Goal: Task Accomplishment & Management: Manage account settings

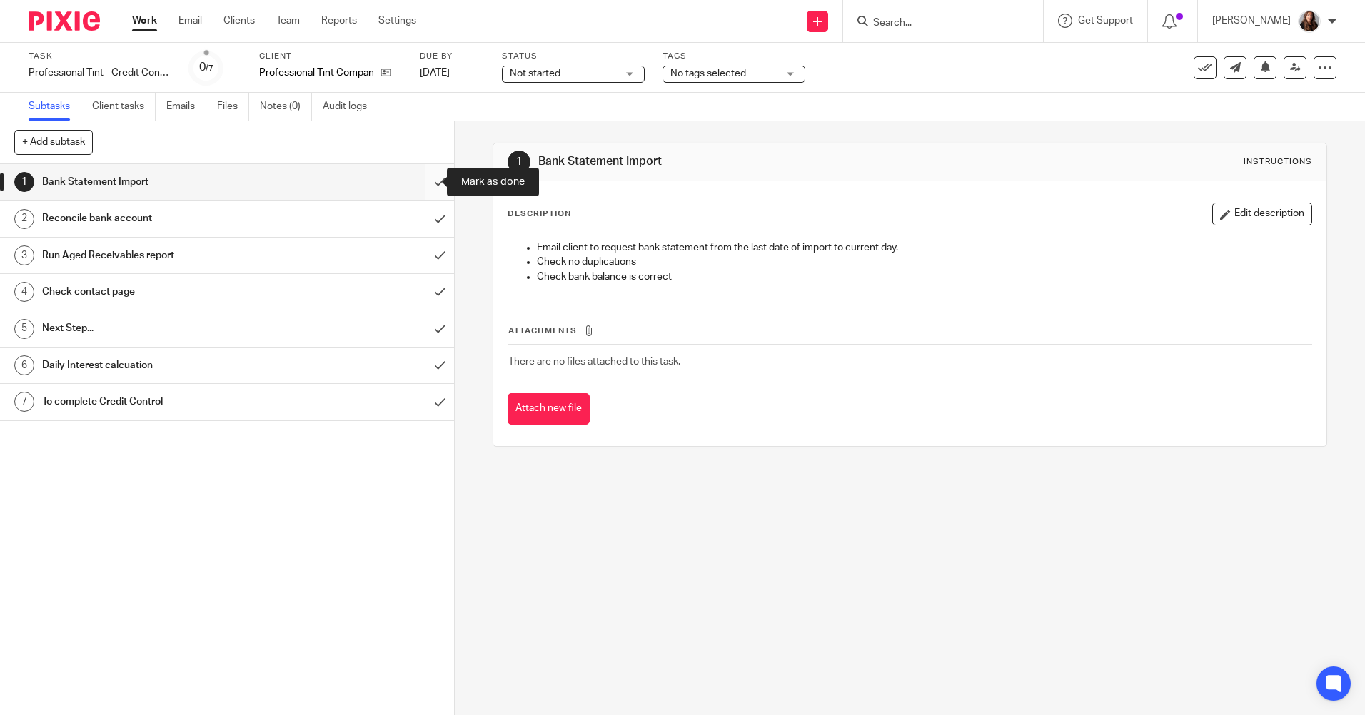
click at [426, 179] on input "submit" at bounding box center [227, 182] width 454 height 36
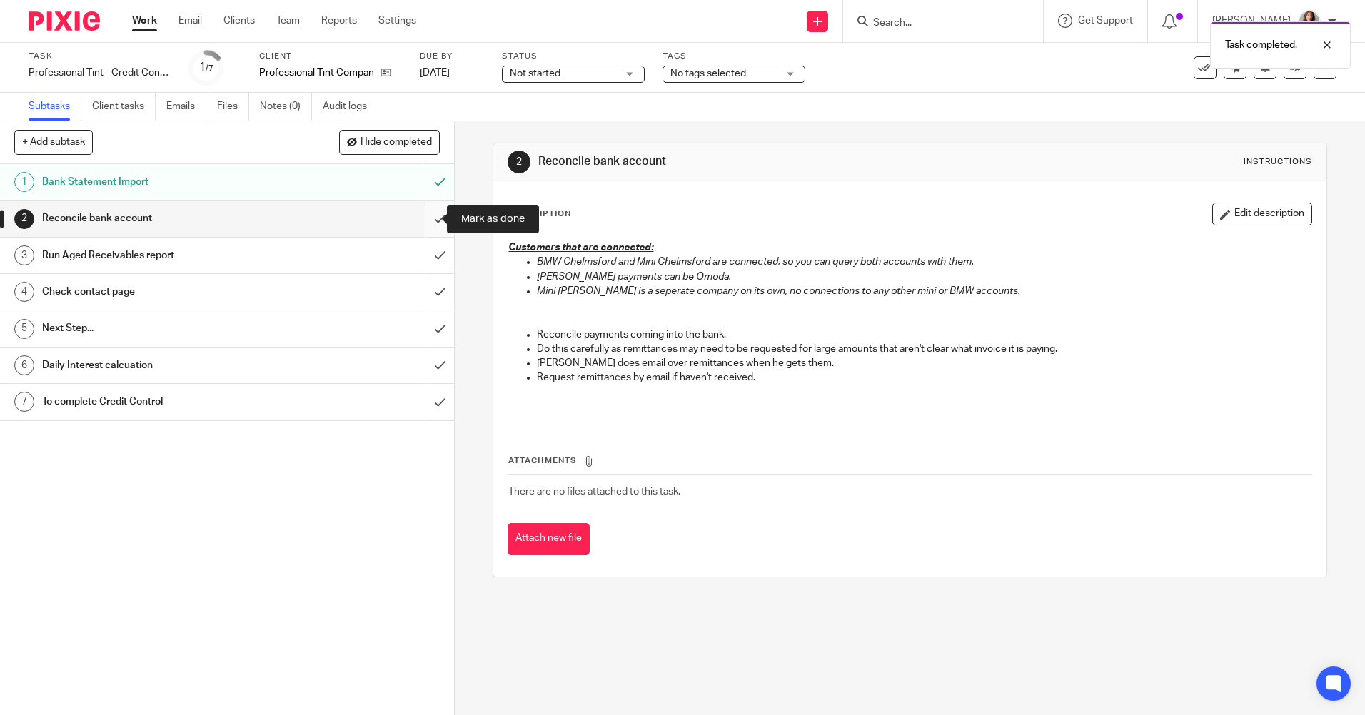
click at [424, 211] on input "submit" at bounding box center [227, 219] width 454 height 36
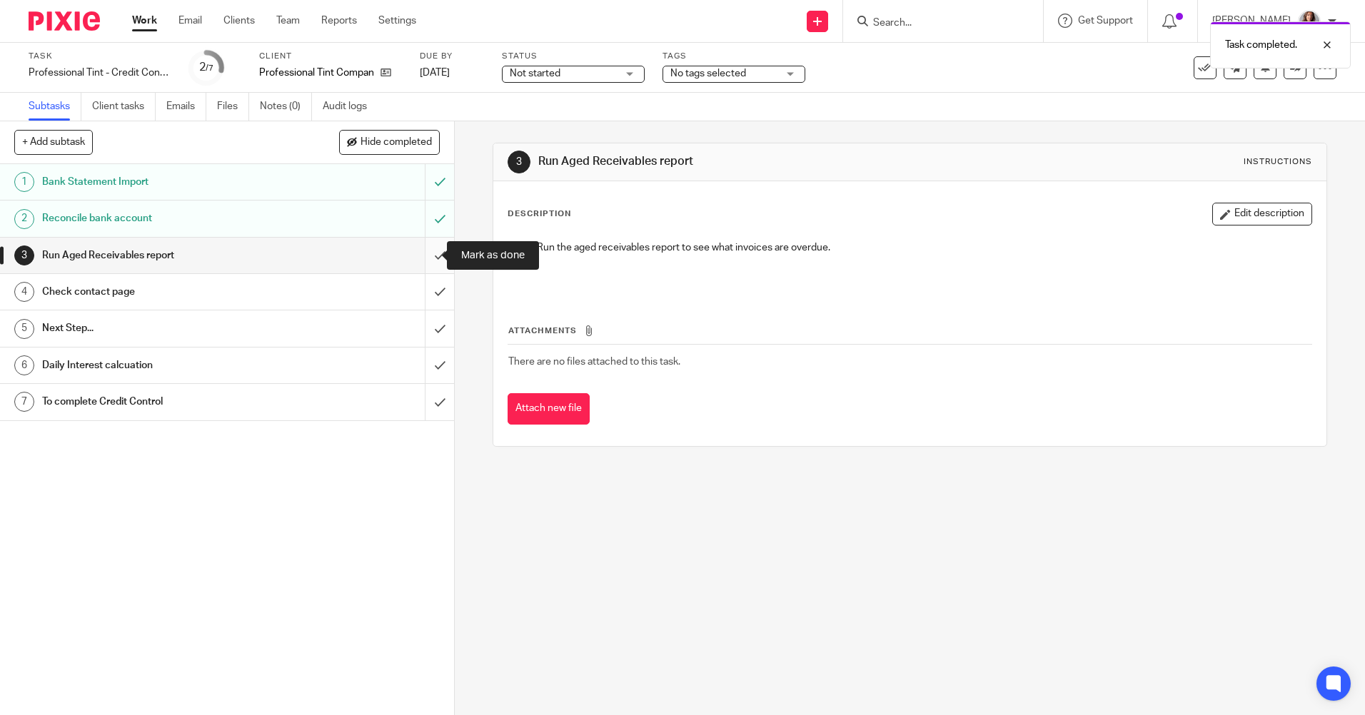
click at [429, 257] on input "submit" at bounding box center [227, 256] width 454 height 36
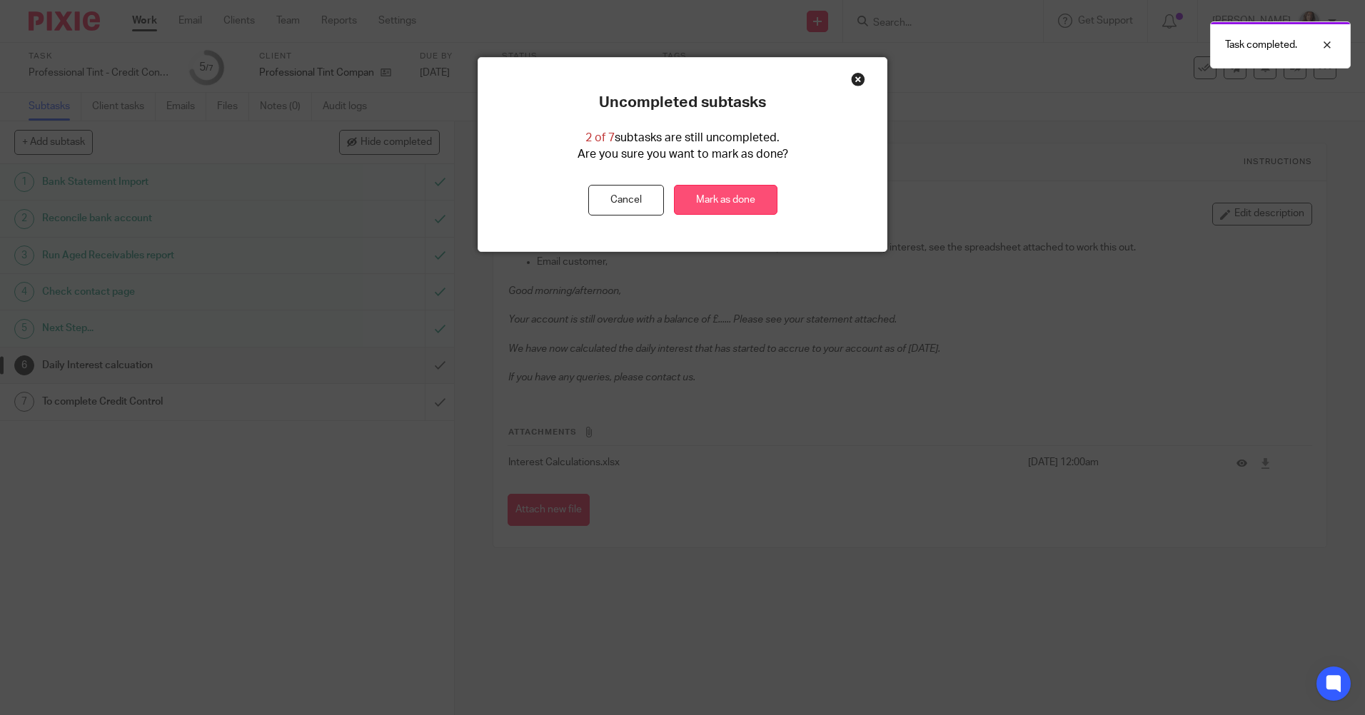
click at [764, 193] on link "Mark as done" at bounding box center [725, 200] width 103 height 31
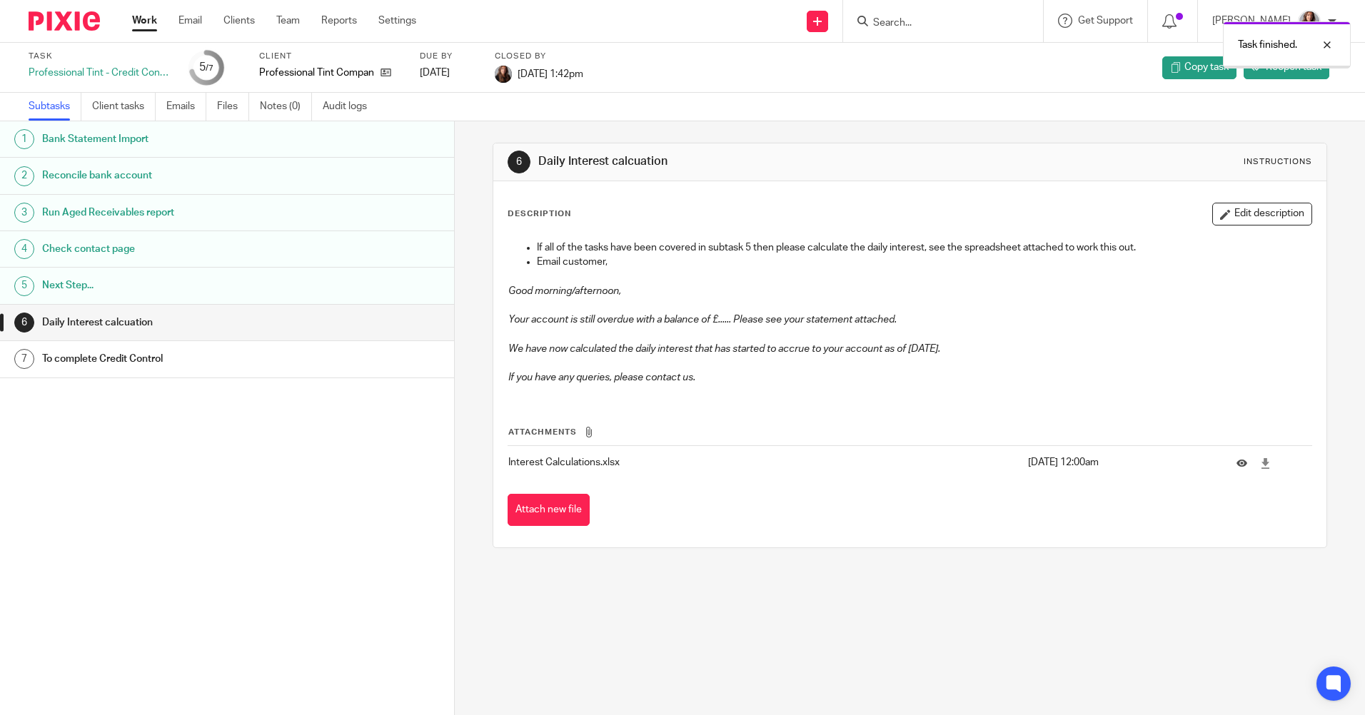
click at [146, 22] on link "Work" at bounding box center [144, 21] width 25 height 14
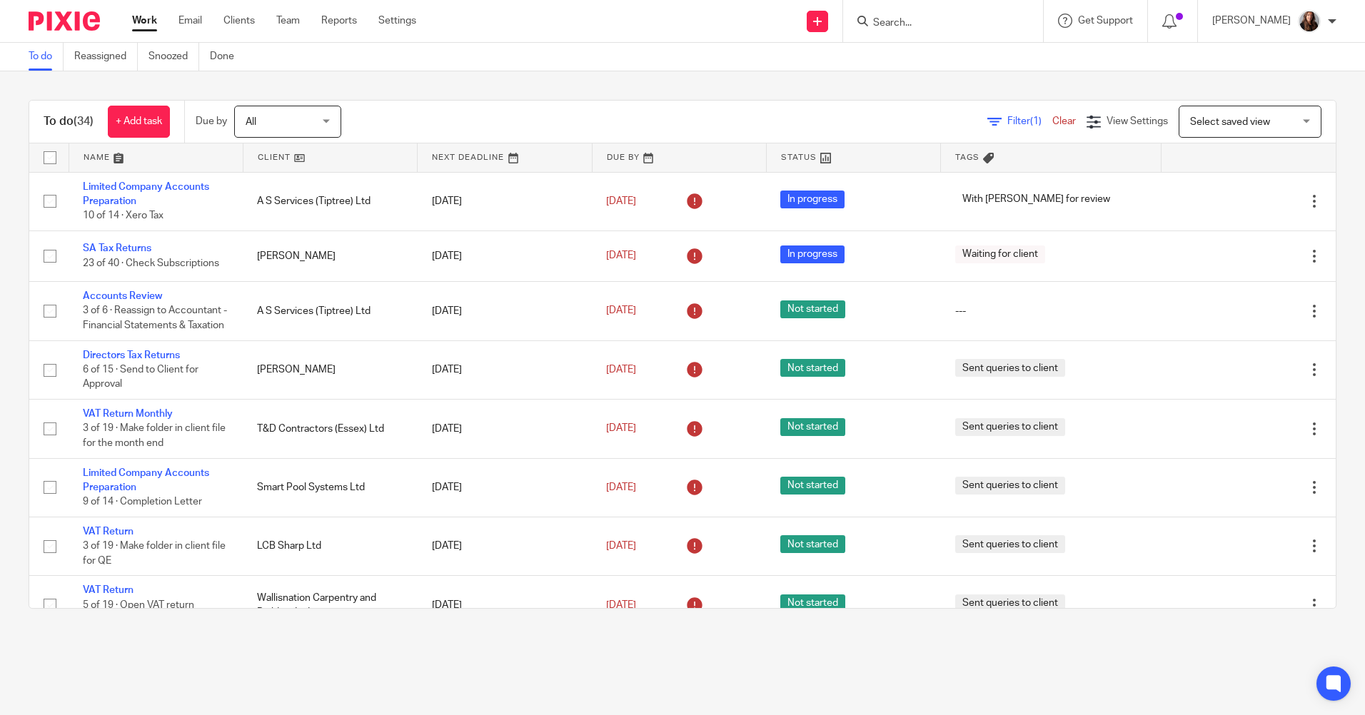
click at [916, 27] on input "Search" at bounding box center [935, 23] width 128 height 13
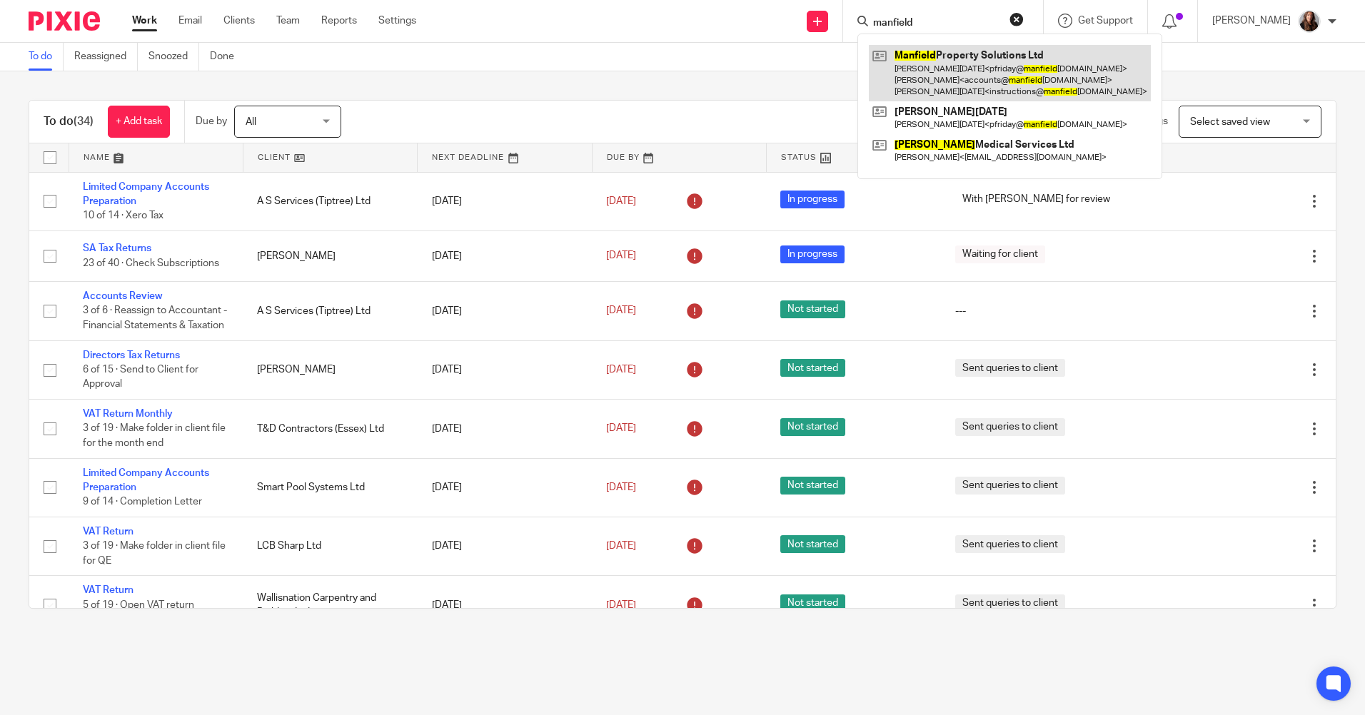
type input "manfield"
click at [963, 86] on link at bounding box center [1010, 73] width 282 height 56
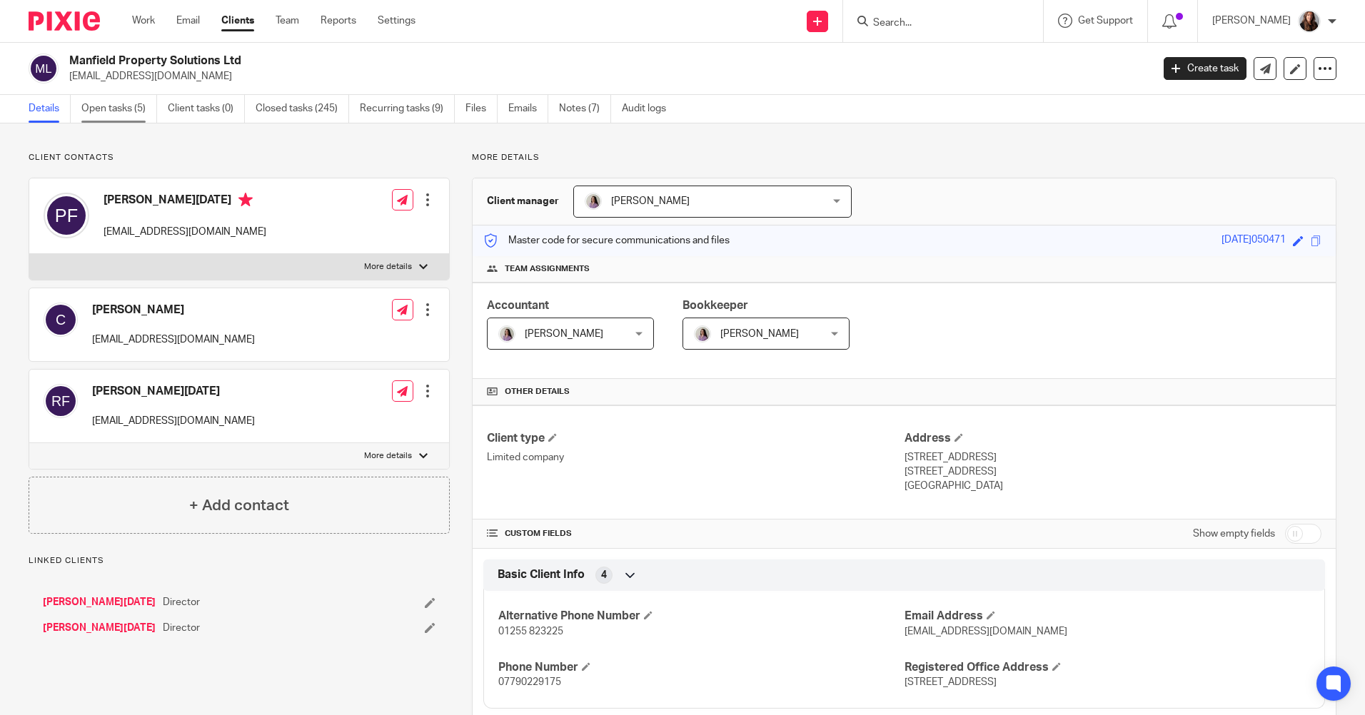
click at [116, 106] on link "Open tasks (5)" at bounding box center [119, 109] width 76 height 28
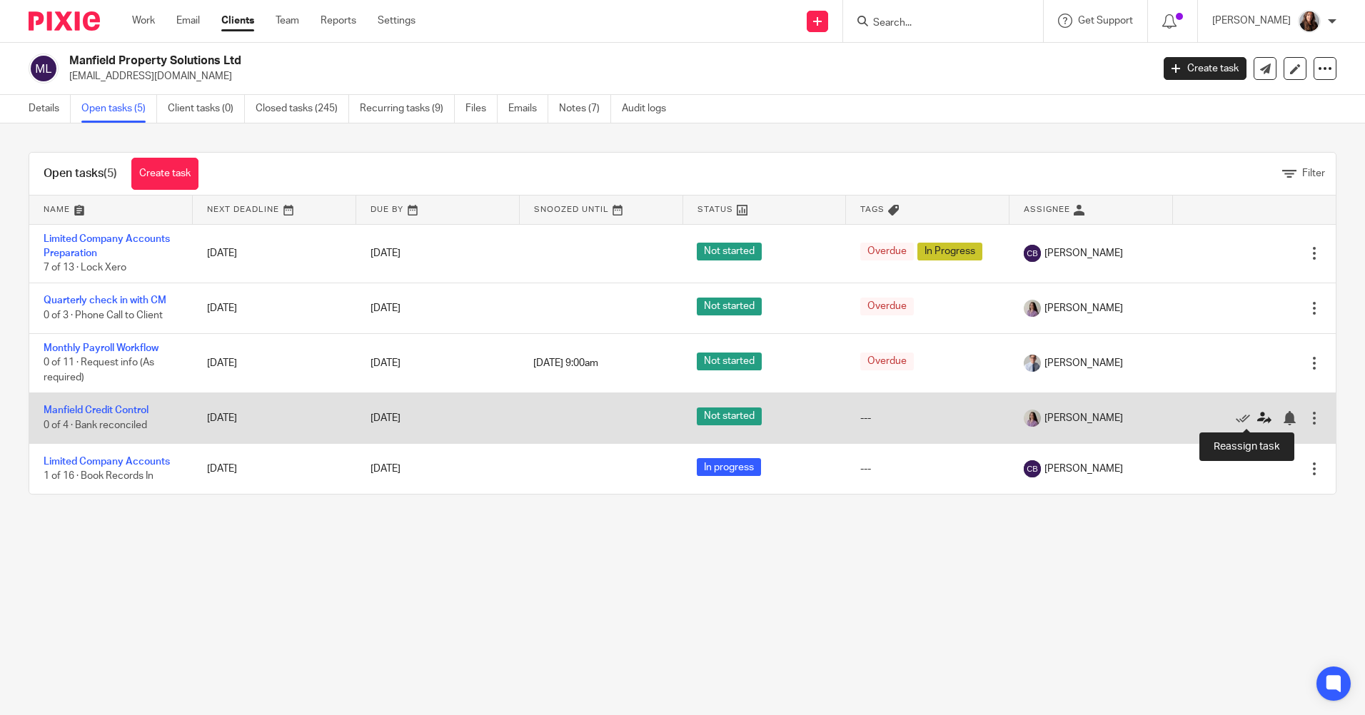
click at [1257, 415] on icon at bounding box center [1264, 418] width 14 height 14
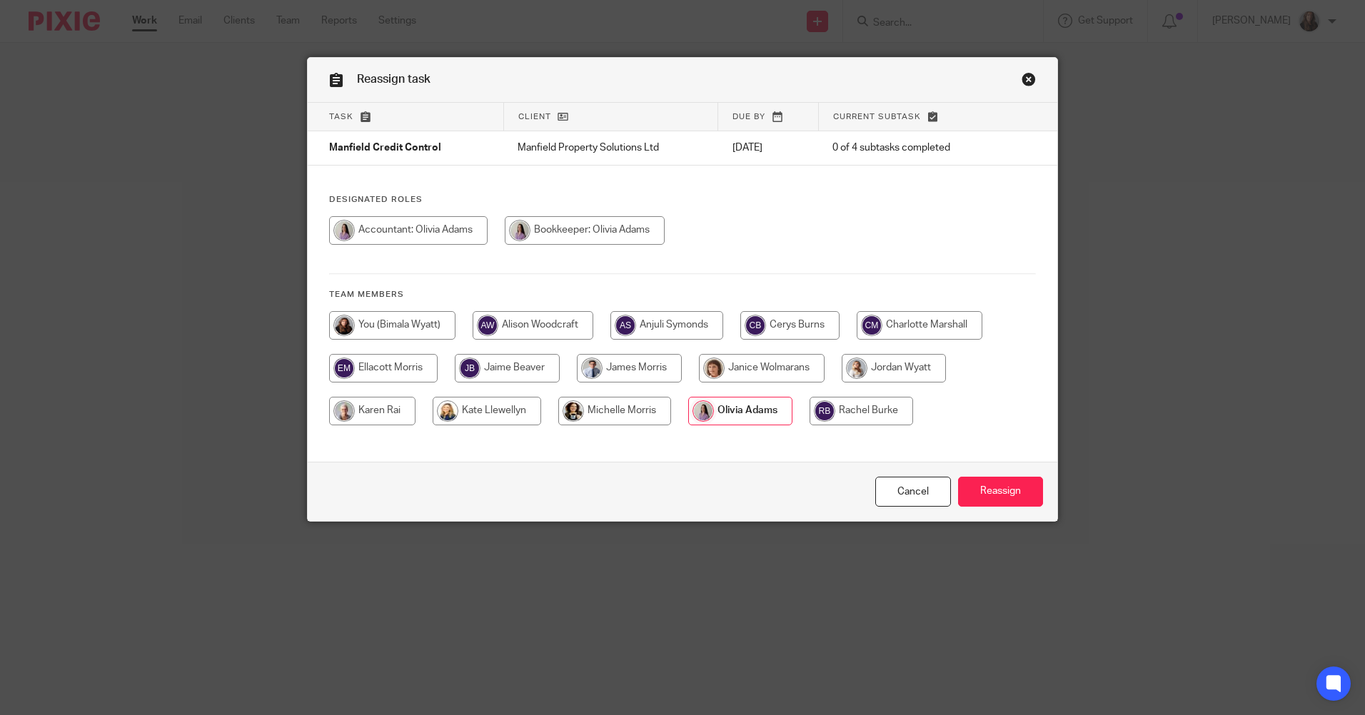
drag, startPoint x: 410, startPoint y: 324, endPoint x: 433, endPoint y: 324, distance: 22.1
click at [411, 324] on input "radio" at bounding box center [392, 325] width 126 height 29
radio input "true"
click at [1014, 488] on input "Reassign" at bounding box center [1000, 492] width 85 height 31
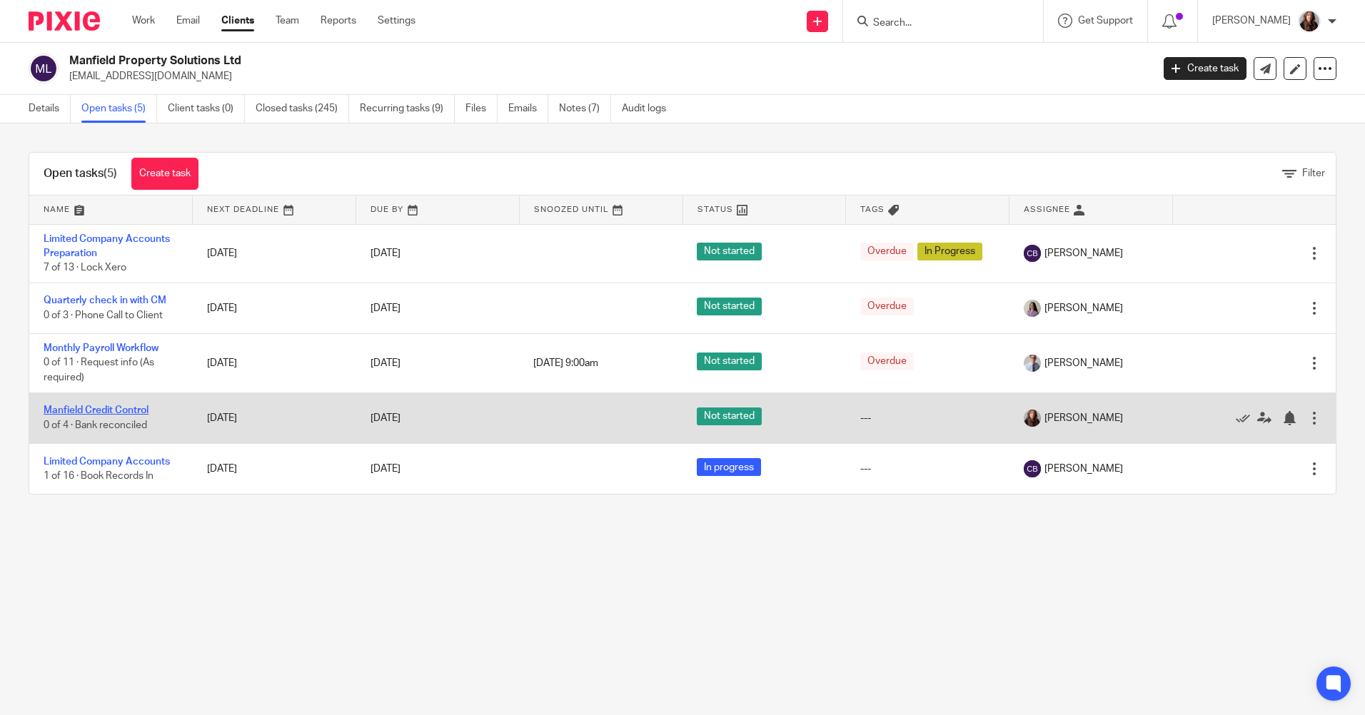
click at [128, 407] on link "Manfield Credit Control" at bounding box center [96, 410] width 105 height 10
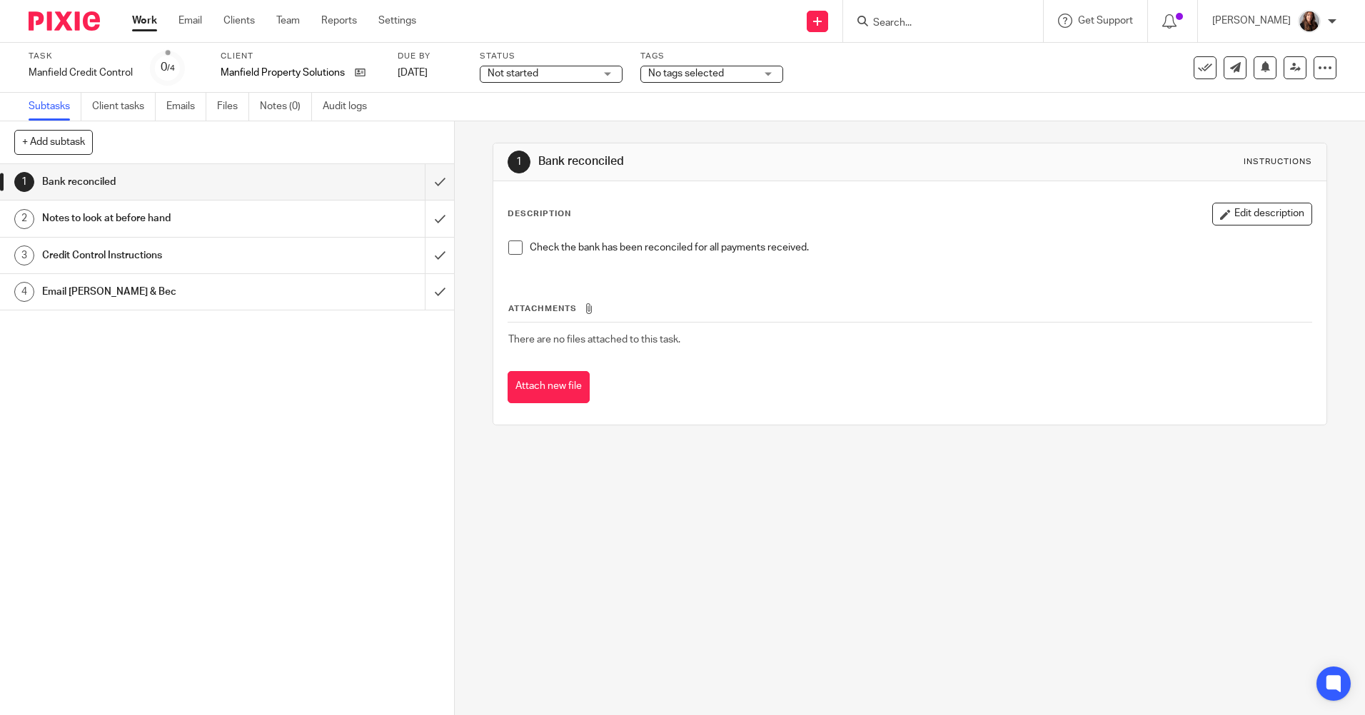
click at [510, 248] on span at bounding box center [515, 248] width 14 height 14
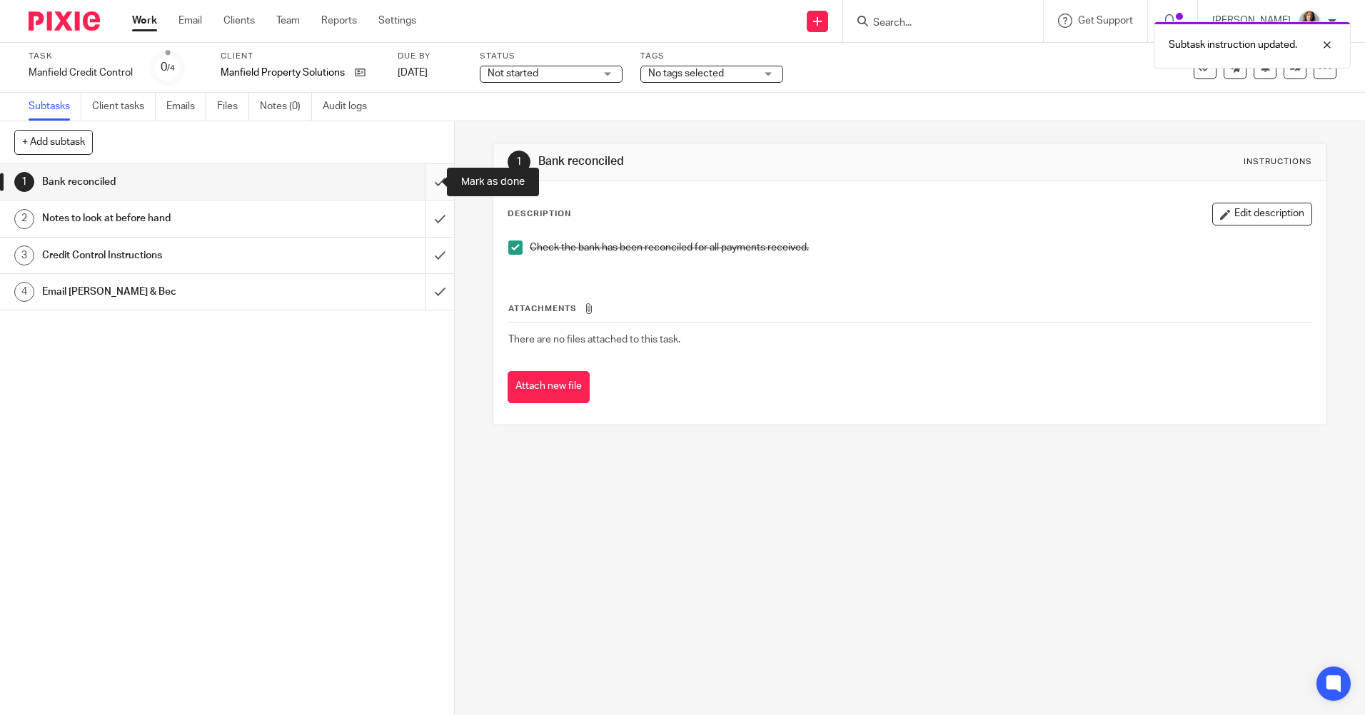
click at [431, 190] on input "submit" at bounding box center [227, 182] width 454 height 36
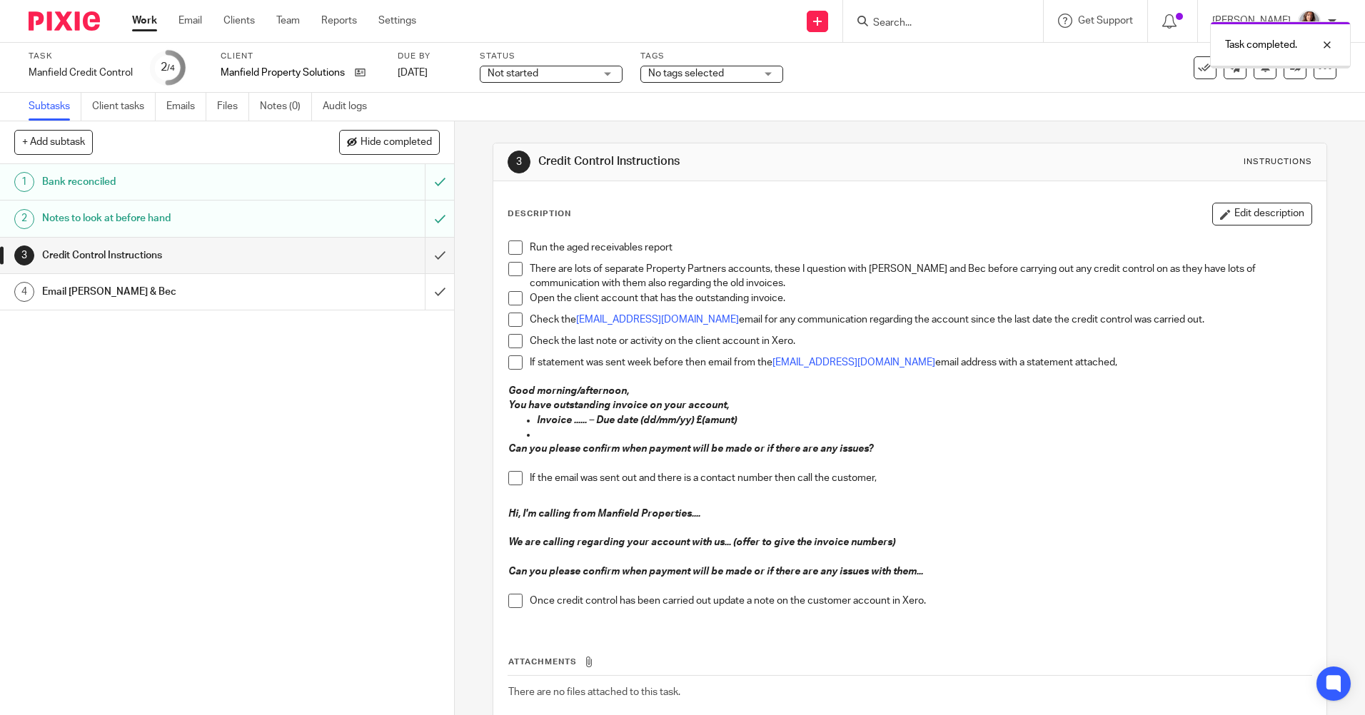
click at [422, 254] on input "submit" at bounding box center [227, 256] width 454 height 36
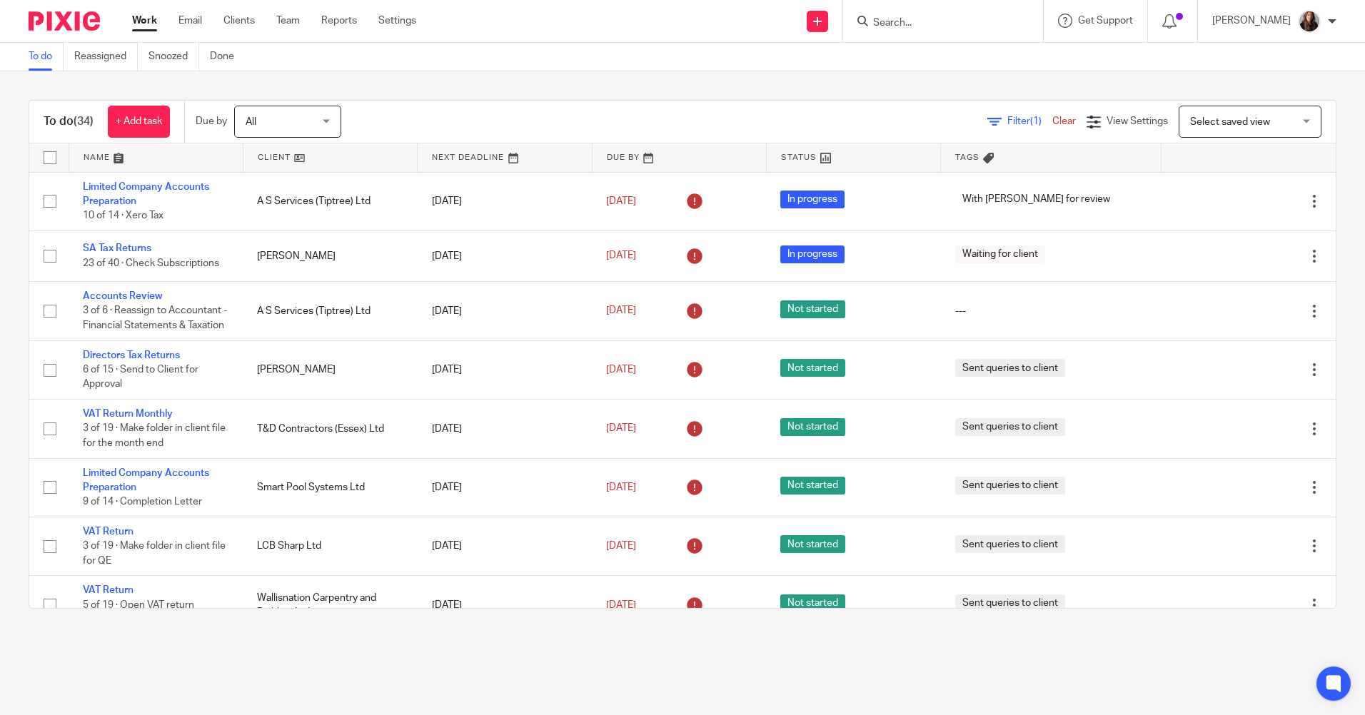
click at [953, 20] on input "Search" at bounding box center [935, 23] width 128 height 13
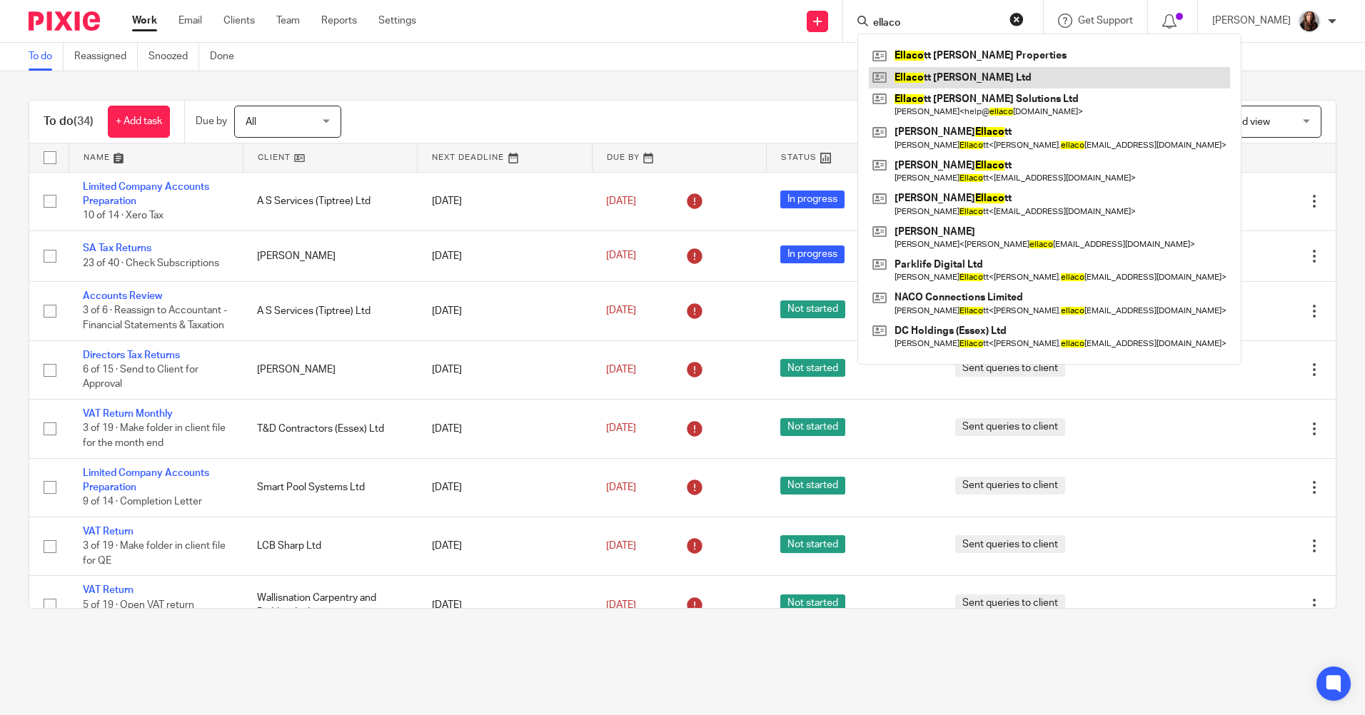
type input "ellaco"
click at [972, 78] on link at bounding box center [1049, 77] width 361 height 21
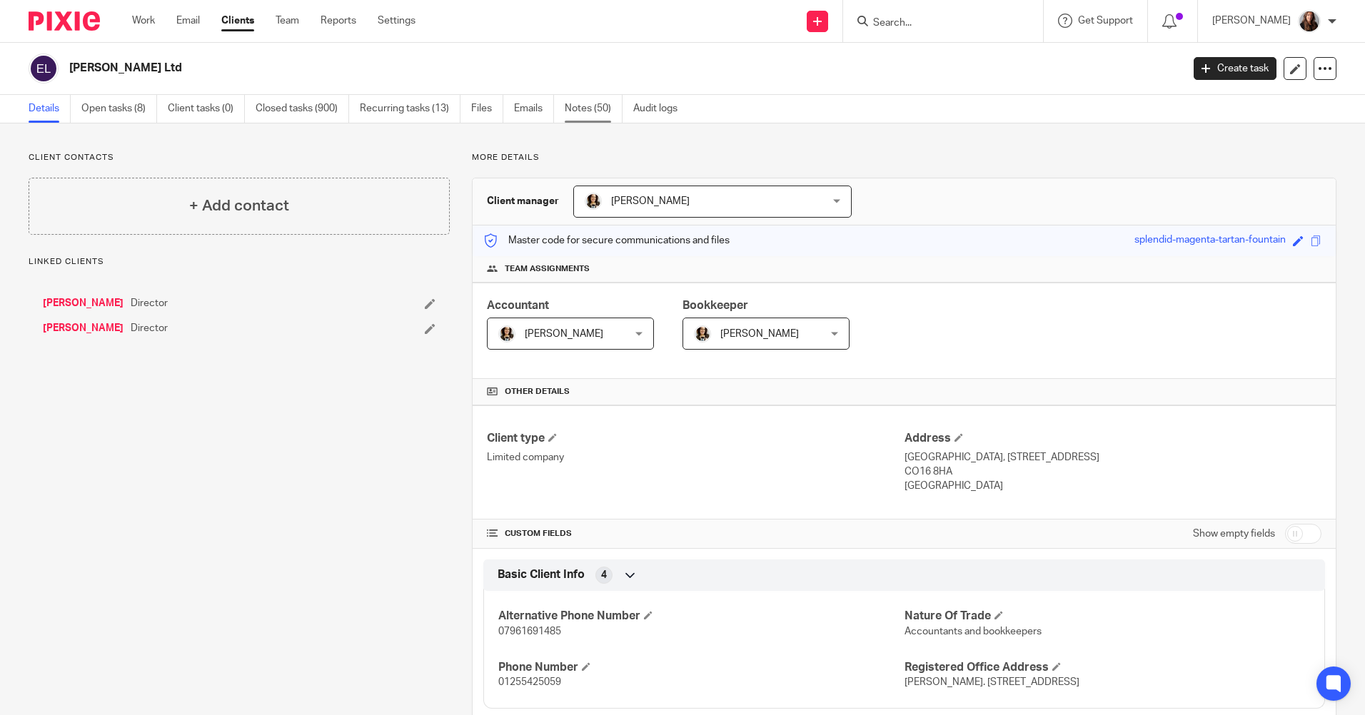
click at [587, 105] on link "Notes (50)" at bounding box center [594, 109] width 58 height 28
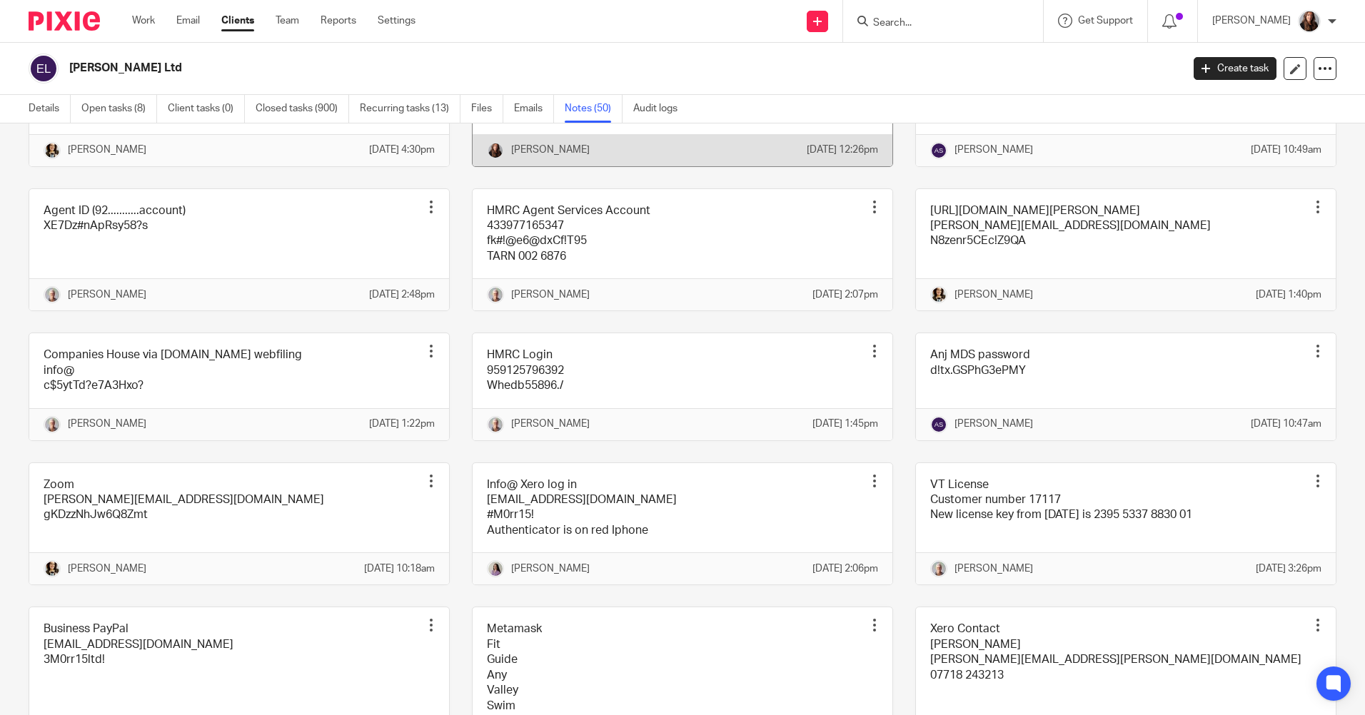
scroll to position [2141, 0]
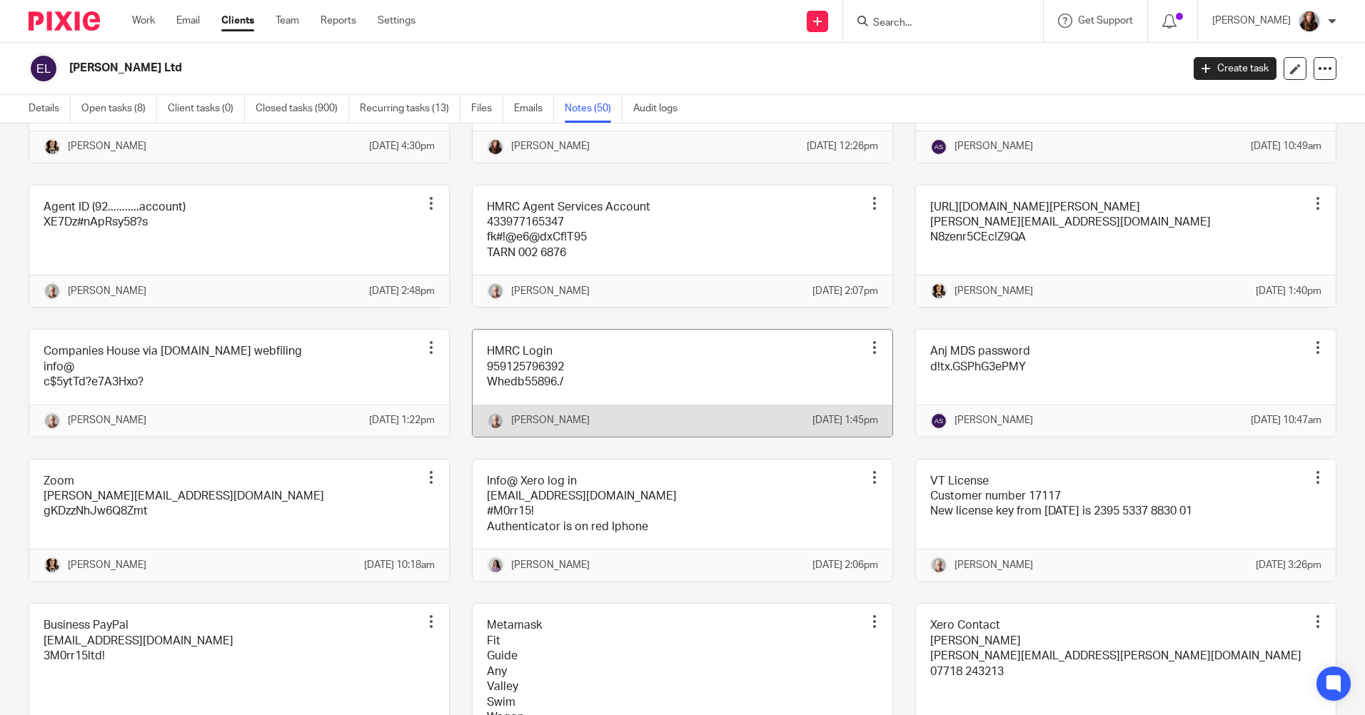
click at [633, 436] on link at bounding box center [682, 383] width 420 height 106
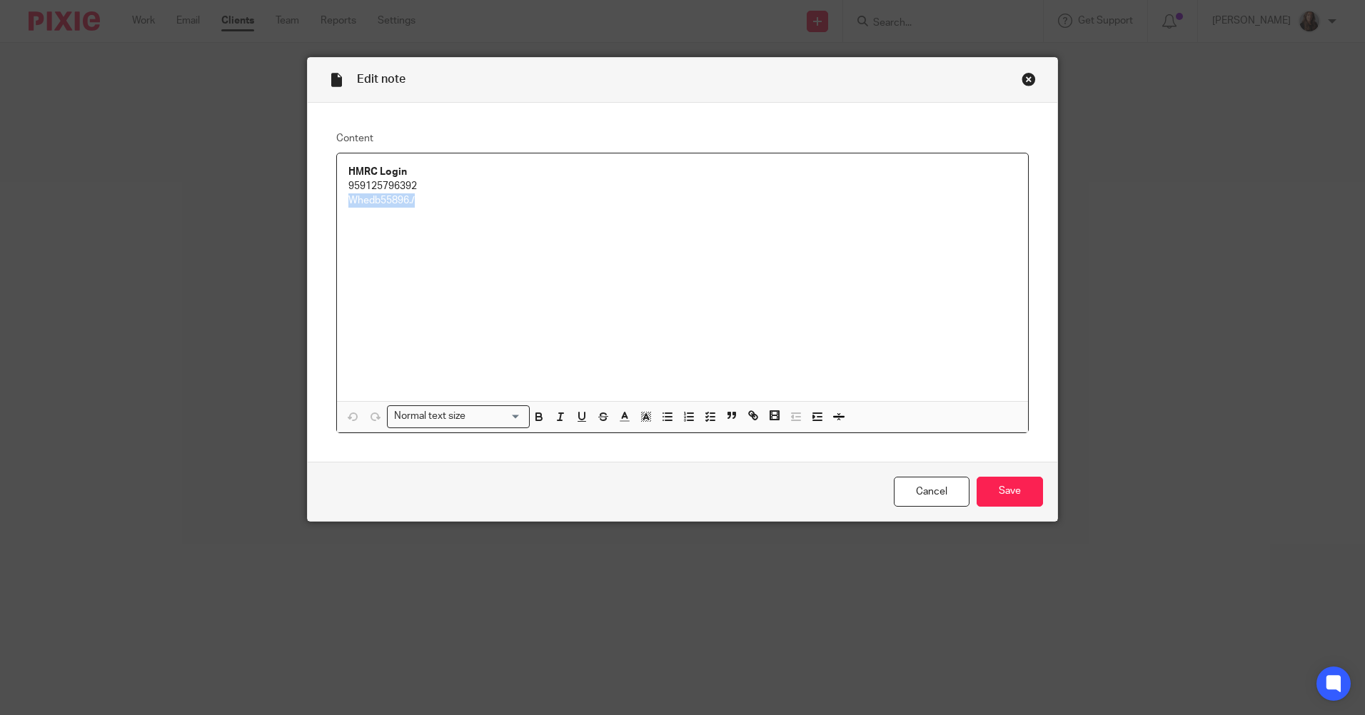
drag, startPoint x: 0, startPoint y: 0, endPoint x: 354, endPoint y: 208, distance: 410.4
click at [287, 201] on div "Edit note Content HMRC Login 959125796392 Whedb55896./ Normal text size Loading…" at bounding box center [682, 357] width 1365 height 715
copy p "Whedb55896./"
click at [1027, 78] on div "Close this dialog window" at bounding box center [1028, 79] width 14 height 14
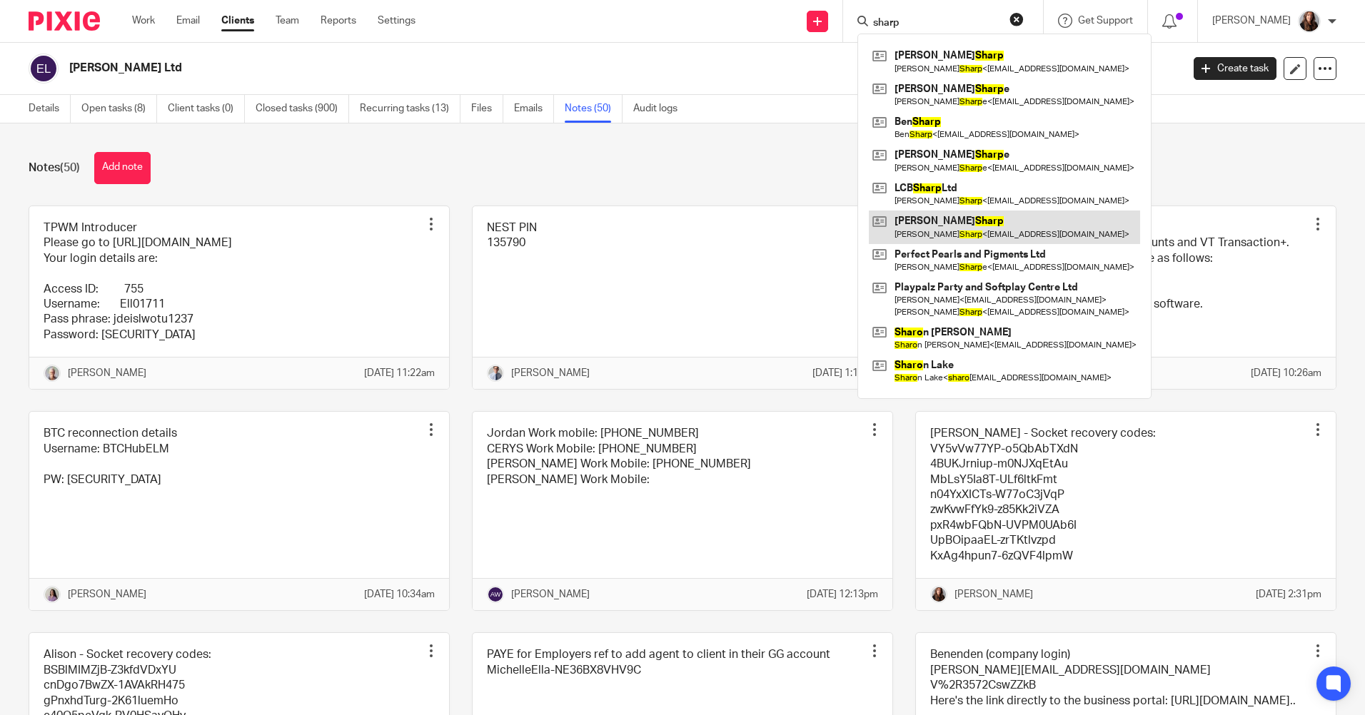
type input "sharp"
click at [980, 221] on link at bounding box center [1004, 227] width 271 height 33
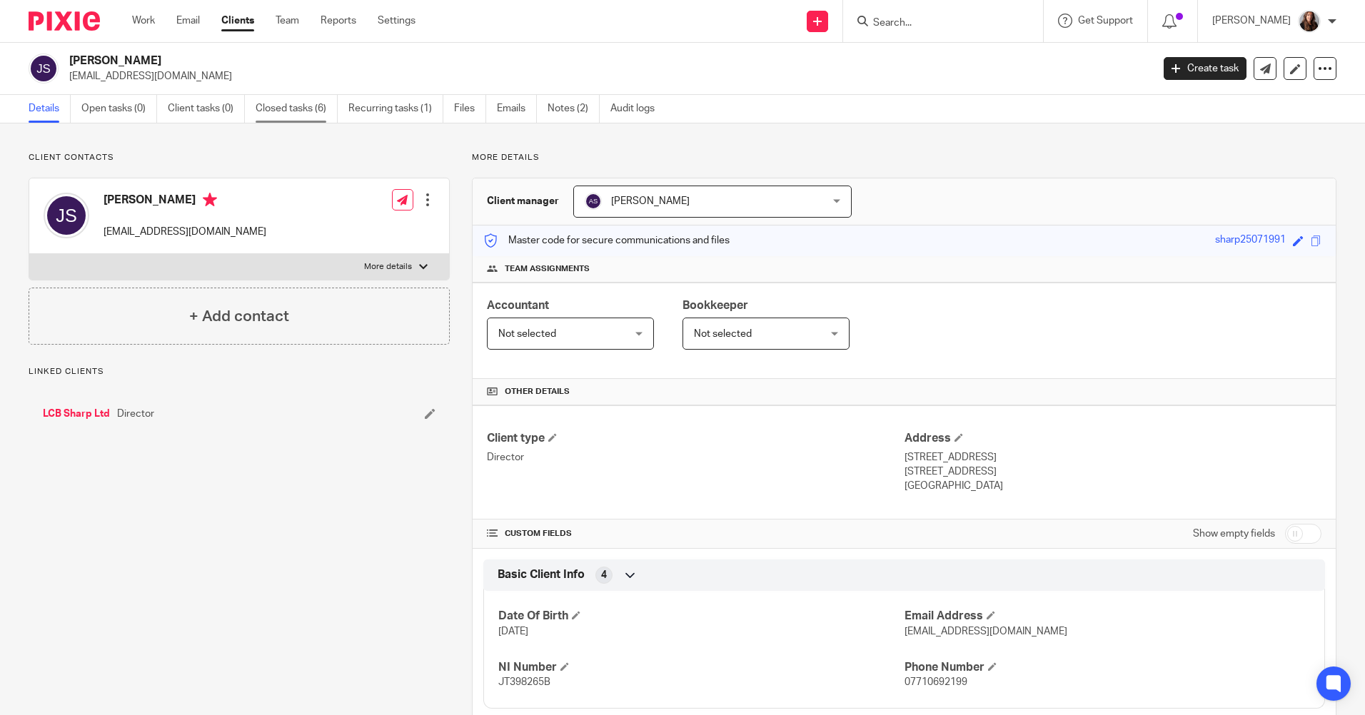
click at [286, 113] on link "Closed tasks (6)" at bounding box center [297, 109] width 82 height 28
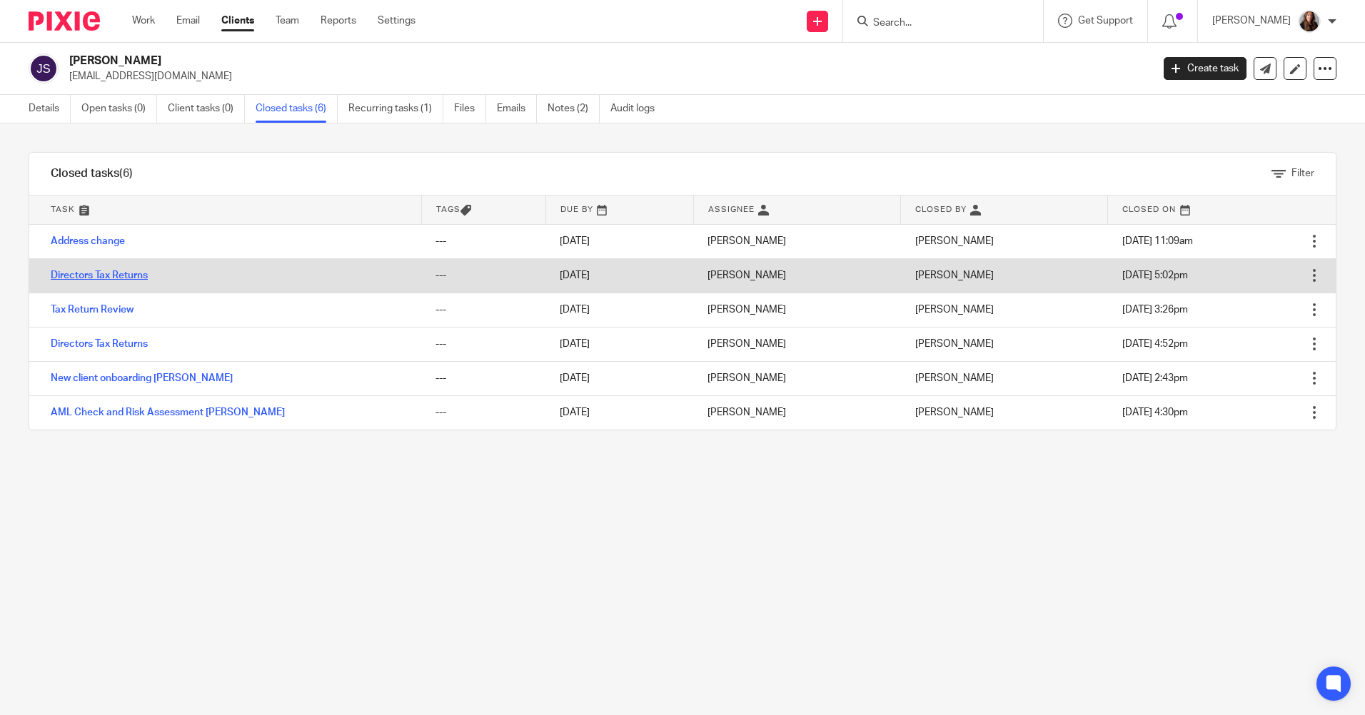
click at [123, 275] on link "Directors Tax Returns" at bounding box center [99, 275] width 97 height 10
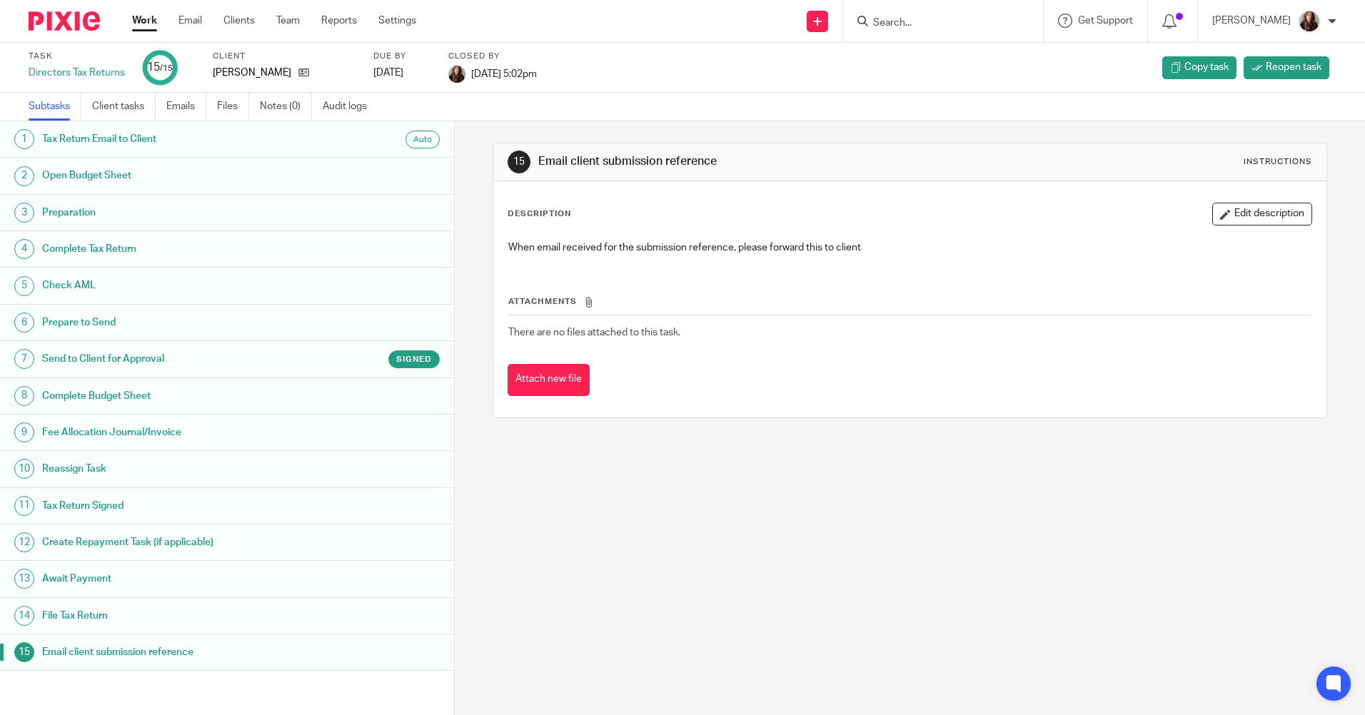
click at [163, 661] on h1 "Email client submission reference" at bounding box center [174, 652] width 265 height 21
drag, startPoint x: 182, startPoint y: 98, endPoint x: 465, endPoint y: 232, distance: 313.2
click at [182, 99] on link "Emails" at bounding box center [186, 107] width 40 height 28
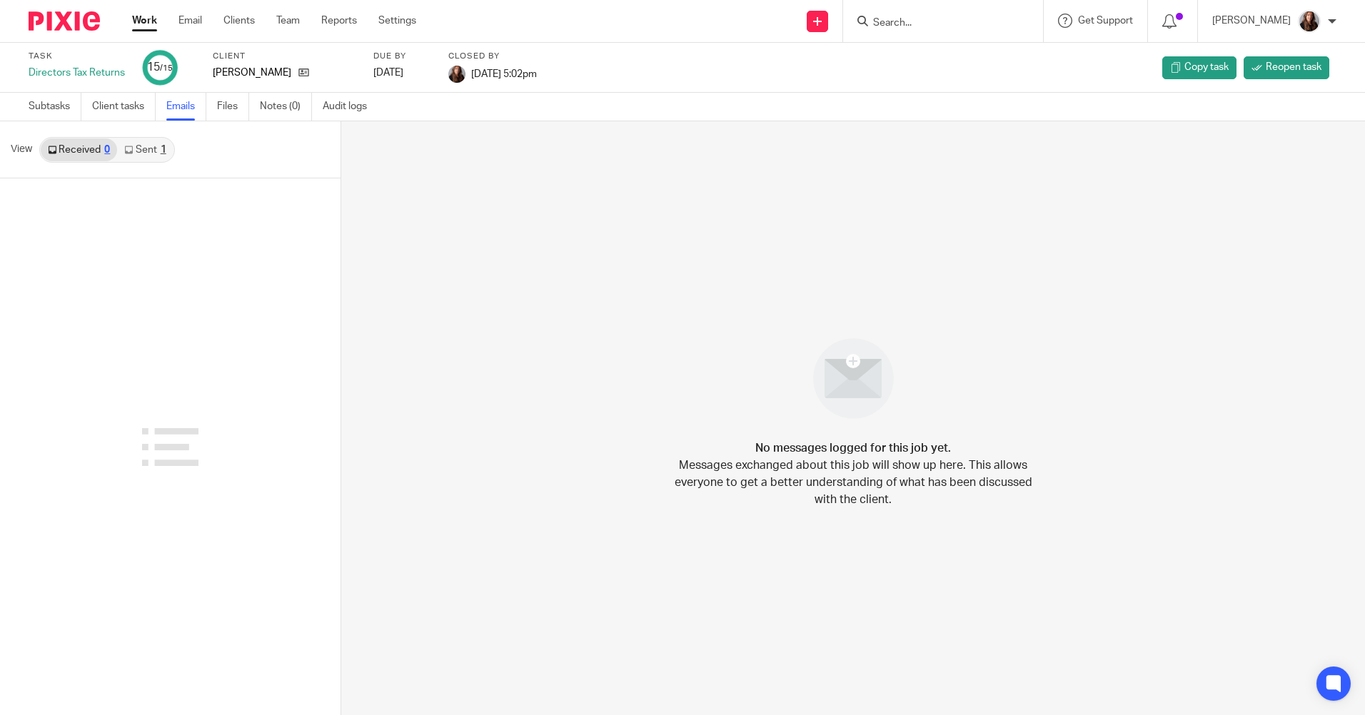
click at [143, 148] on link "Sent 1" at bounding box center [145, 149] width 56 height 23
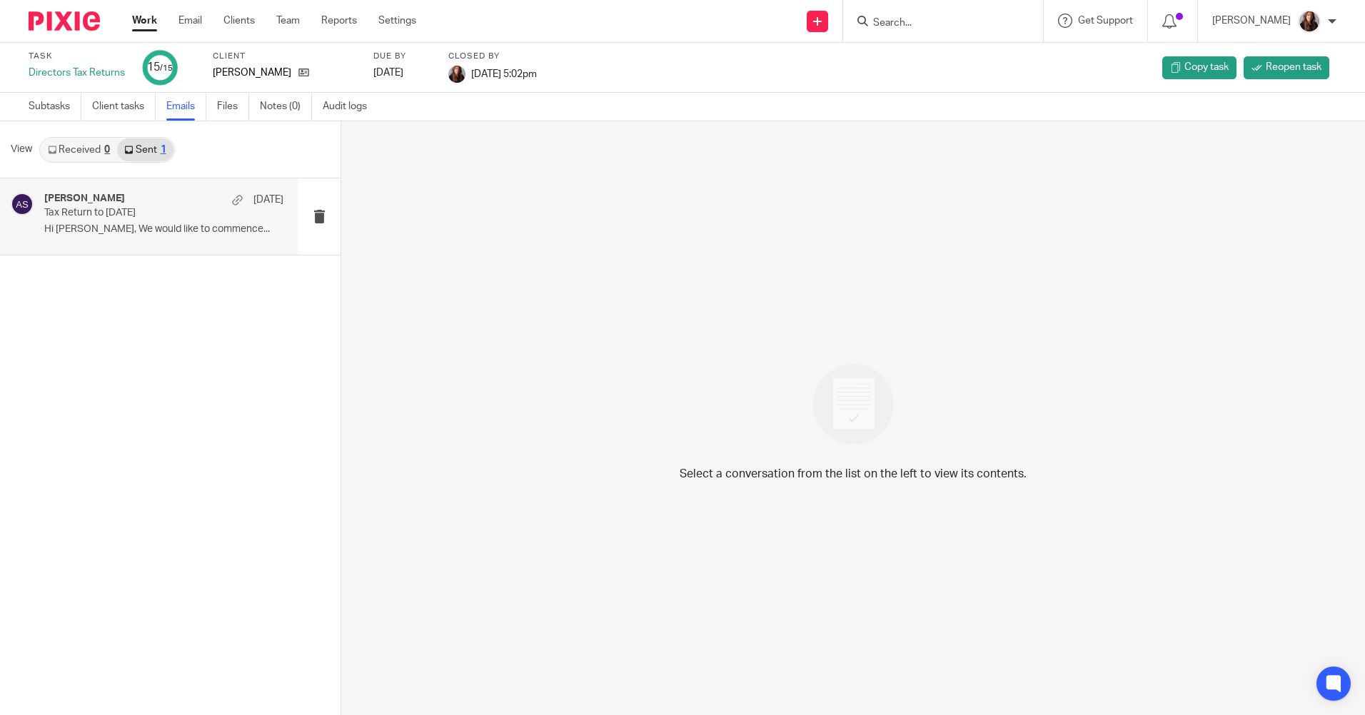
click at [184, 216] on p "Tax Return to 5th April 2025" at bounding box center [139, 213] width 191 height 12
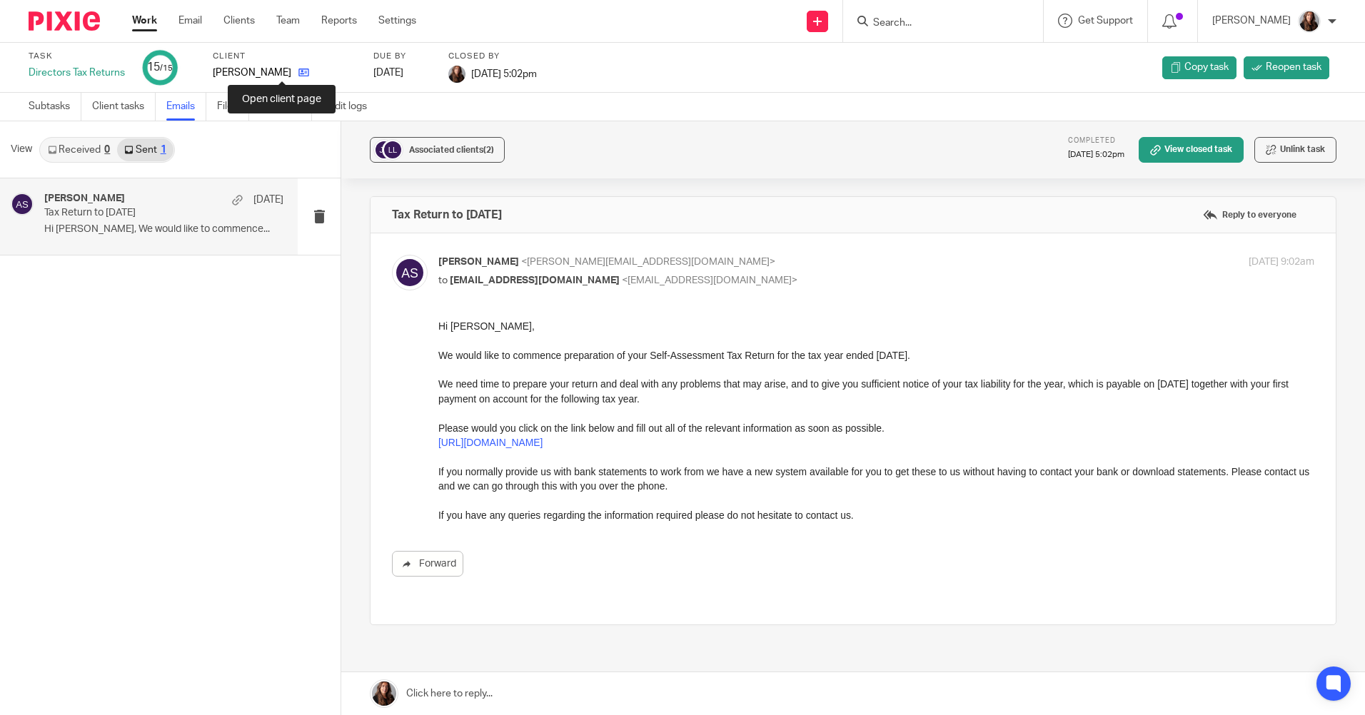
click at [298, 70] on icon at bounding box center [303, 72] width 11 height 11
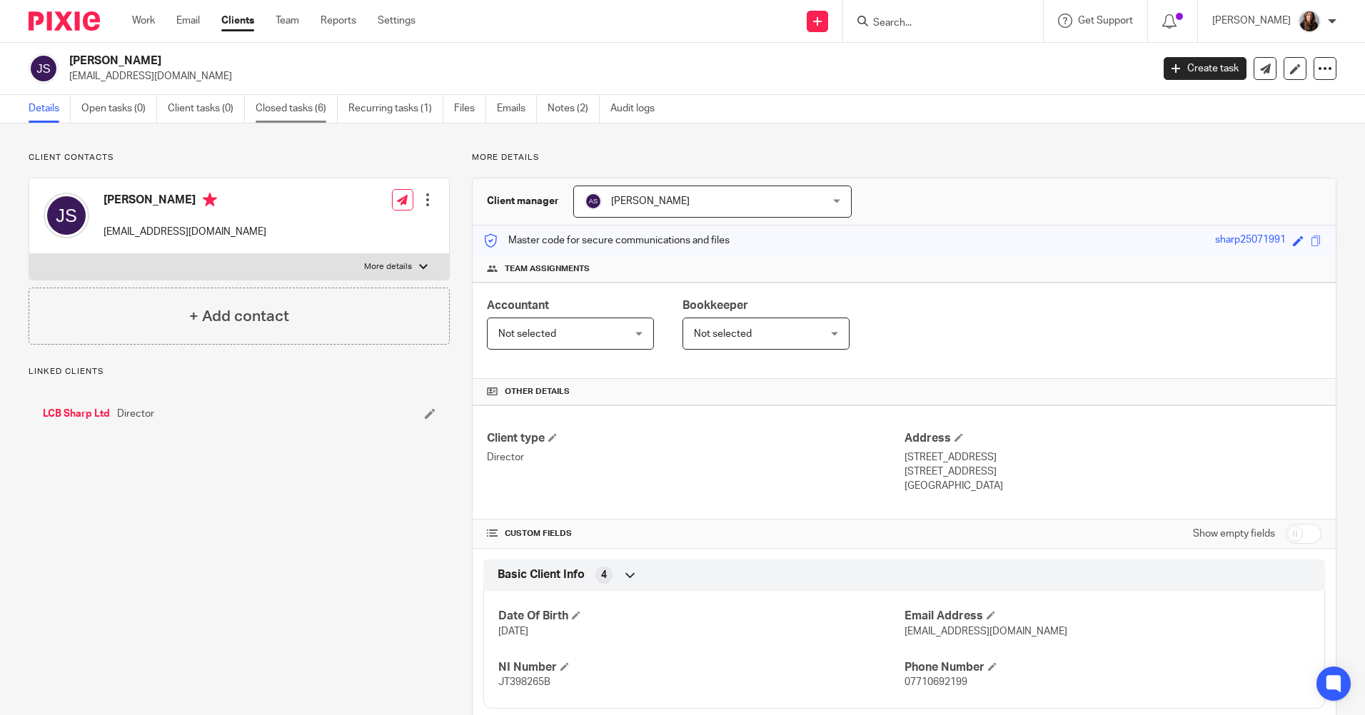
click at [303, 112] on link "Closed tasks (6)" at bounding box center [297, 109] width 82 height 28
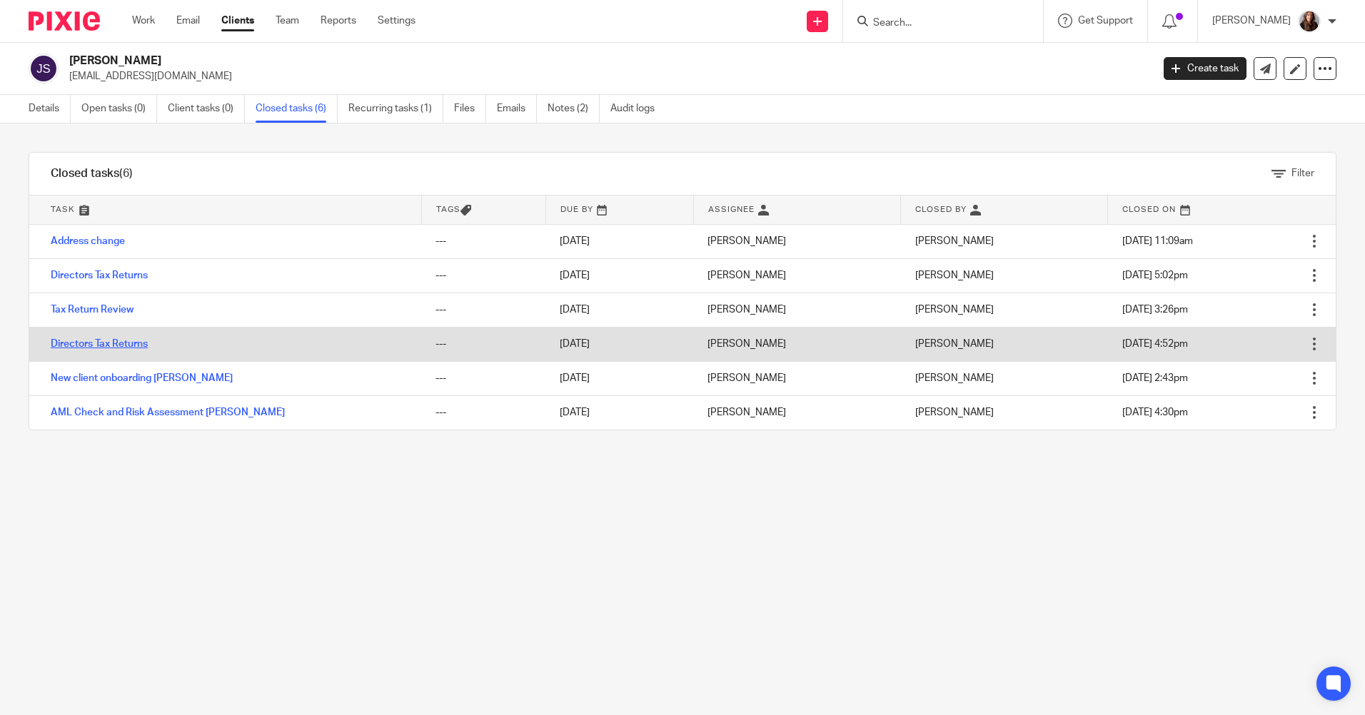
click at [105, 343] on link "Directors Tax Returns" at bounding box center [99, 344] width 97 height 10
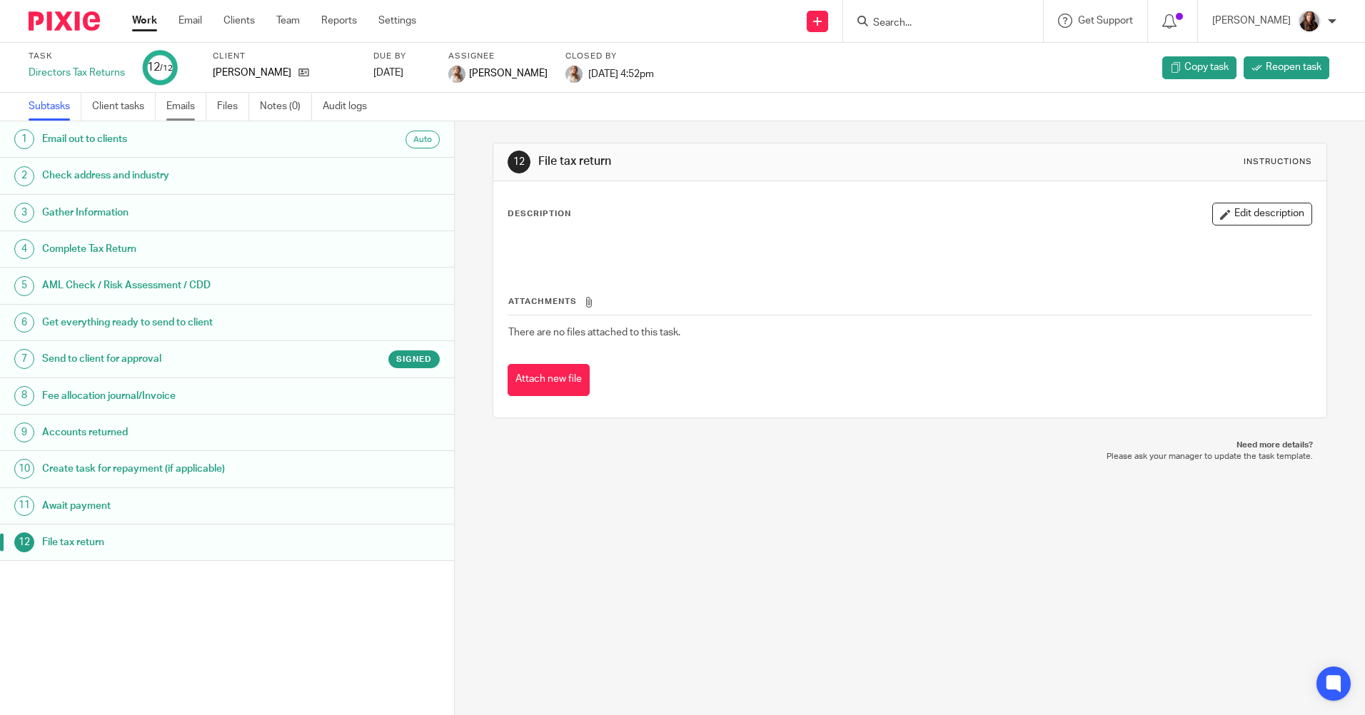
click at [171, 104] on link "Emails" at bounding box center [186, 107] width 40 height 28
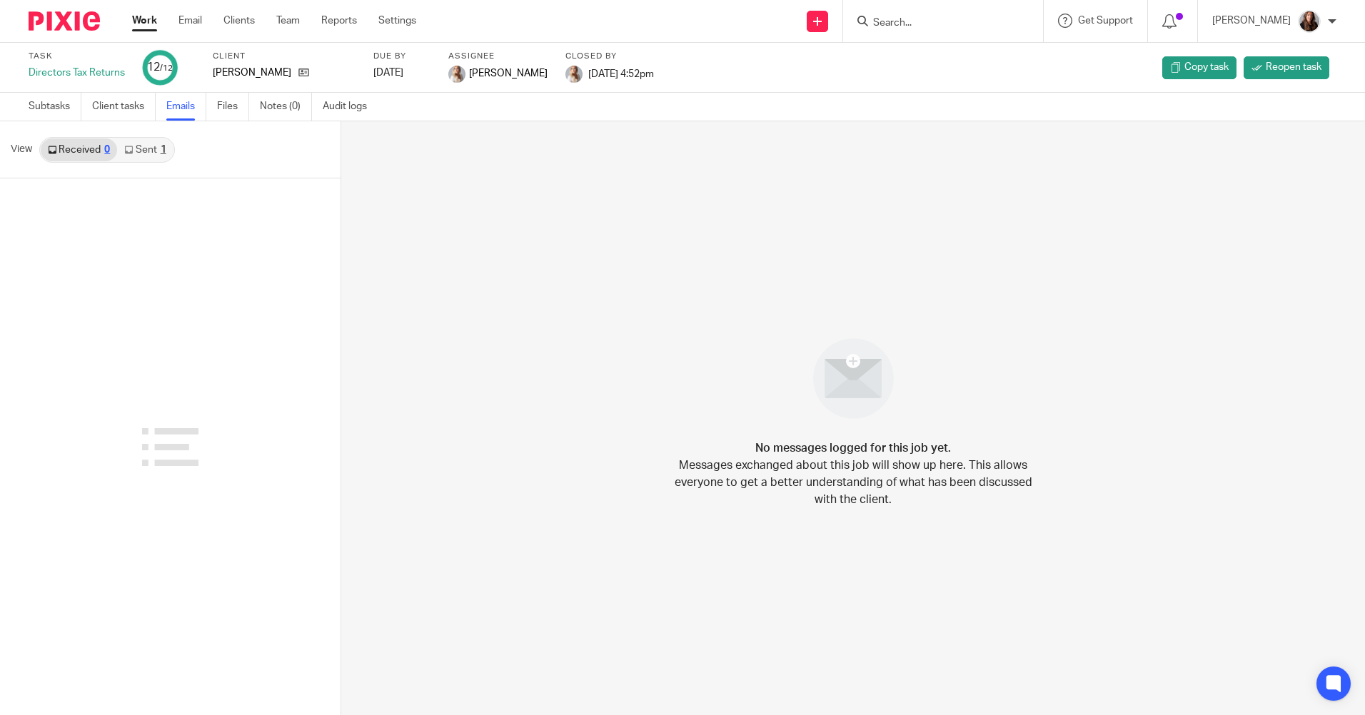
click at [148, 149] on link "Sent 1" at bounding box center [145, 149] width 56 height 23
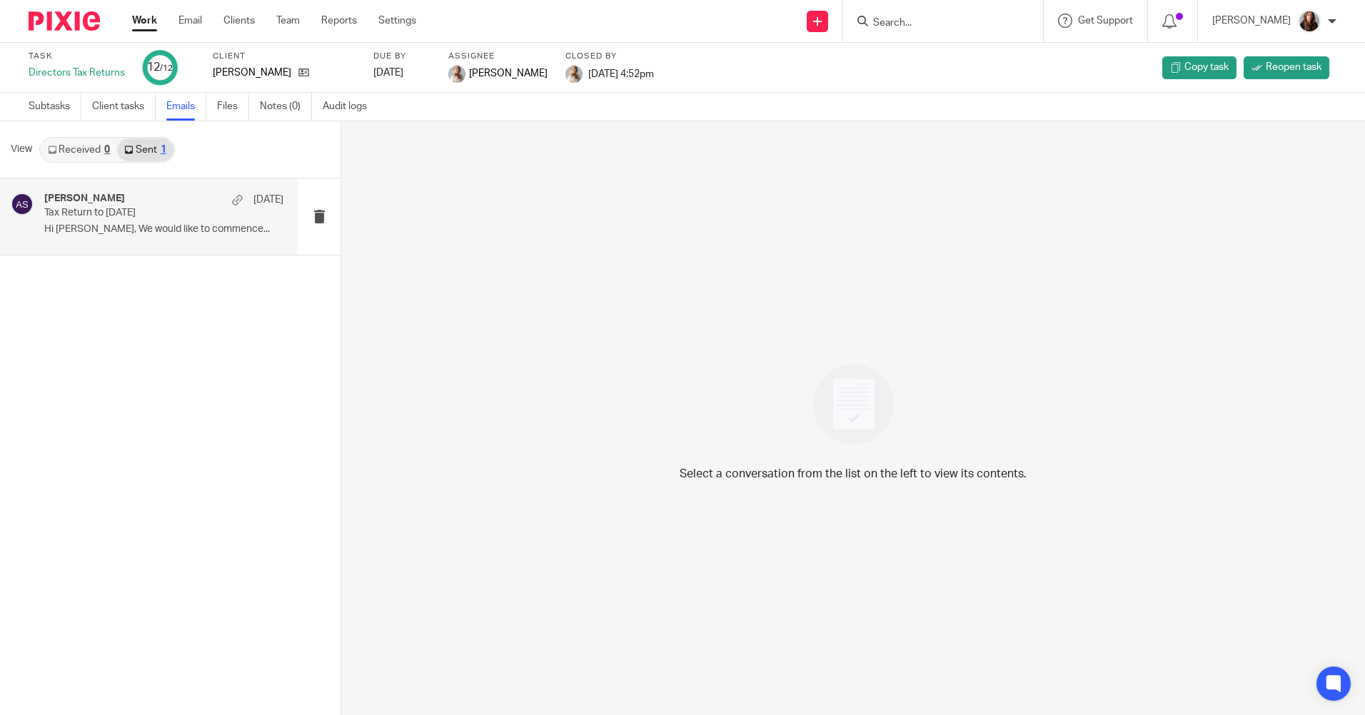
drag, startPoint x: 106, startPoint y: 216, endPoint x: 132, endPoint y: 225, distance: 28.0
click at [106, 216] on p "Tax Return to 5th April 2024" at bounding box center [139, 213] width 191 height 12
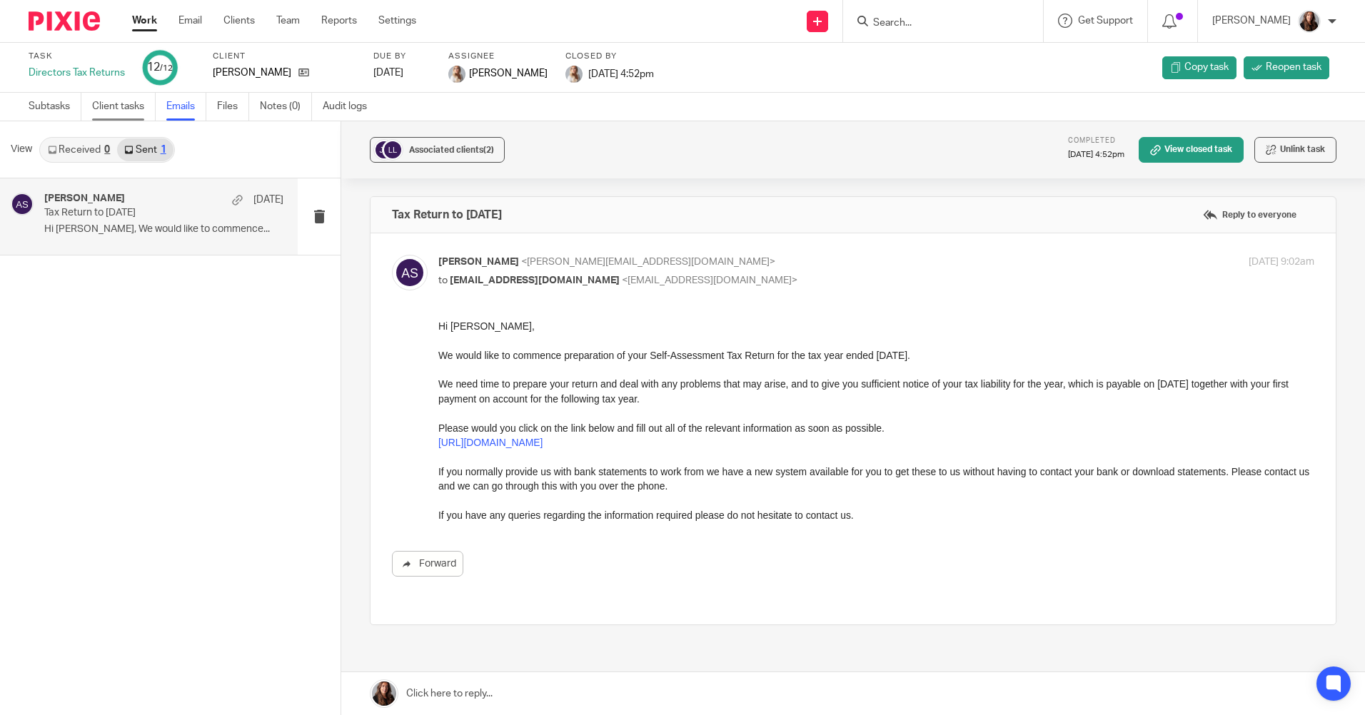
click at [126, 98] on link "Client tasks" at bounding box center [124, 107] width 64 height 28
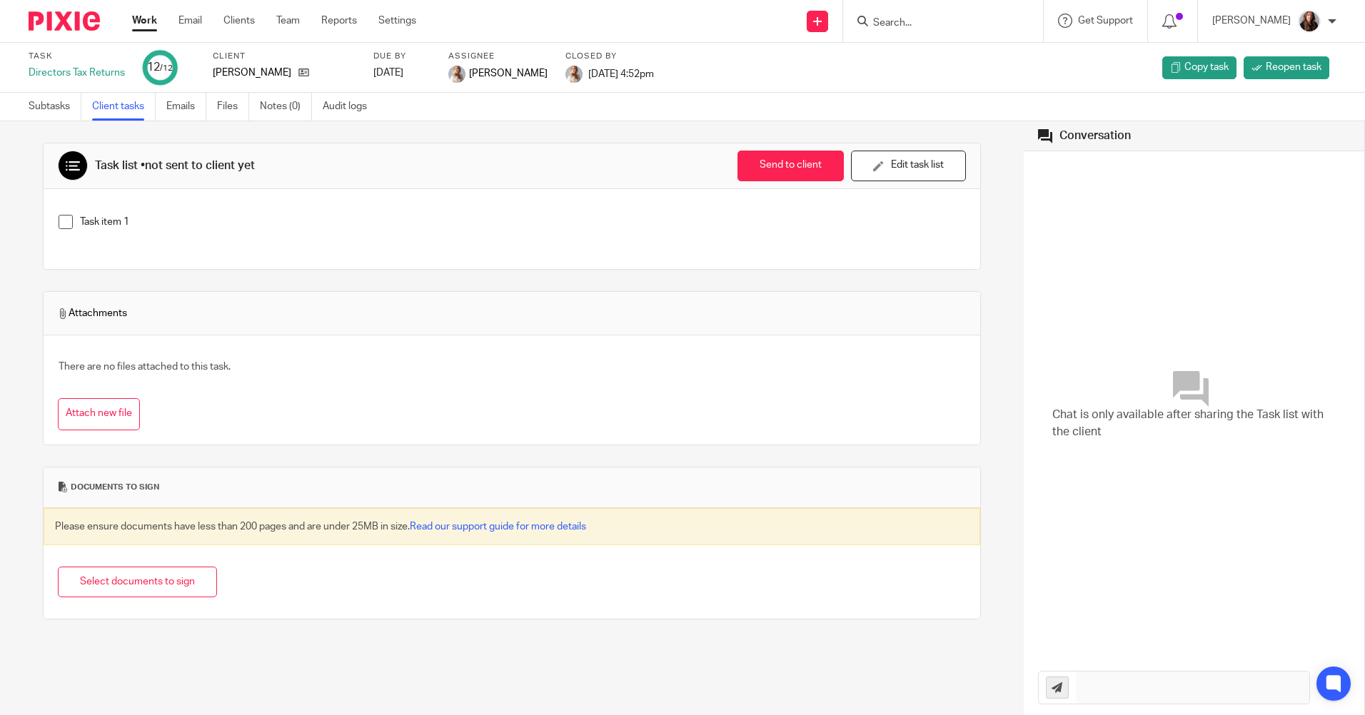
click at [934, 19] on input "Search" at bounding box center [935, 23] width 128 height 13
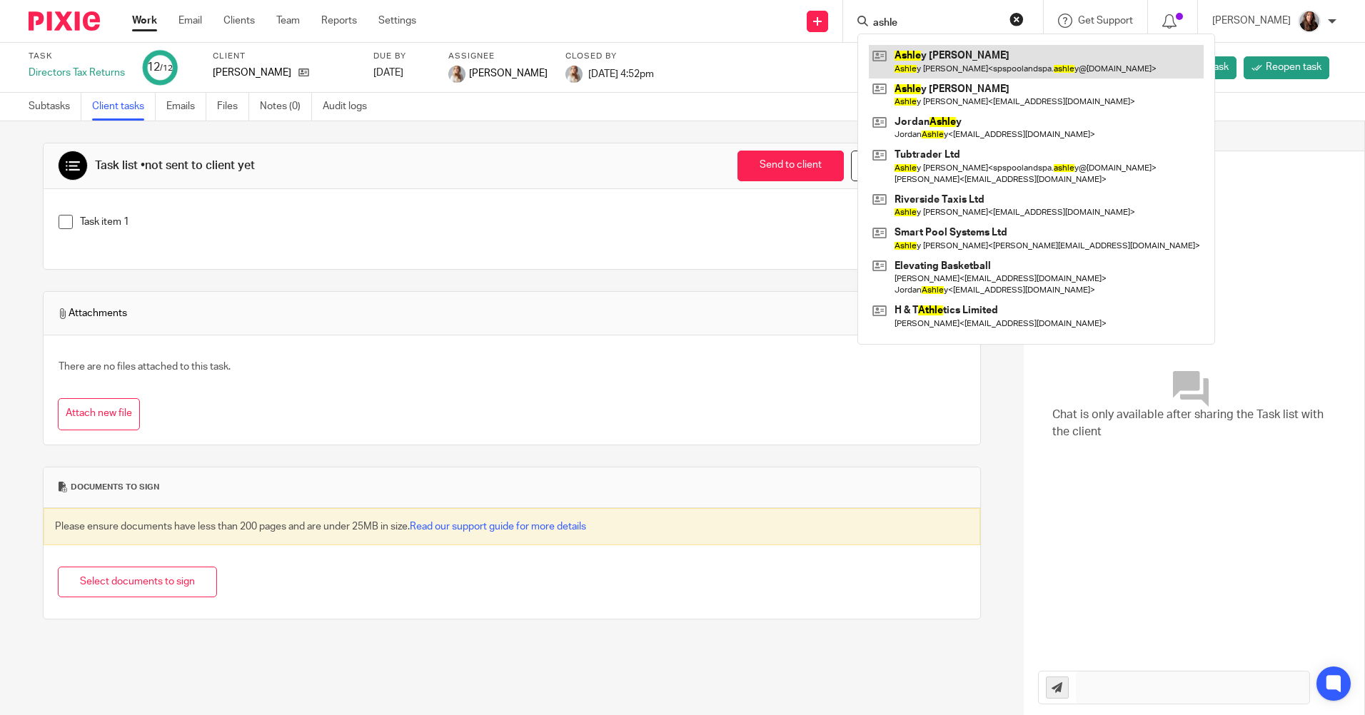
type input "ashle"
click at [946, 59] on link at bounding box center [1036, 61] width 335 height 33
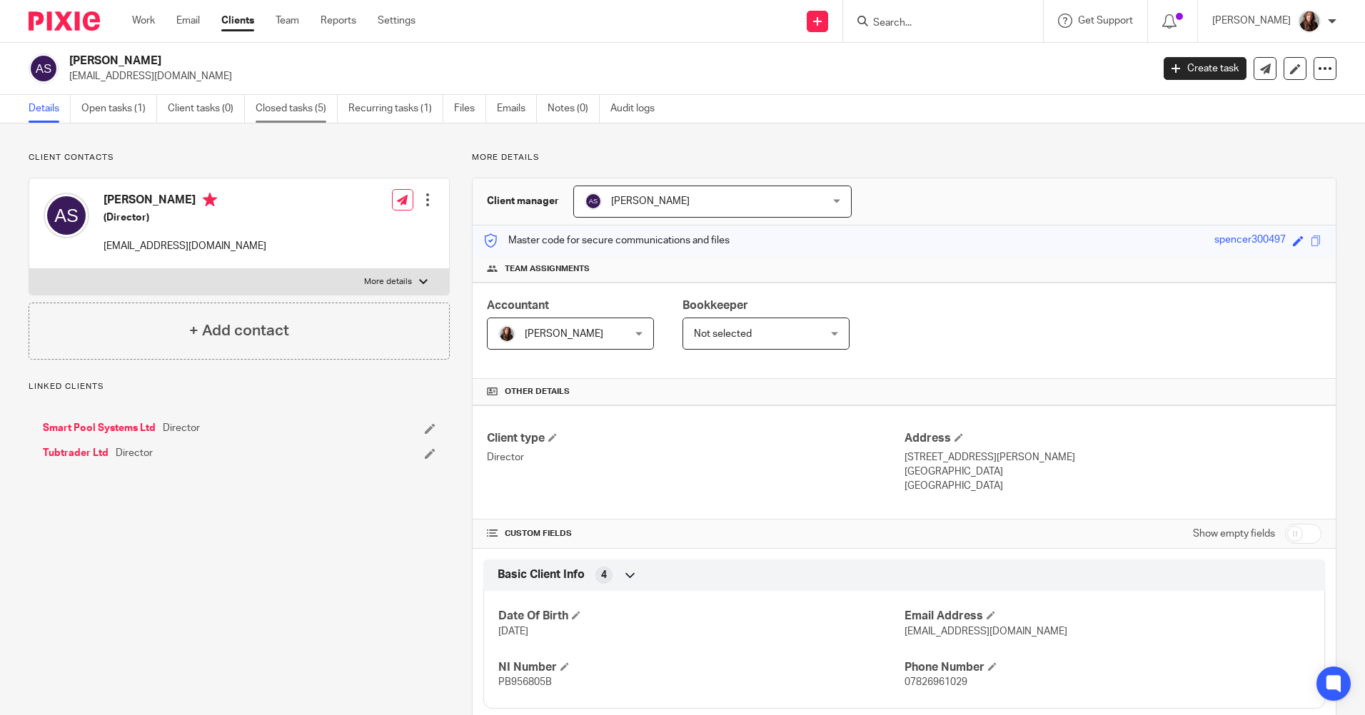
click at [306, 103] on link "Closed tasks (5)" at bounding box center [297, 109] width 82 height 28
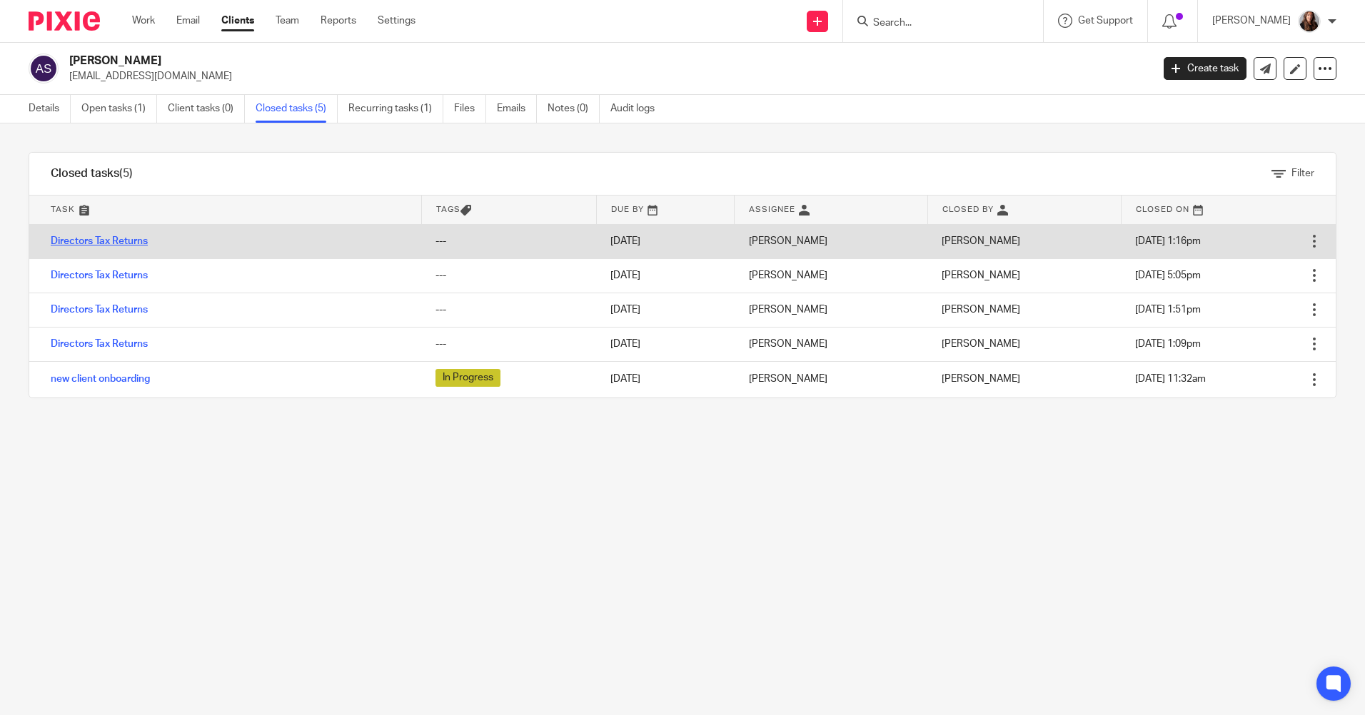
click at [132, 238] on link "Directors Tax Returns" at bounding box center [99, 241] width 97 height 10
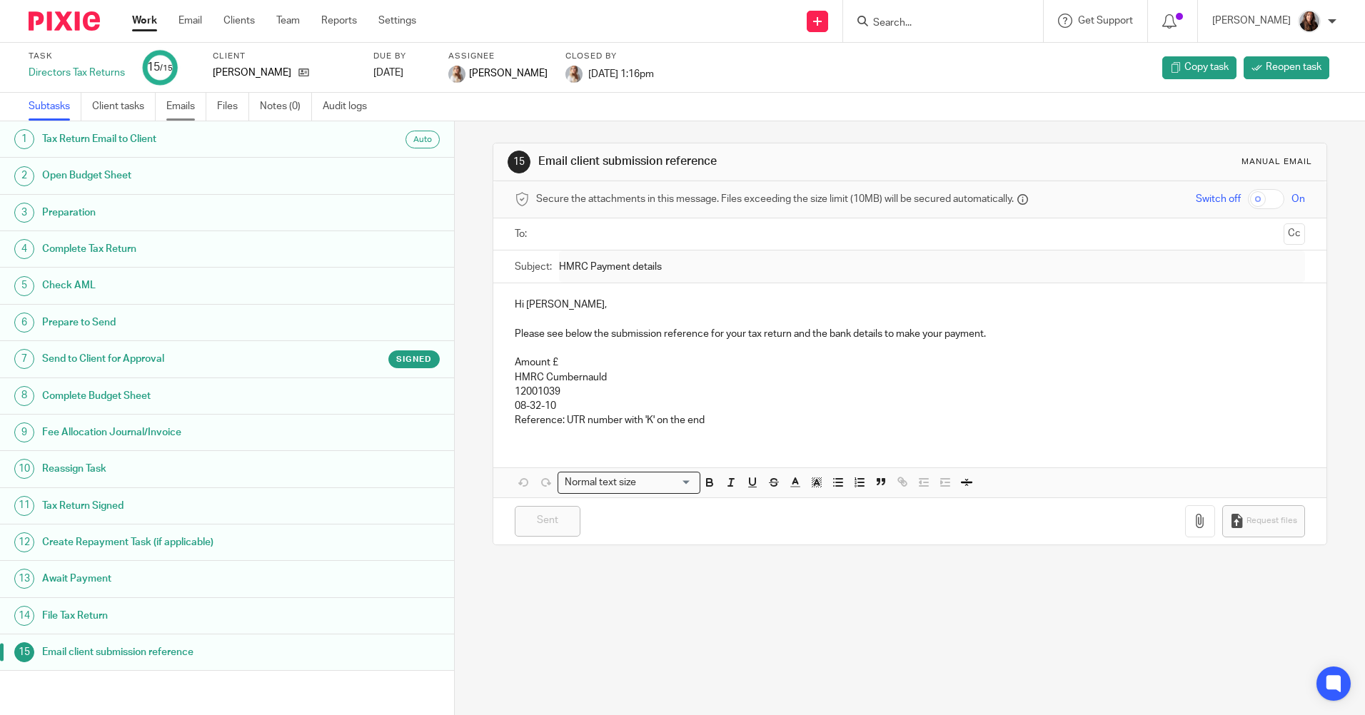
click at [191, 108] on link "Emails" at bounding box center [186, 107] width 40 height 28
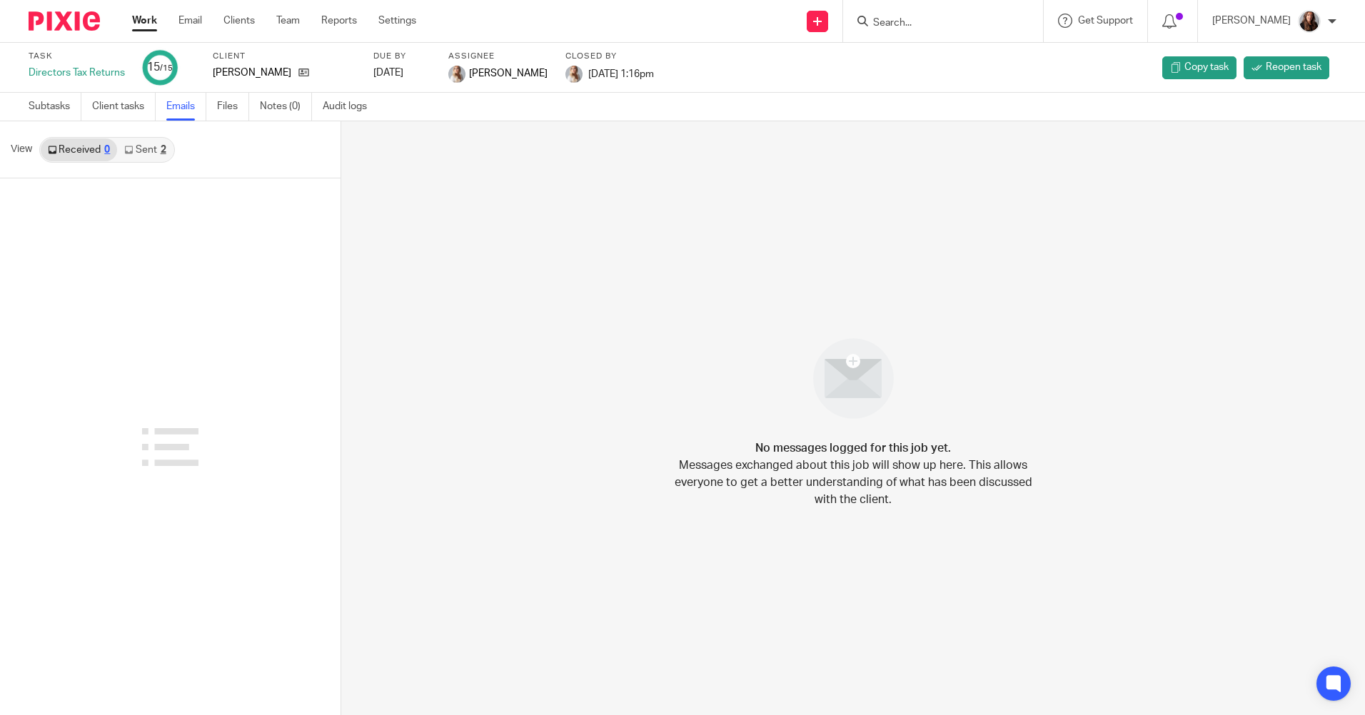
click at [146, 146] on link "Sent 2" at bounding box center [145, 149] width 56 height 23
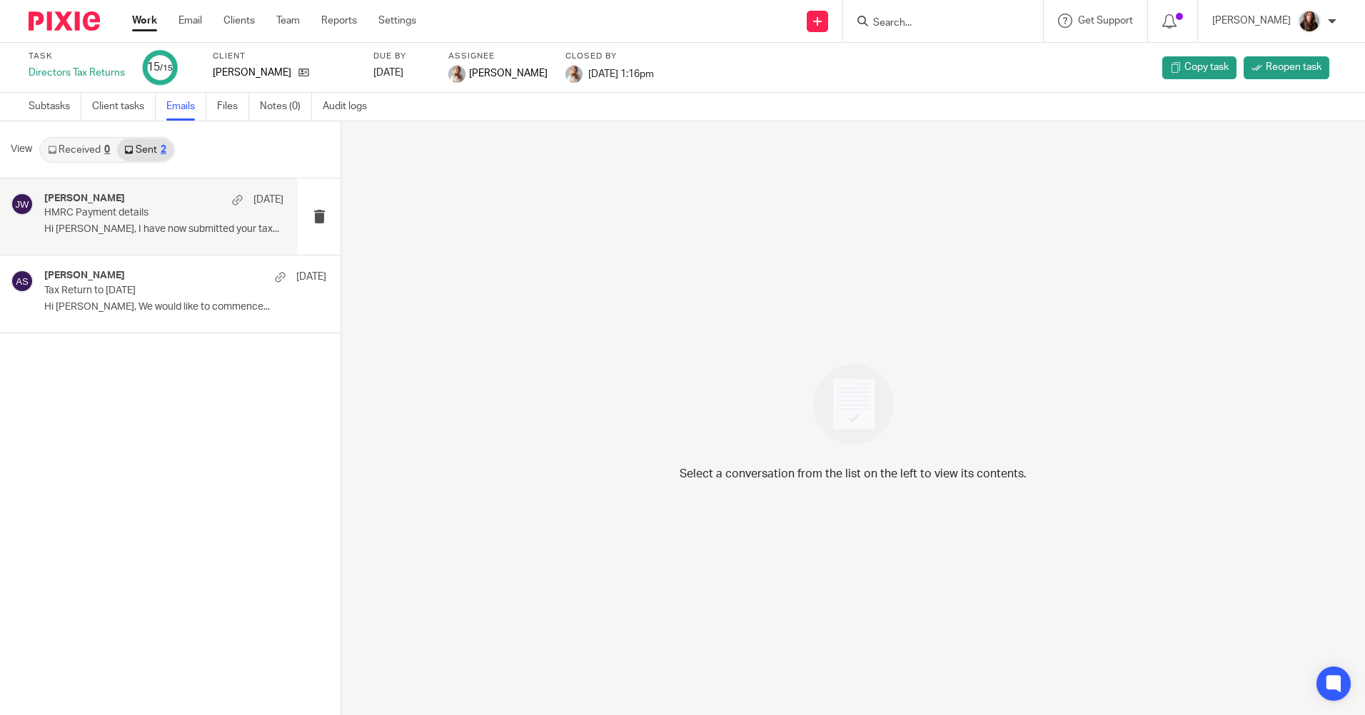
click at [111, 216] on p "HMRC Payment details" at bounding box center [139, 213] width 191 height 12
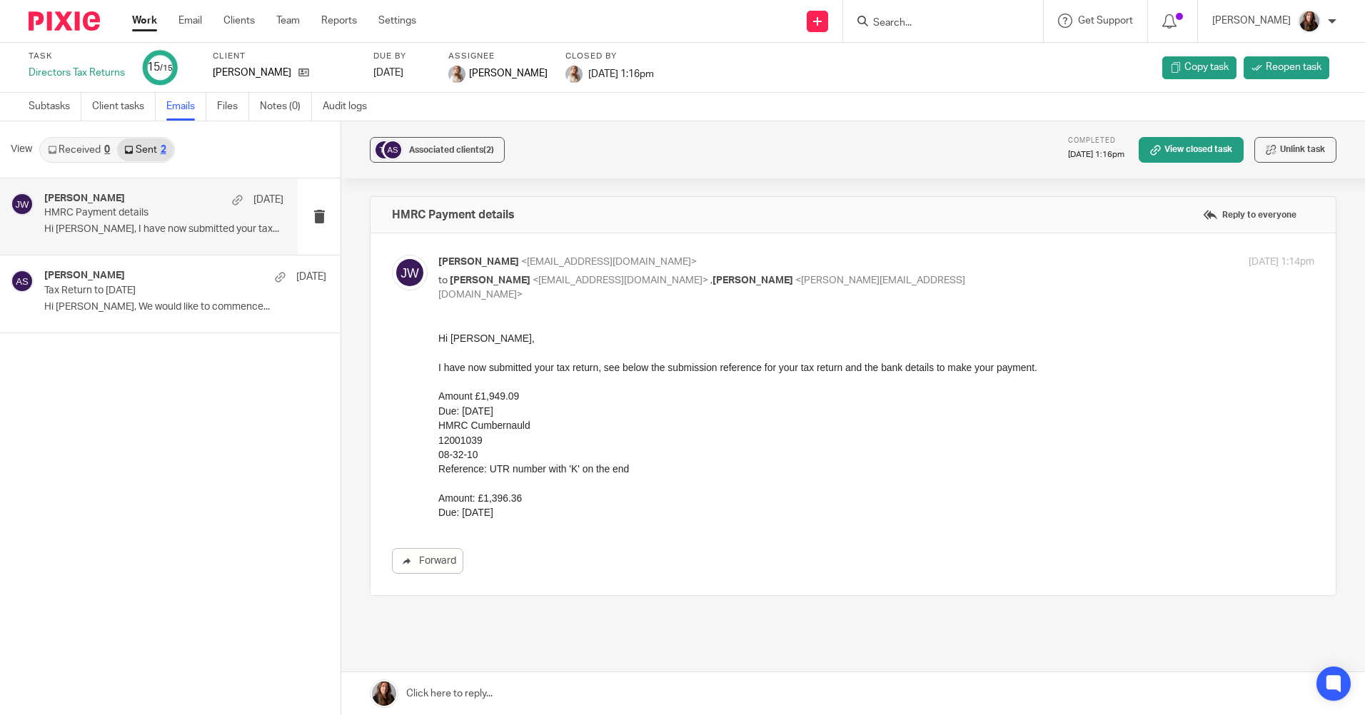
scroll to position [66, 0]
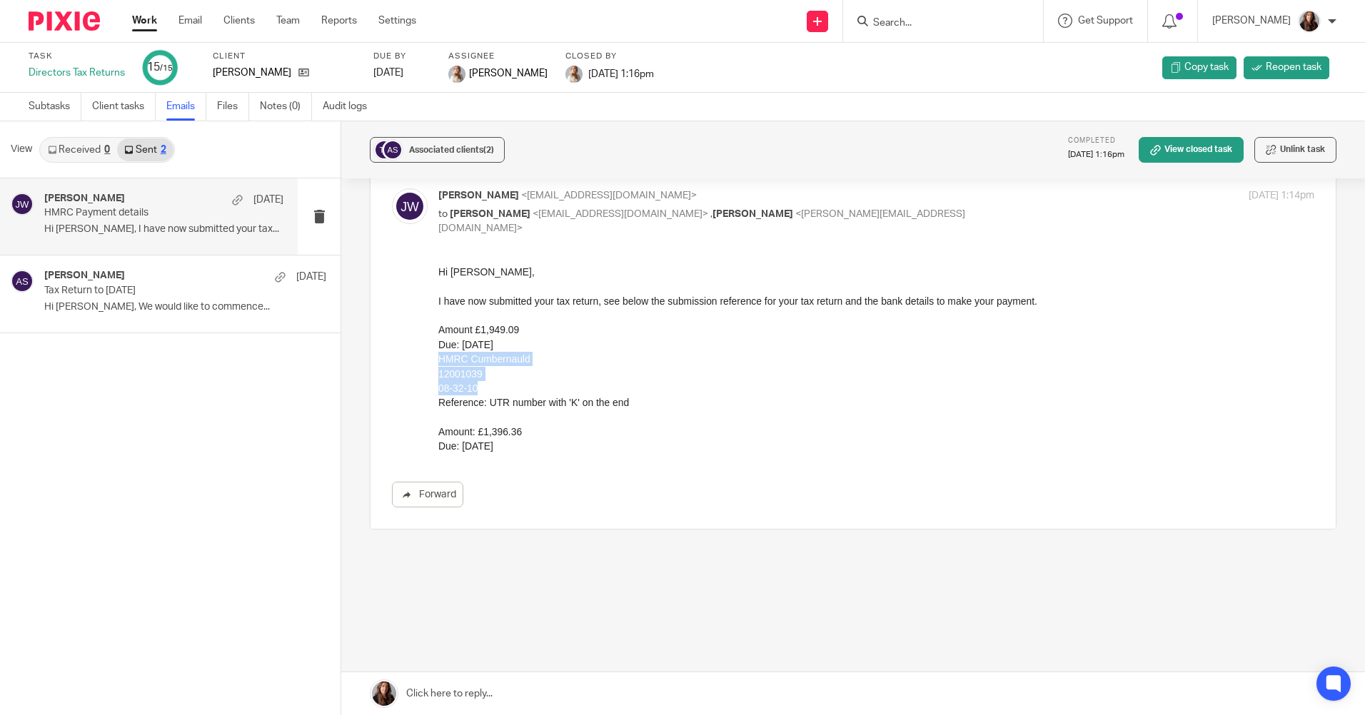
drag, startPoint x: 480, startPoint y: 388, endPoint x: 429, endPoint y: 363, distance: 56.8
click at [438, 363] on html "Hi Ashley, I have now submitted your tax return, see below the submission refer…" at bounding box center [876, 358] width 876 height 189
drag, startPoint x: 429, startPoint y: 363, endPoint x: 452, endPoint y: 364, distance: 22.9
copy div "HMRC Cumbernauld 12001039 08-32-10"
click at [936, 20] on input "Search" at bounding box center [935, 23] width 128 height 13
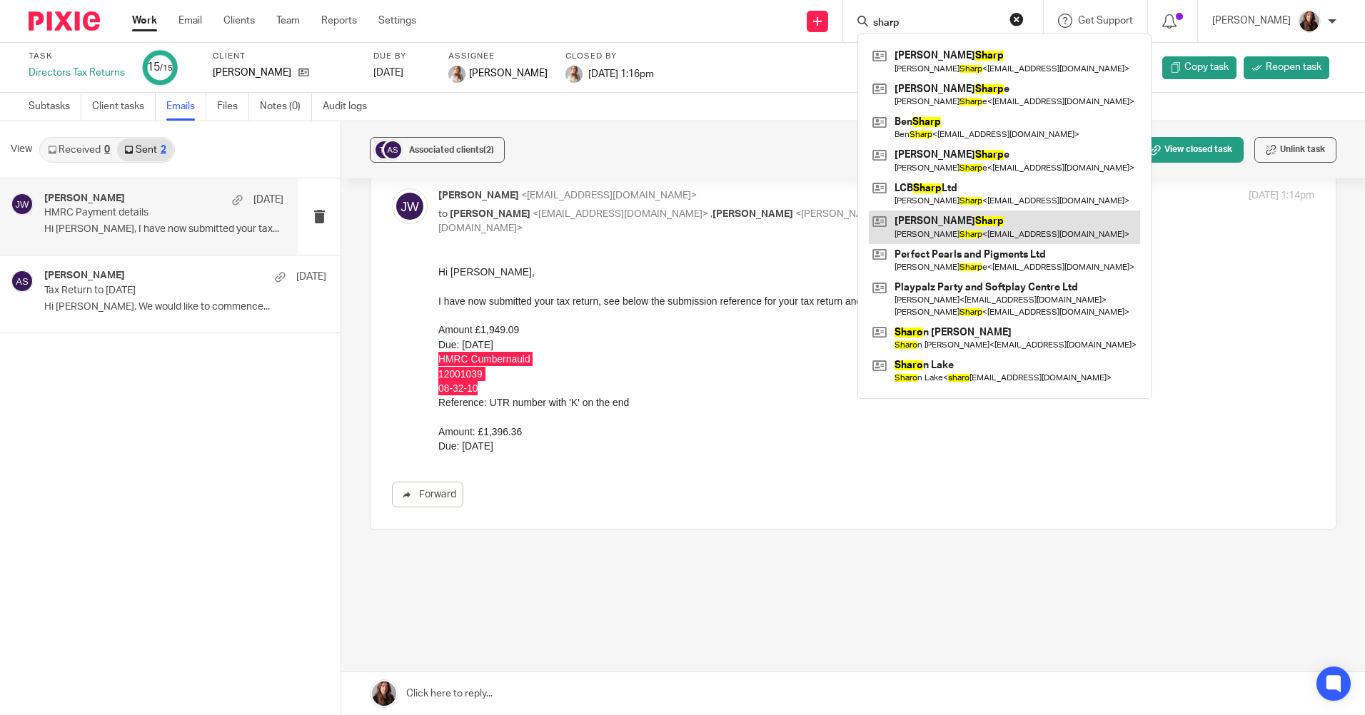
type input "sharp"
click at [636, 462] on div "Forward" at bounding box center [853, 386] width 922 height 243
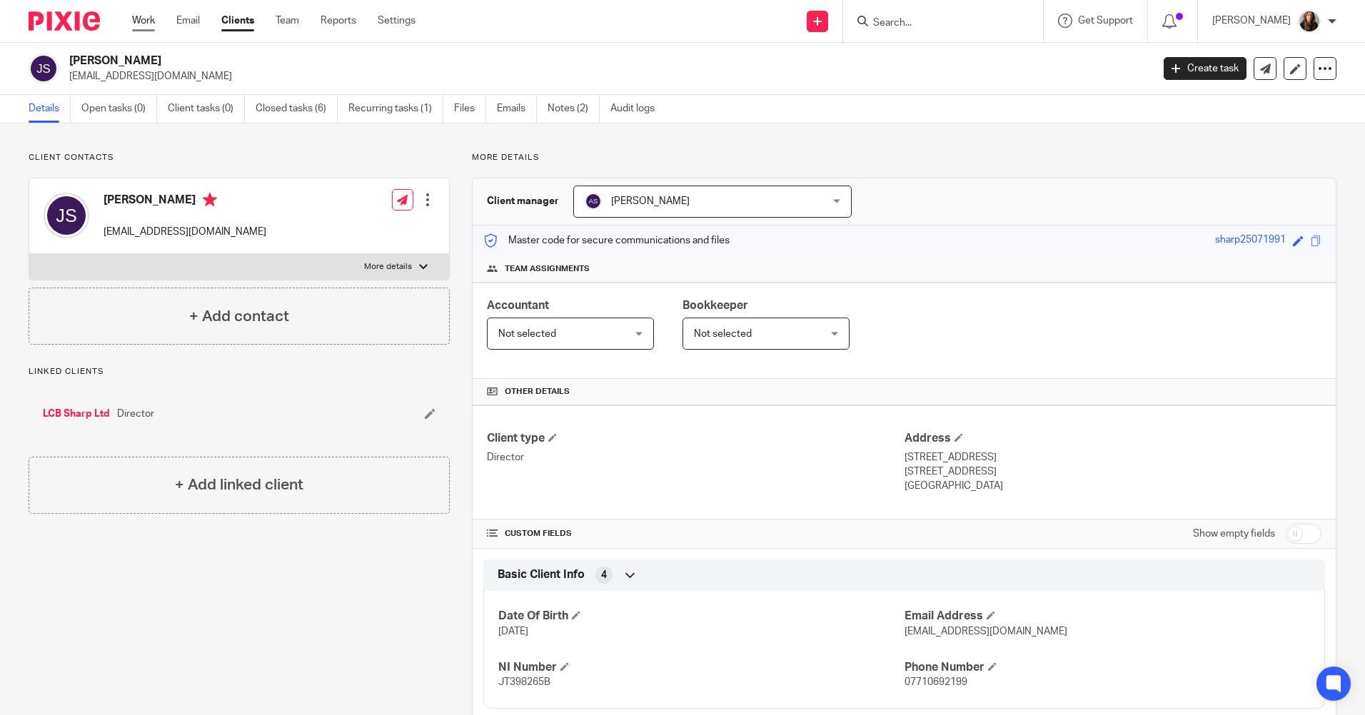
click at [139, 16] on link "Work" at bounding box center [143, 21] width 23 height 14
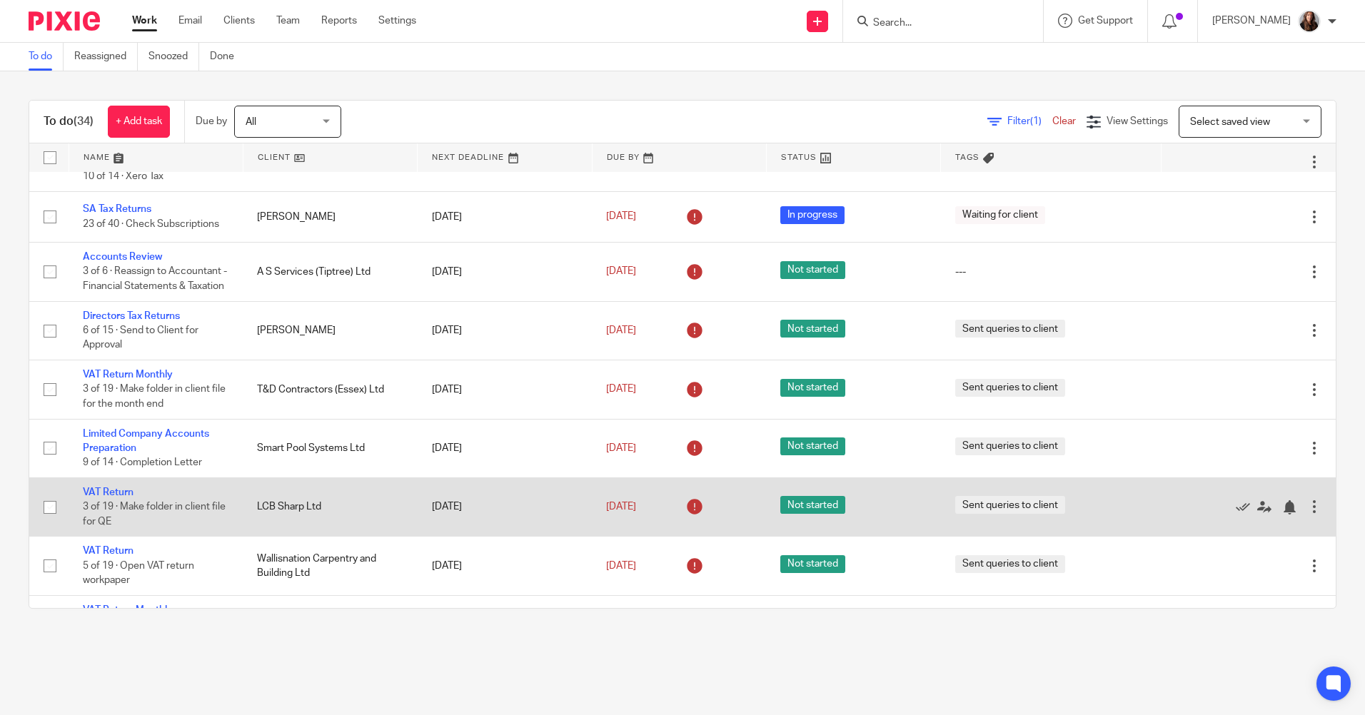
scroll to position [71, 0]
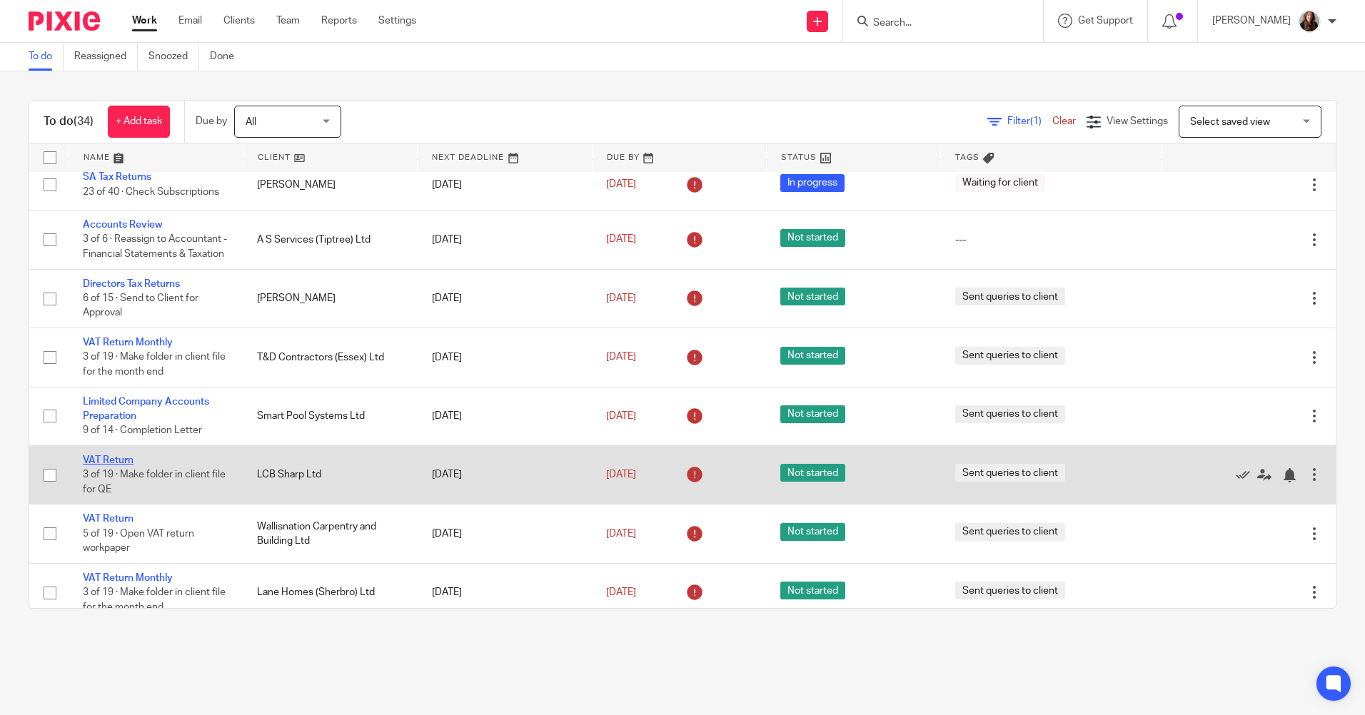
drag, startPoint x: 121, startPoint y: 457, endPoint x: 130, endPoint y: 457, distance: 8.6
click at [121, 457] on link "VAT Return" at bounding box center [108, 460] width 51 height 10
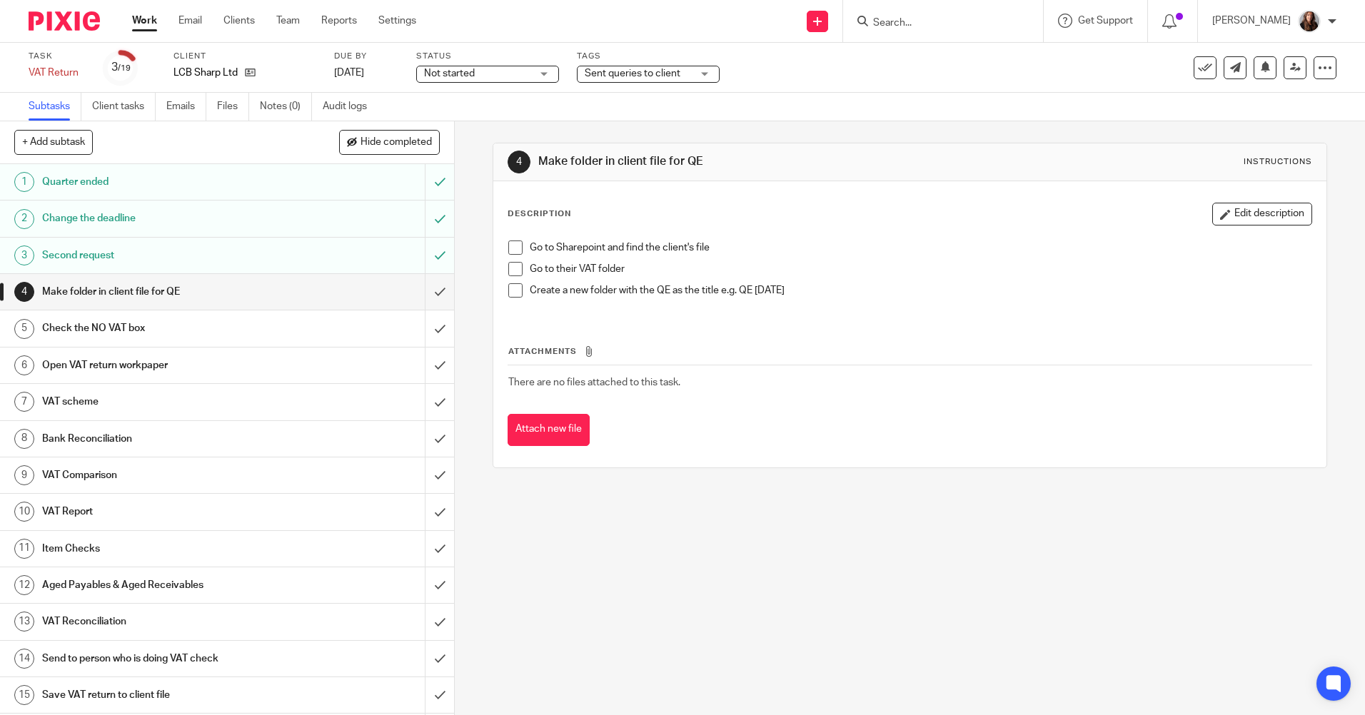
drag, startPoint x: 506, startPoint y: 247, endPoint x: 512, endPoint y: 265, distance: 18.7
click at [508, 247] on span at bounding box center [515, 248] width 14 height 14
click at [513, 267] on span at bounding box center [515, 269] width 14 height 14
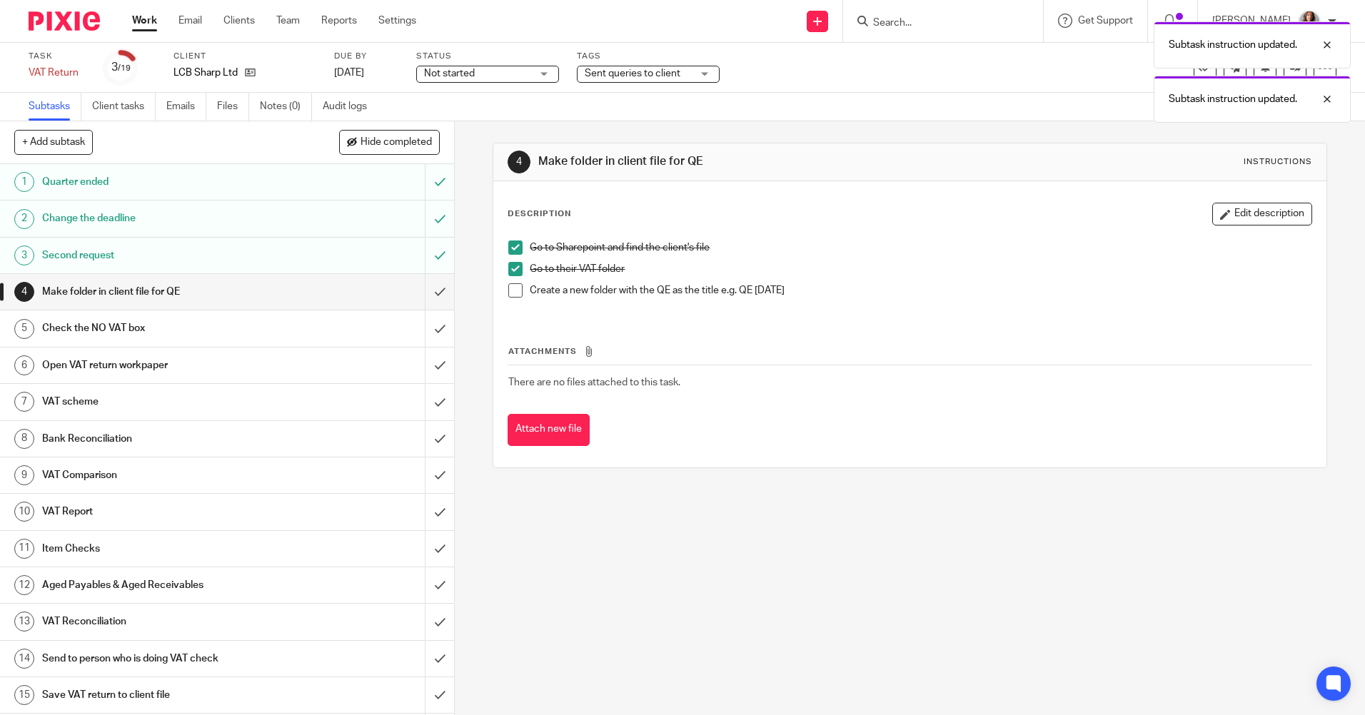
click at [516, 288] on span at bounding box center [515, 290] width 14 height 14
click at [433, 288] on input "submit" at bounding box center [227, 292] width 454 height 36
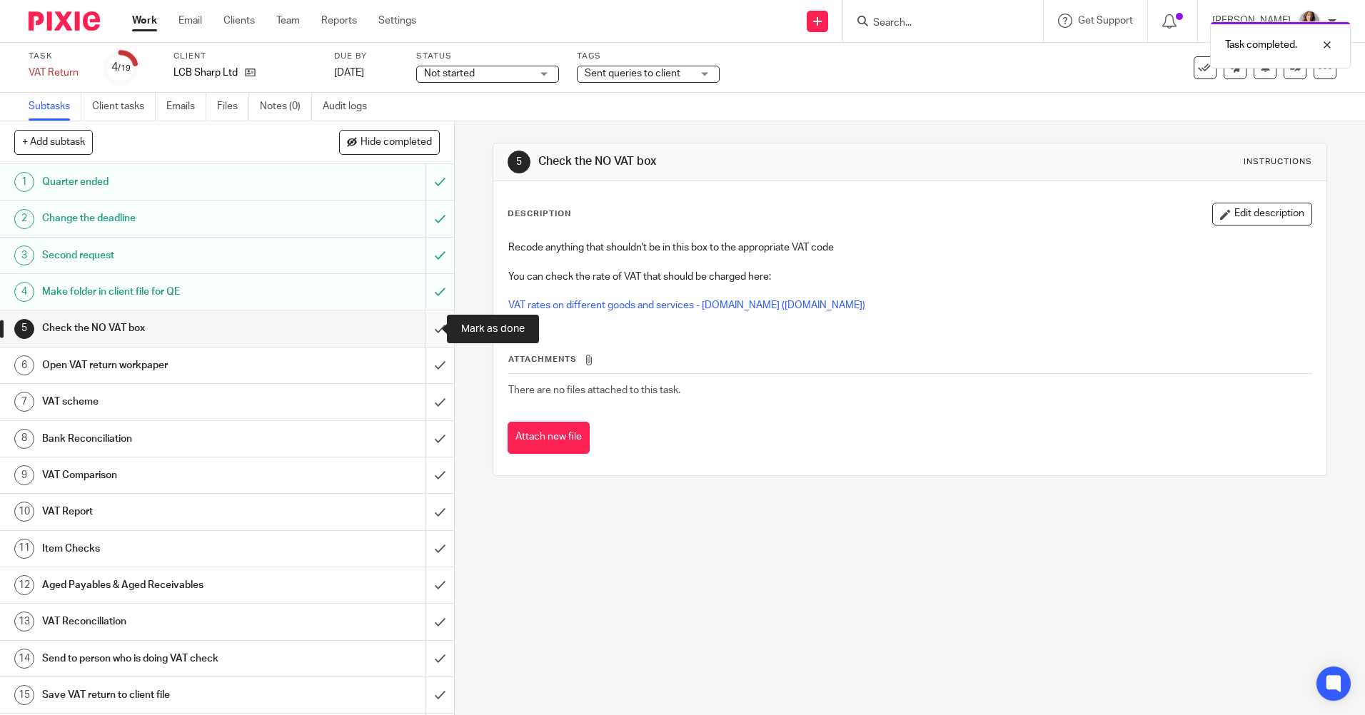
click at [417, 333] on input "submit" at bounding box center [227, 328] width 454 height 36
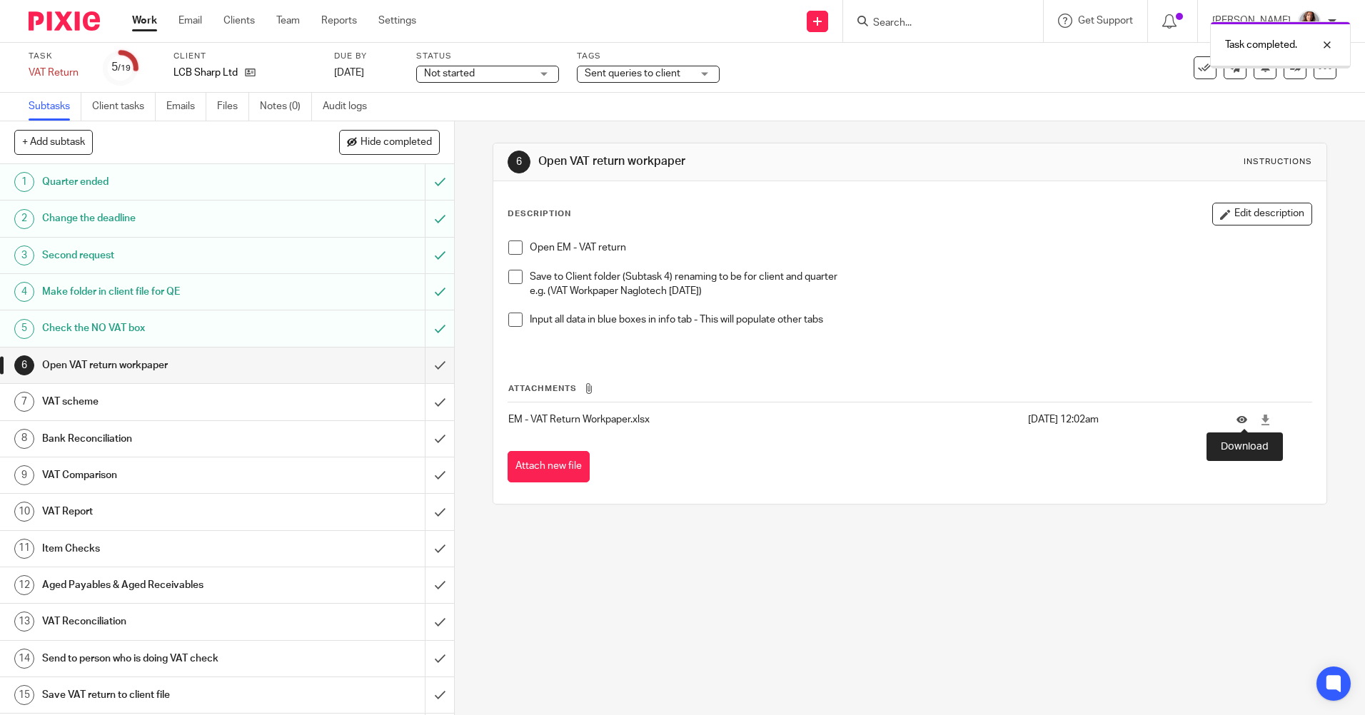
click at [1260, 423] on icon at bounding box center [1265, 420] width 11 height 11
click at [1005, 558] on div "6 Open VAT return workpaper Instructions Description Edit description Open EM -…" at bounding box center [910, 418] width 910 height 594
drag, startPoint x: 507, startPoint y: 241, endPoint x: 510, endPoint y: 258, distance: 17.5
click at [508, 241] on span at bounding box center [515, 248] width 14 height 14
click at [508, 270] on span at bounding box center [515, 277] width 14 height 14
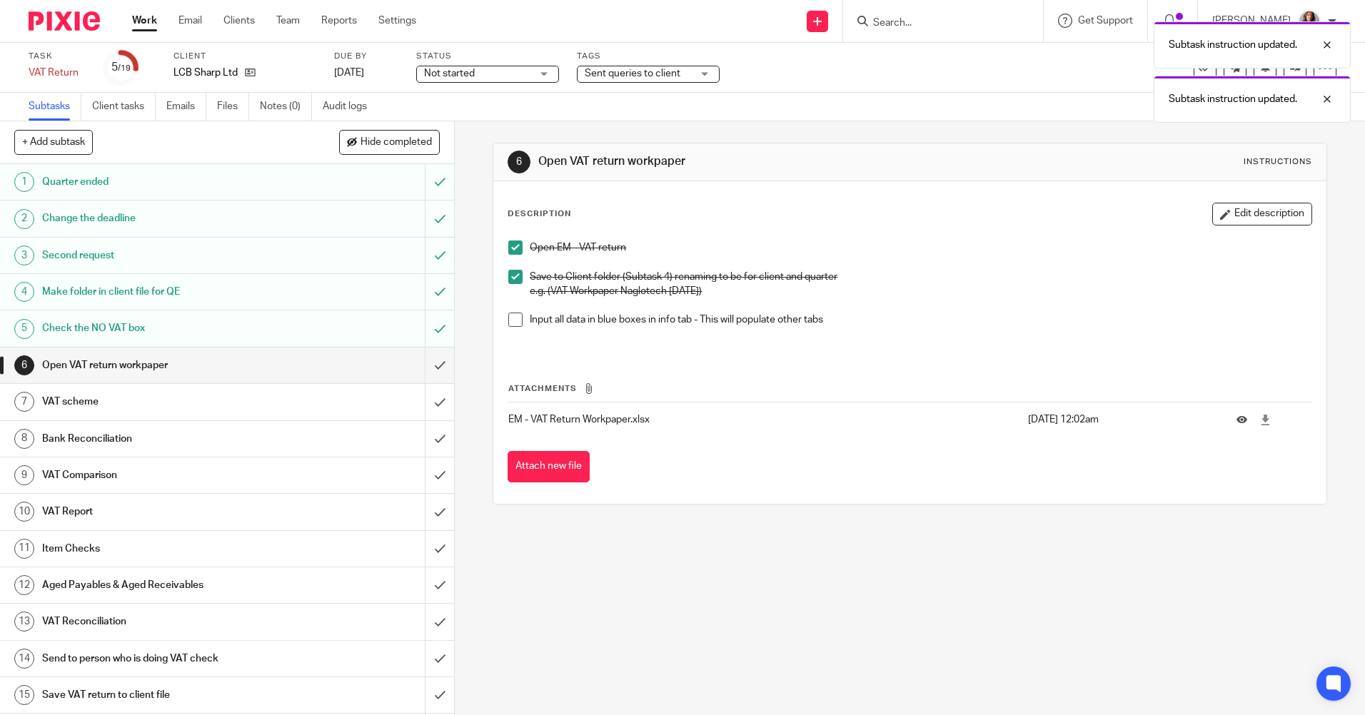
click at [512, 324] on span at bounding box center [515, 320] width 14 height 14
click at [432, 366] on input "submit" at bounding box center [227, 366] width 454 height 36
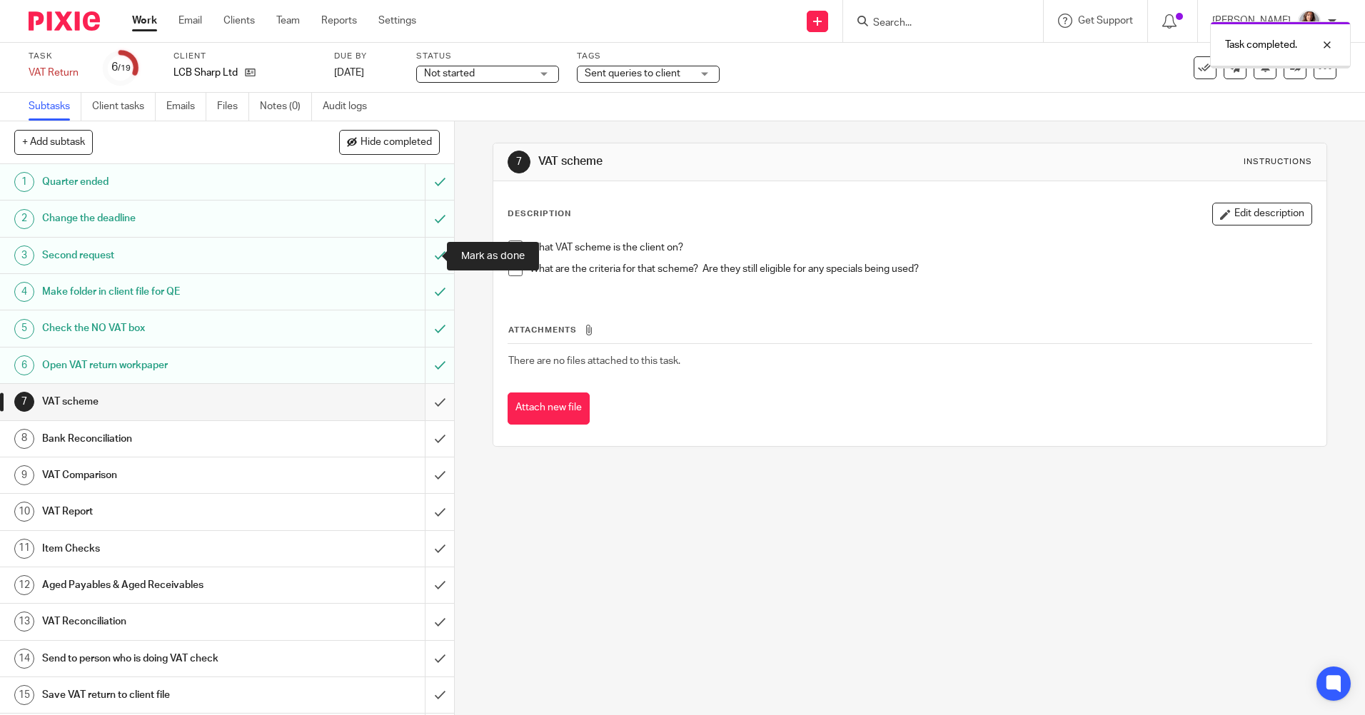
click at [419, 384] on input "submit" at bounding box center [227, 402] width 454 height 36
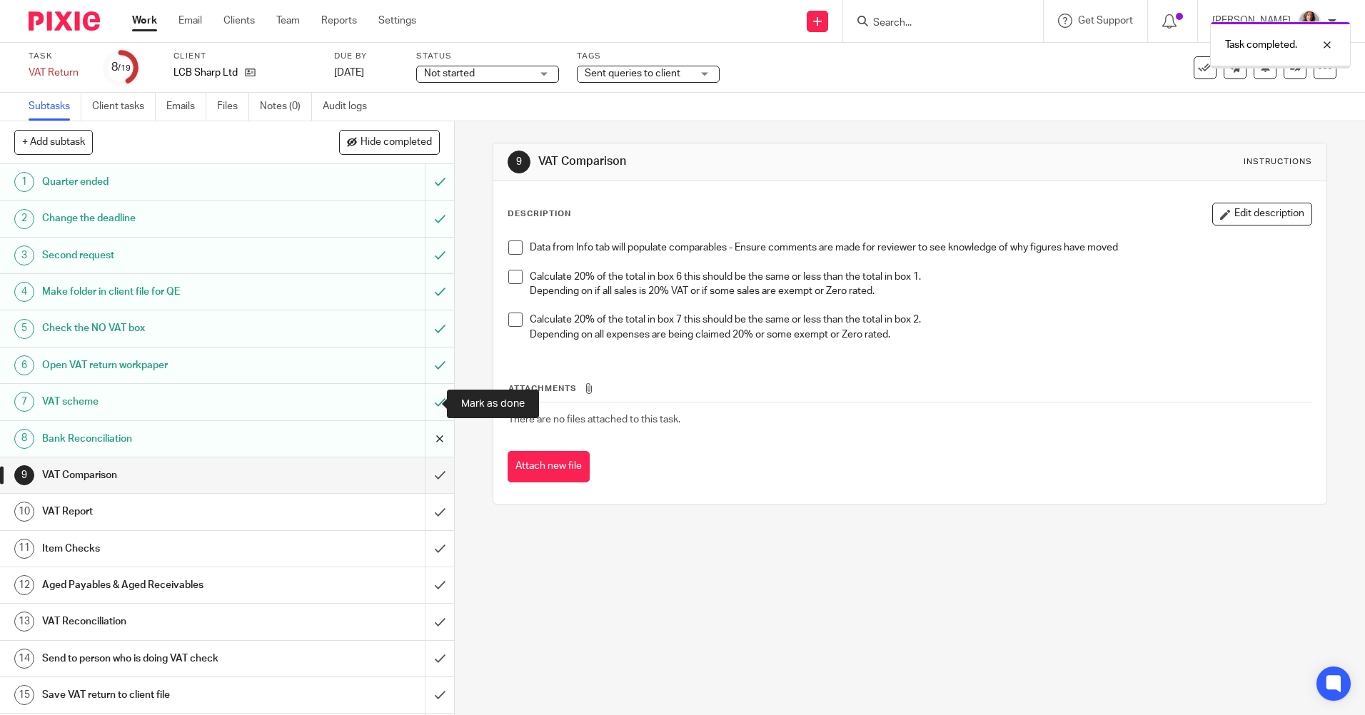
scroll to position [71, 0]
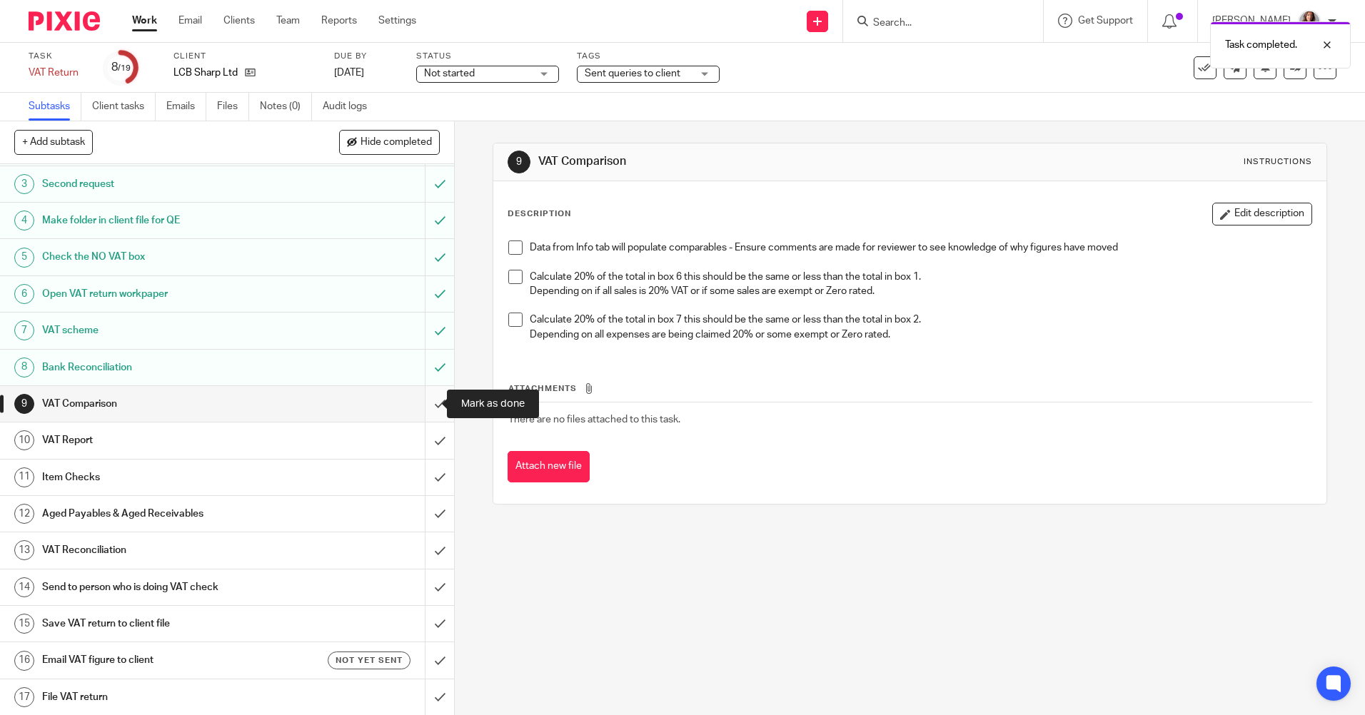
click at [424, 408] on input "submit" at bounding box center [227, 404] width 454 height 36
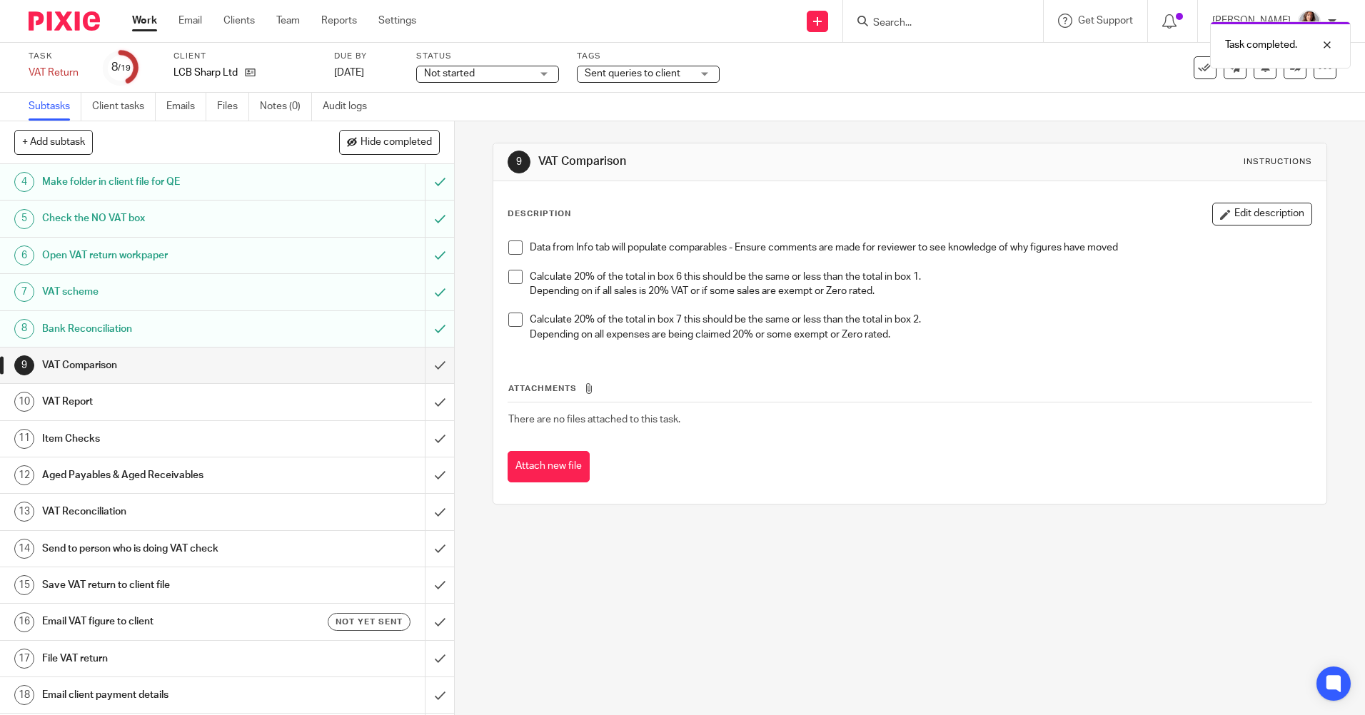
scroll to position [146, 0]
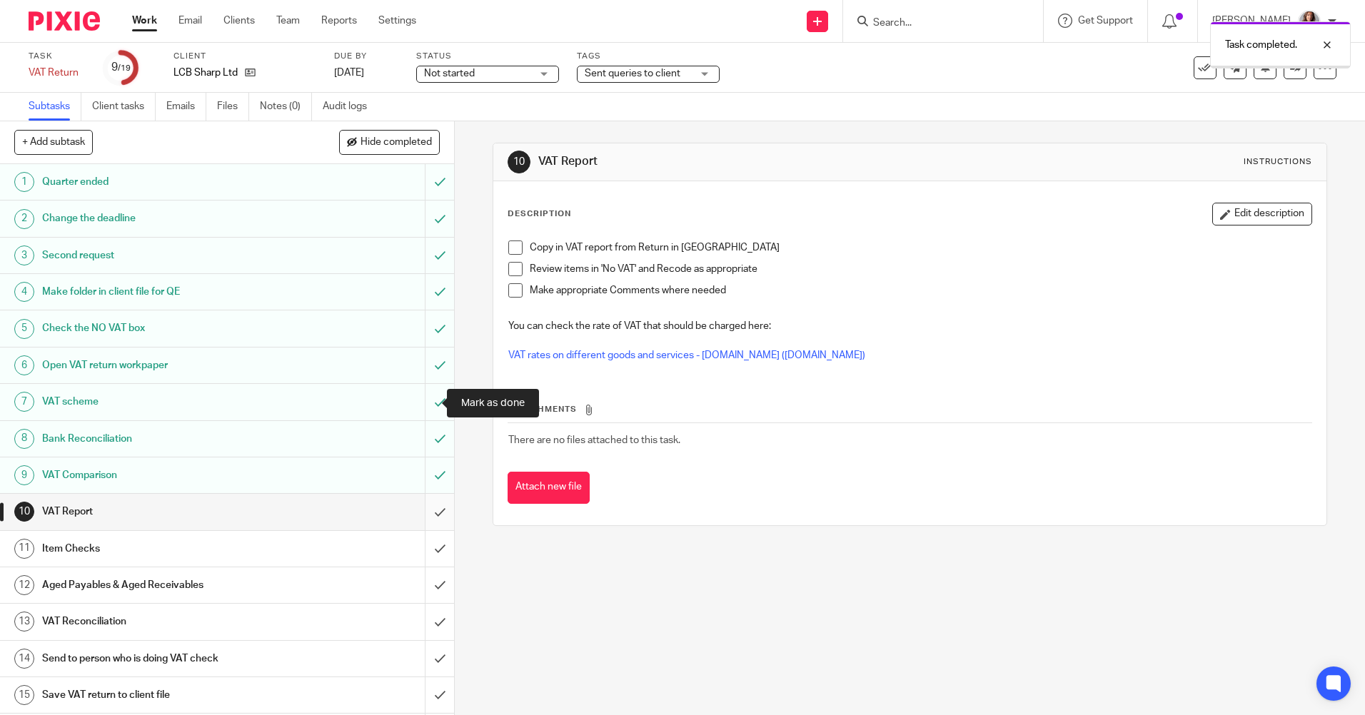
scroll to position [146, 0]
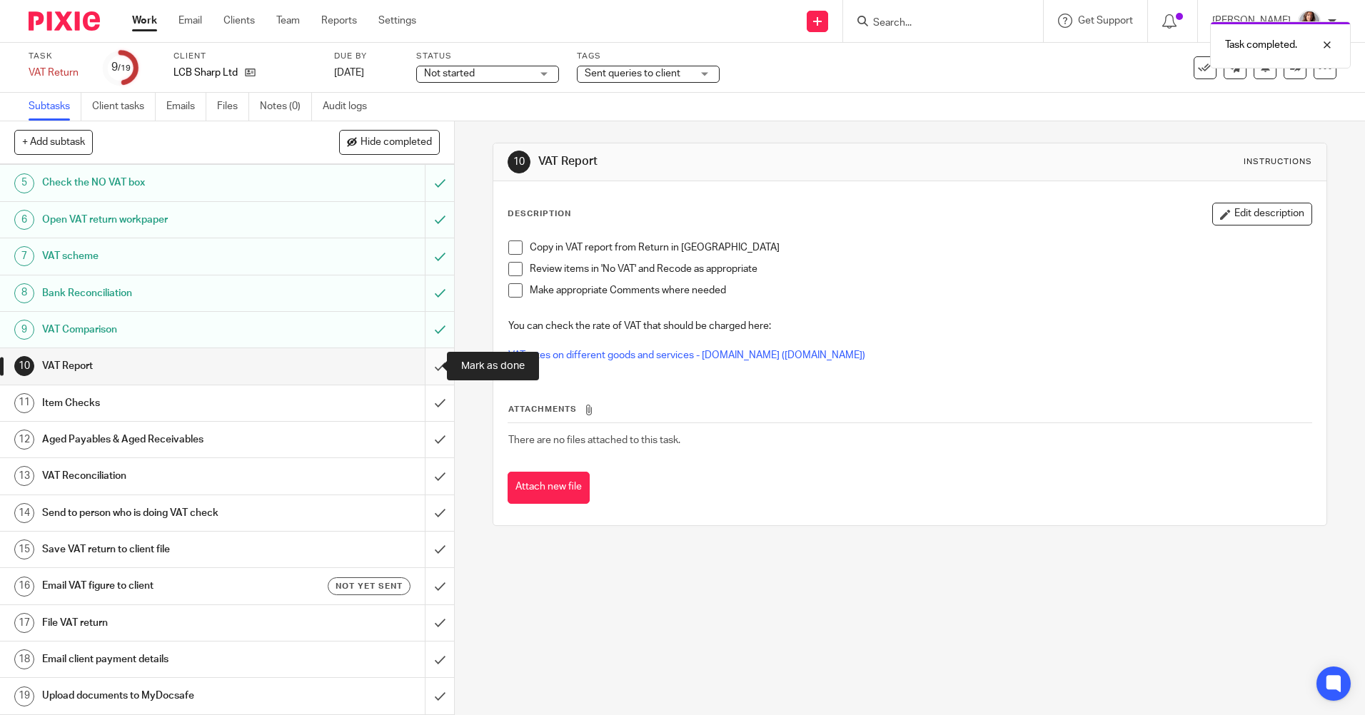
click at [424, 366] on input "submit" at bounding box center [227, 366] width 454 height 36
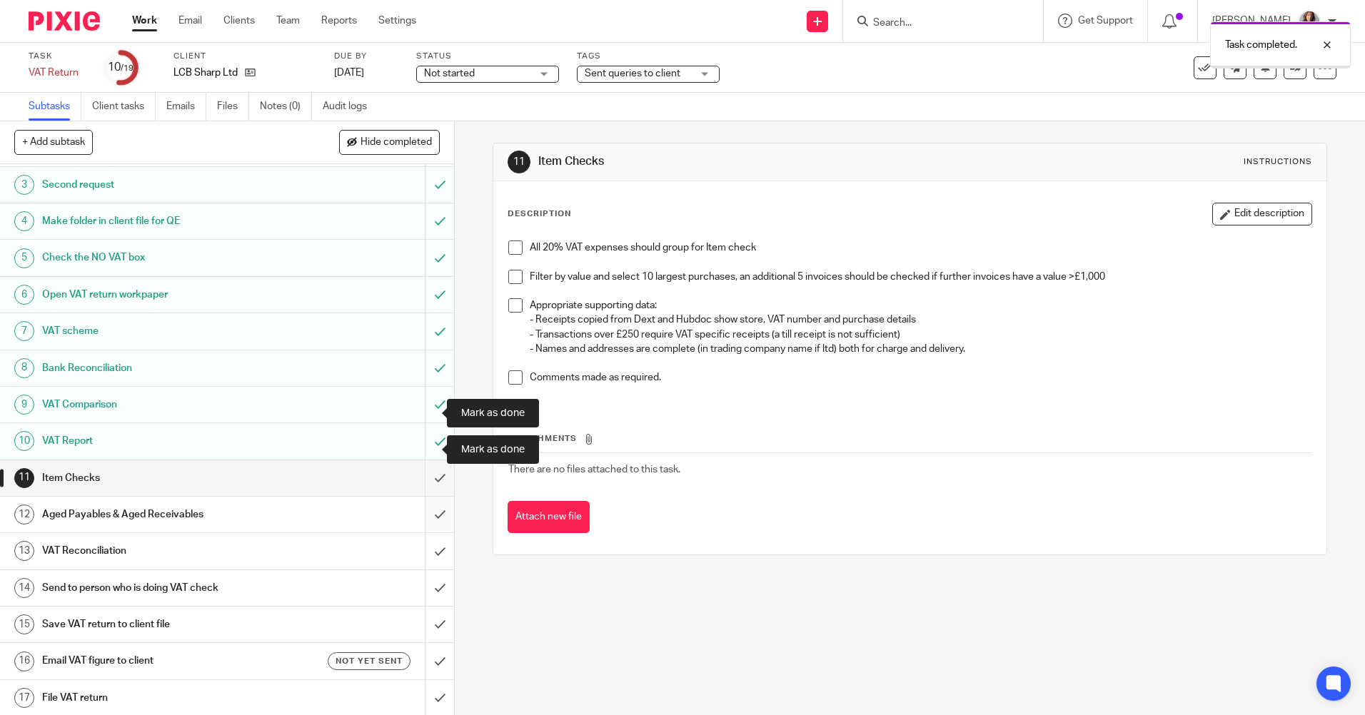
scroll to position [146, 0]
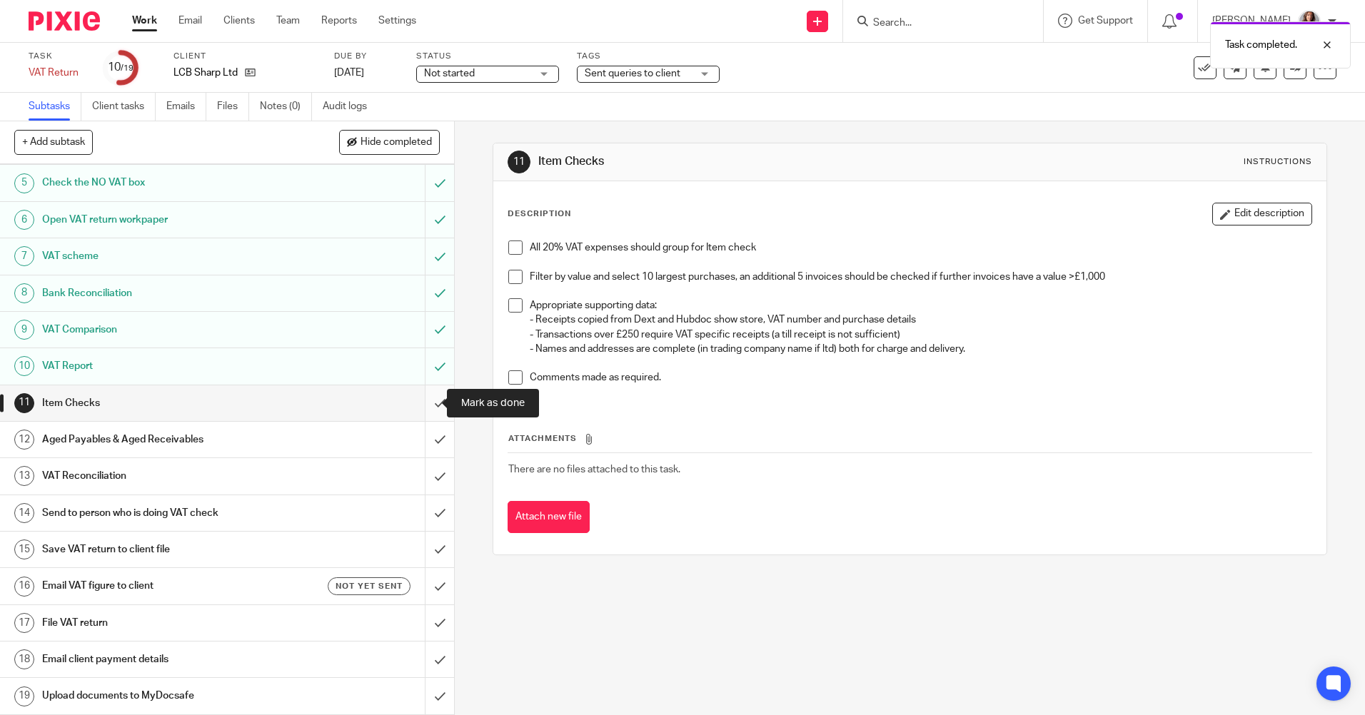
click at [423, 402] on input "submit" at bounding box center [227, 403] width 454 height 36
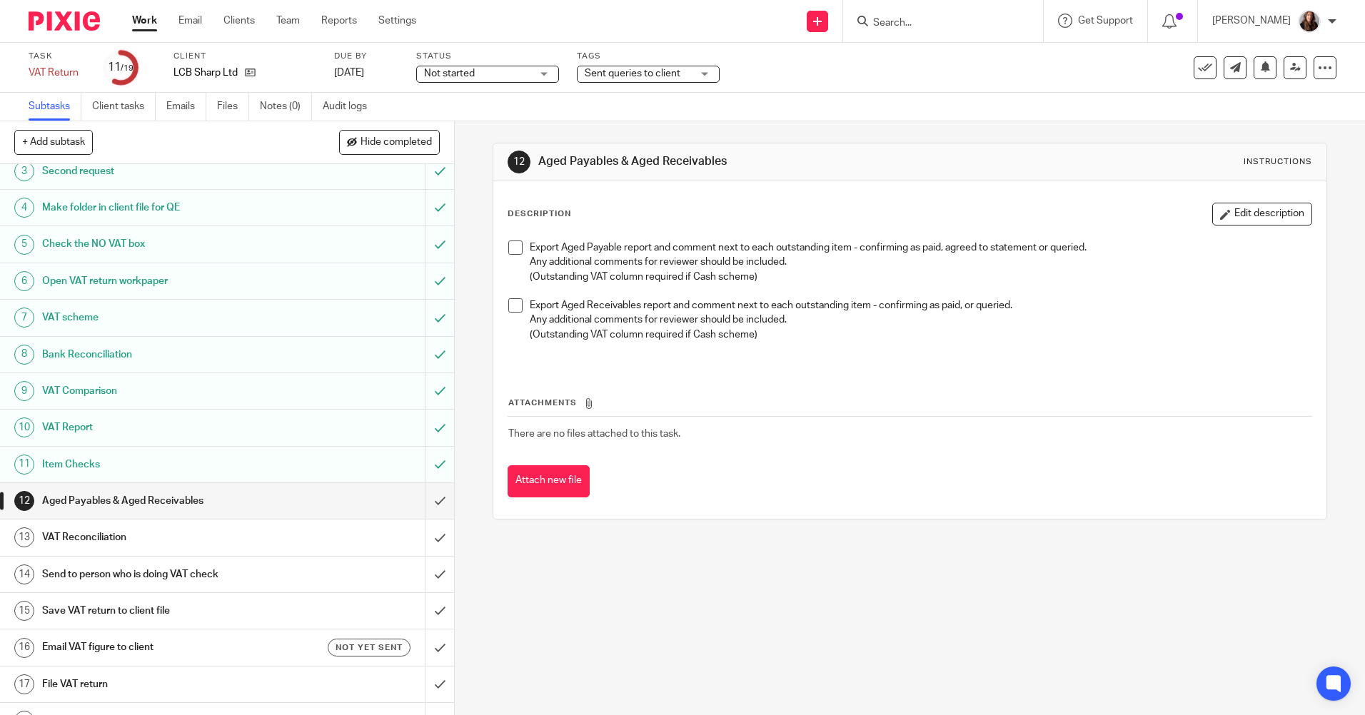
scroll to position [143, 0]
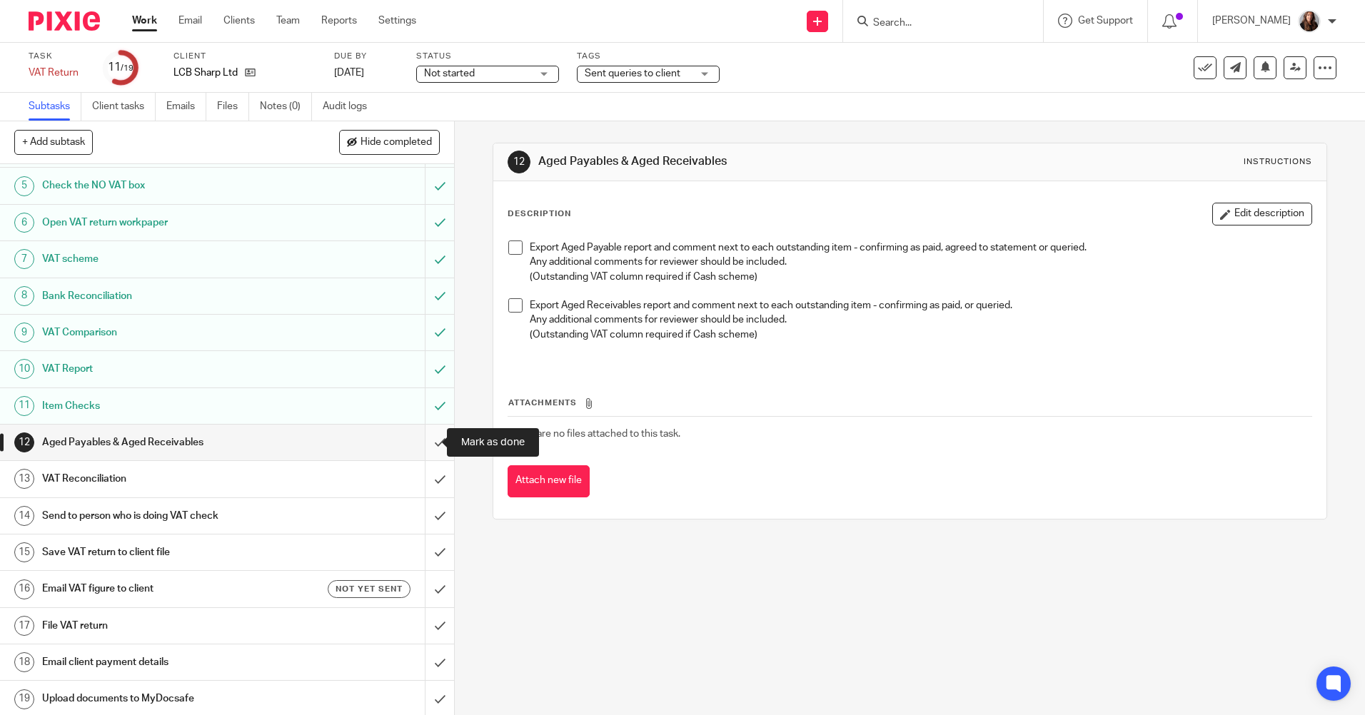
click at [428, 436] on input "submit" at bounding box center [227, 443] width 454 height 36
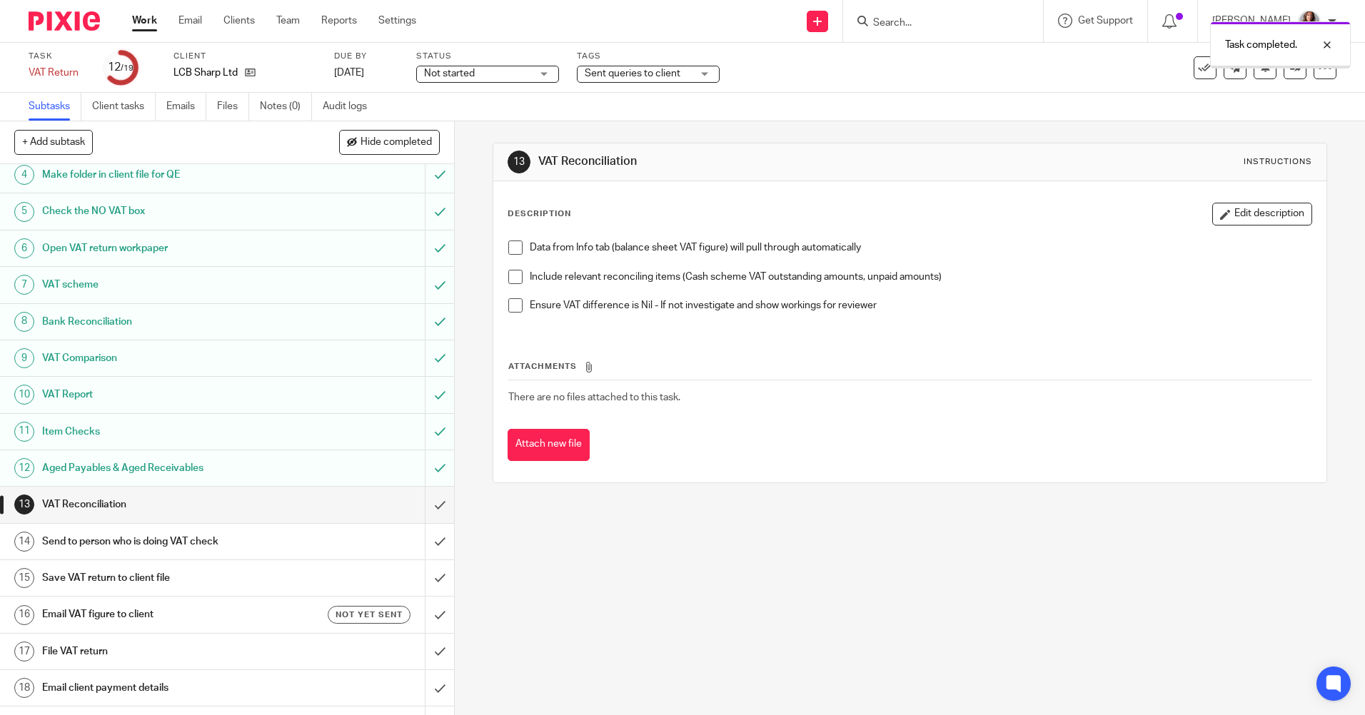
scroll to position [143, 0]
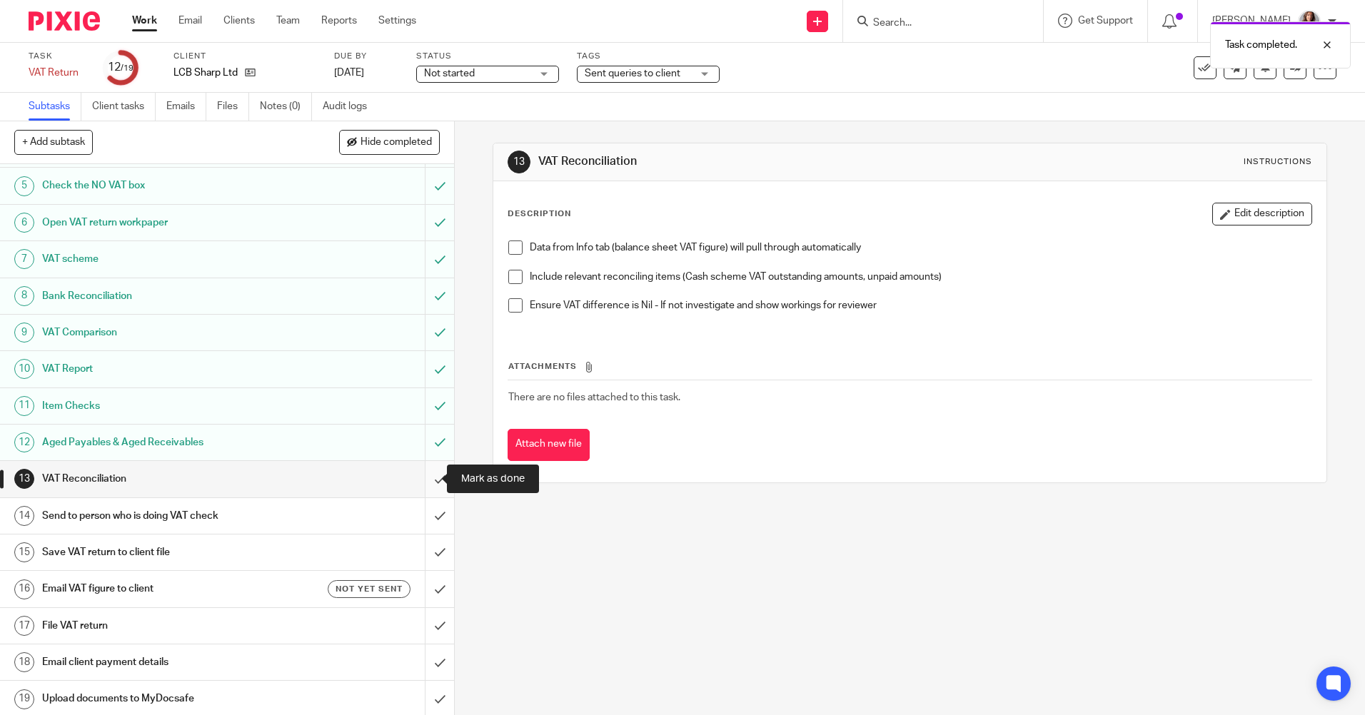
click at [422, 481] on input "submit" at bounding box center [227, 479] width 454 height 36
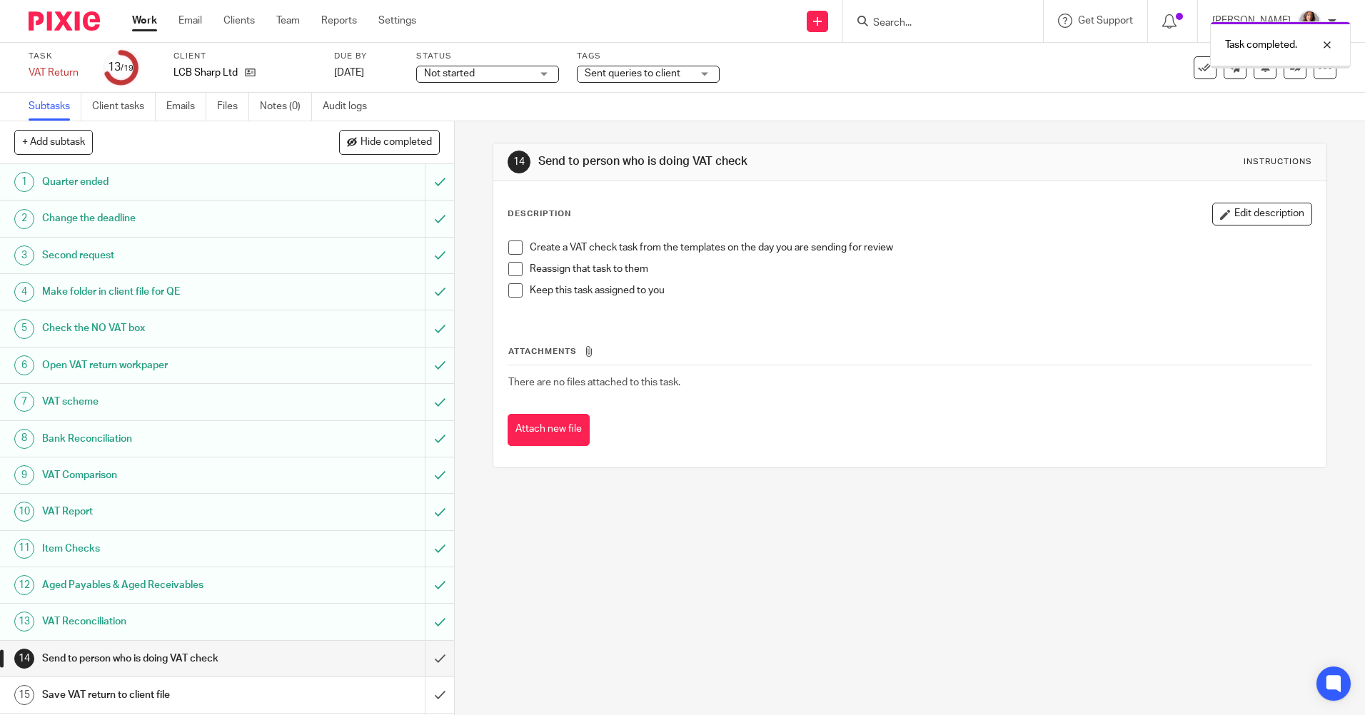
scroll to position [146, 0]
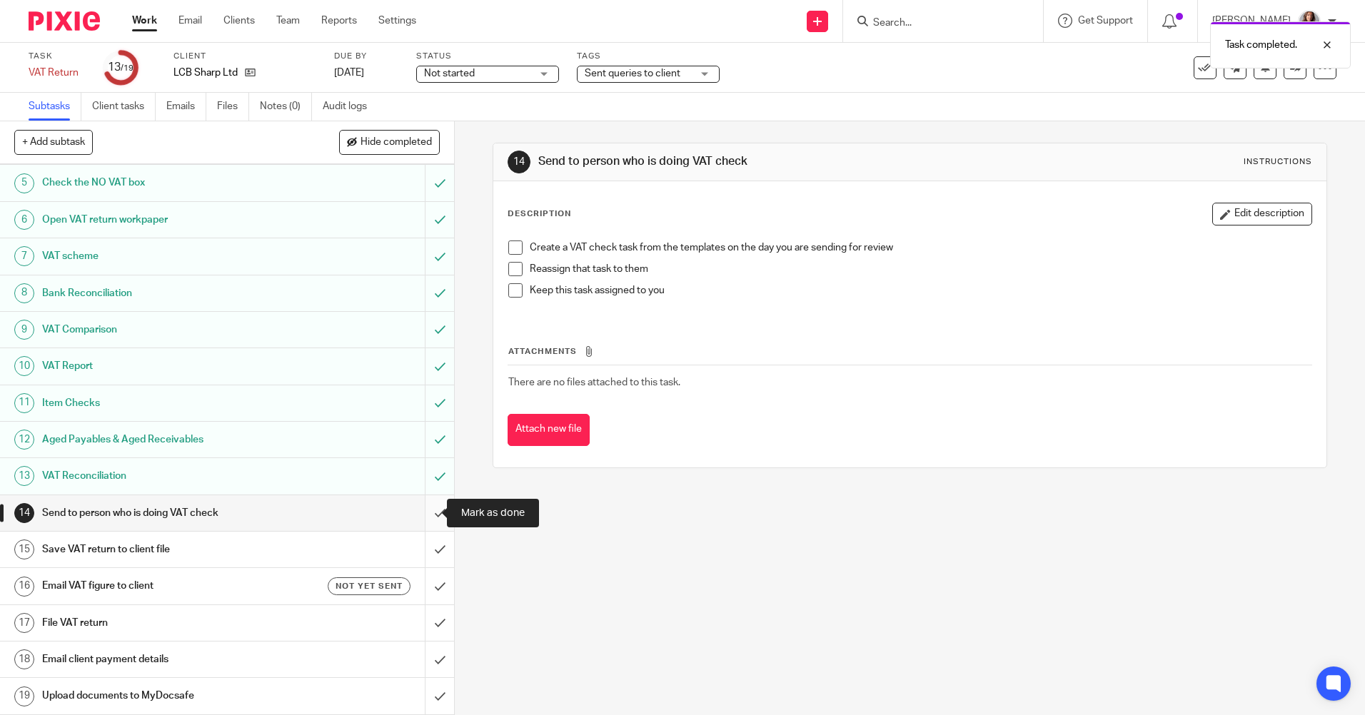
click at [421, 514] on input "submit" at bounding box center [227, 513] width 454 height 36
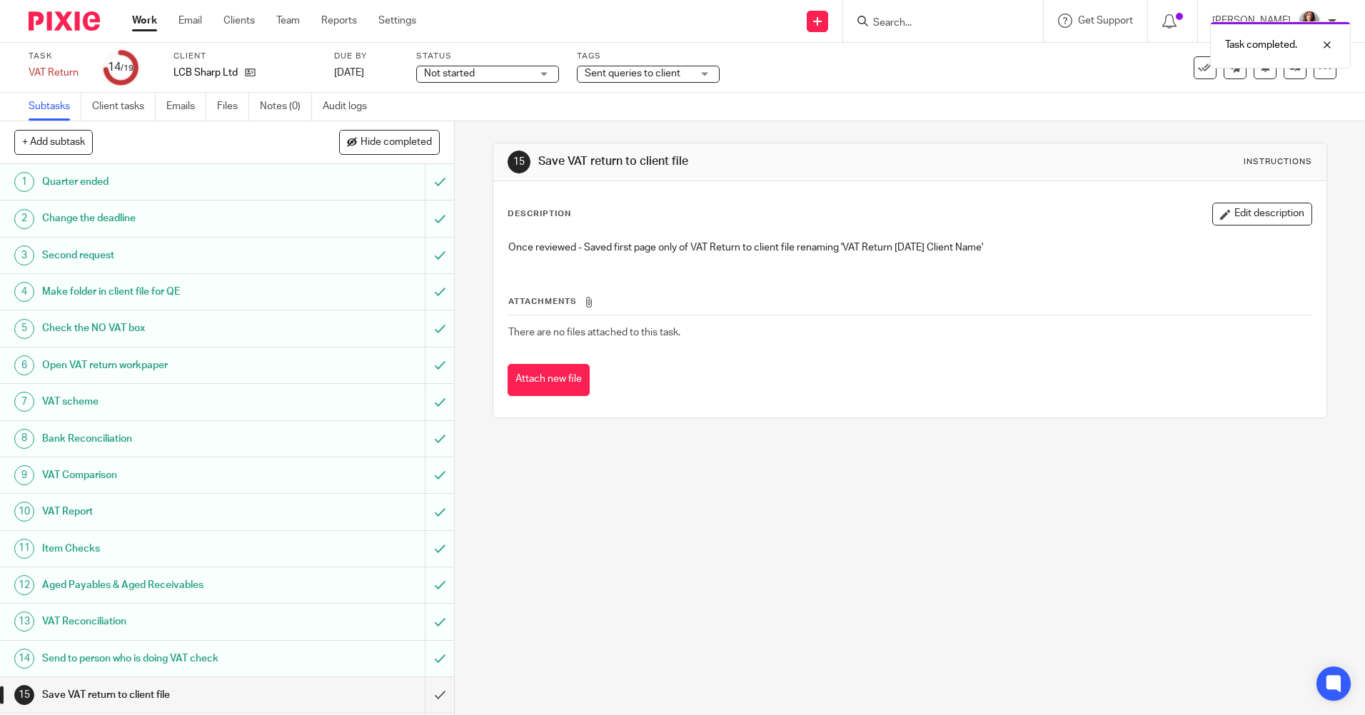
click at [710, 71] on div "Sent queries to client" at bounding box center [648, 74] width 143 height 17
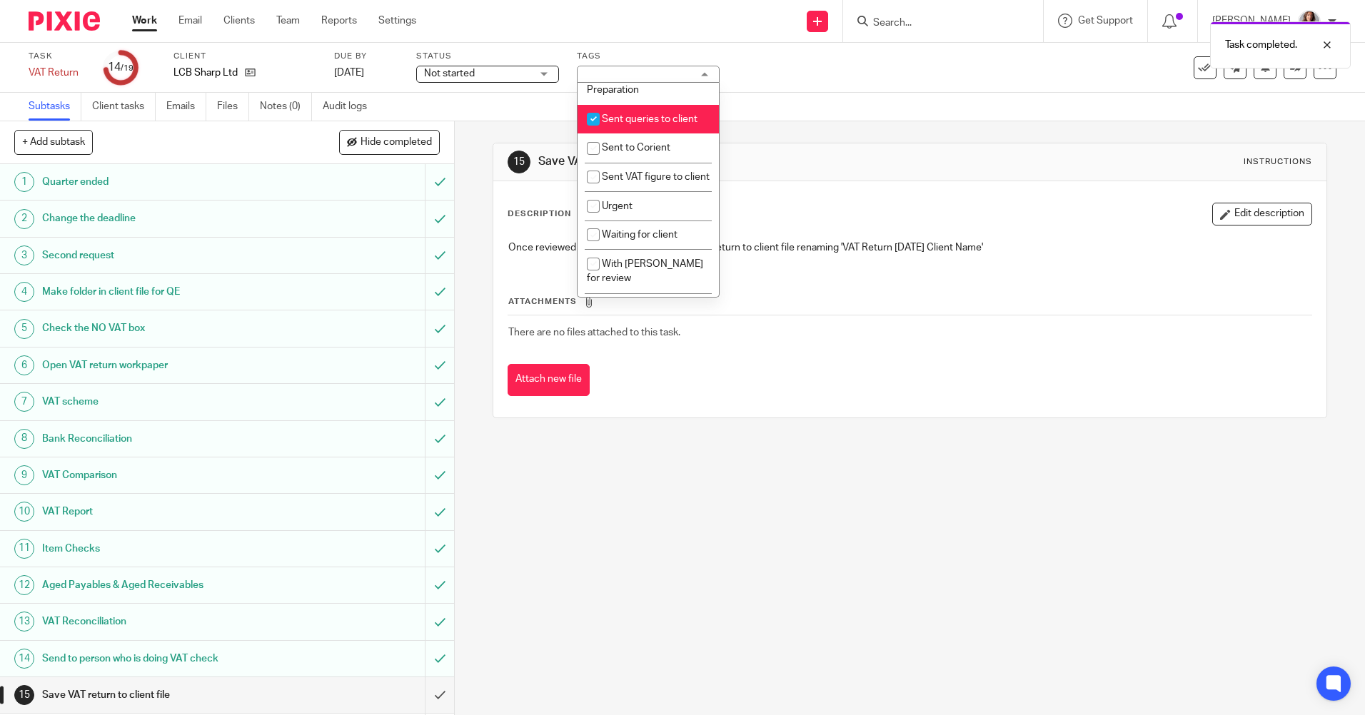
click at [592, 131] on input "checkbox" at bounding box center [593, 119] width 27 height 27
checkbox input "false"
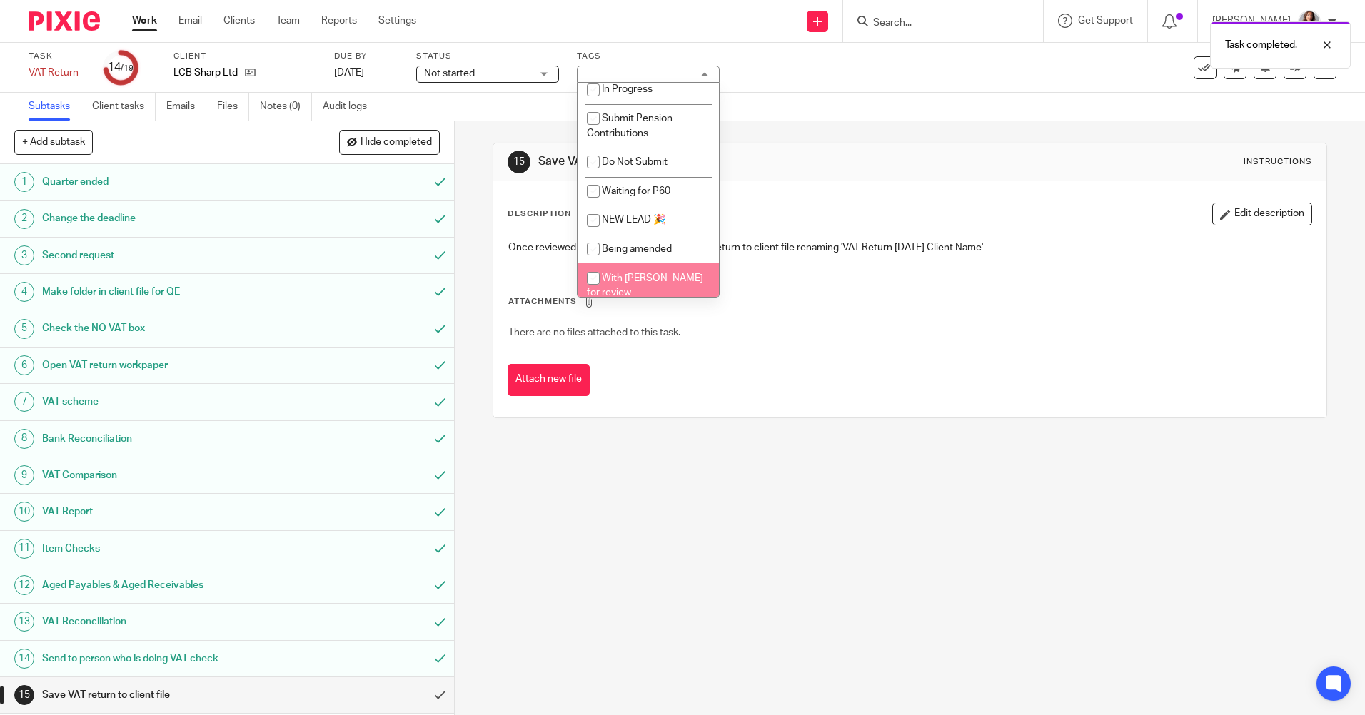
scroll to position [960, 0]
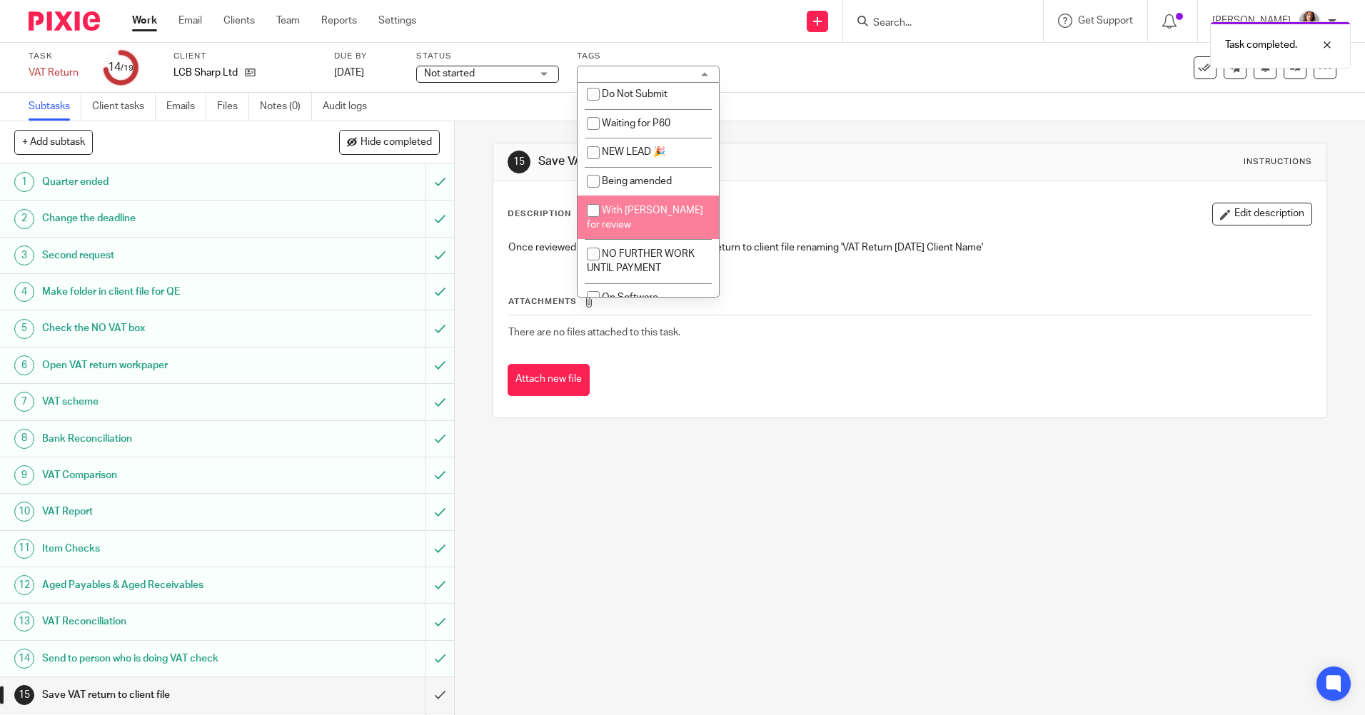
click at [593, 211] on input "checkbox" at bounding box center [593, 210] width 27 height 27
checkbox input "true"
click at [874, 143] on div "15 Save VAT return to client file Instructions" at bounding box center [909, 162] width 832 height 38
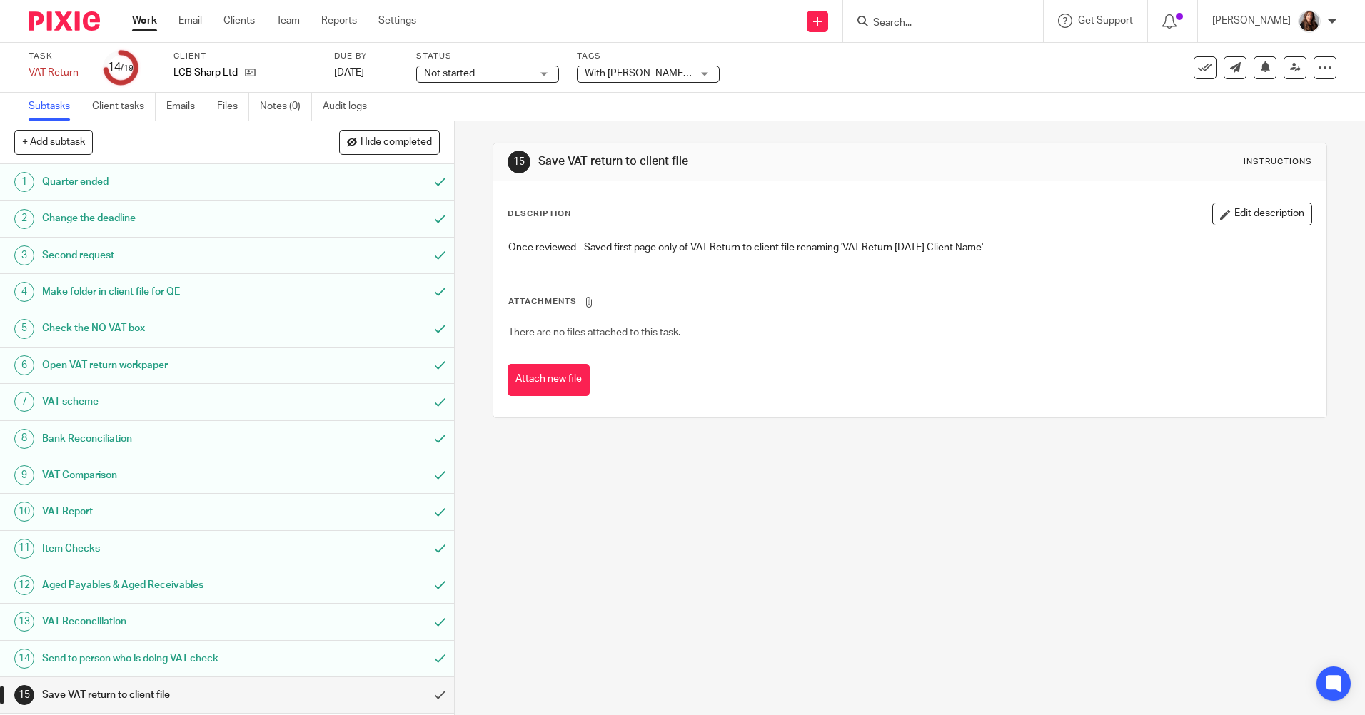
click at [148, 17] on link "Work" at bounding box center [144, 21] width 25 height 14
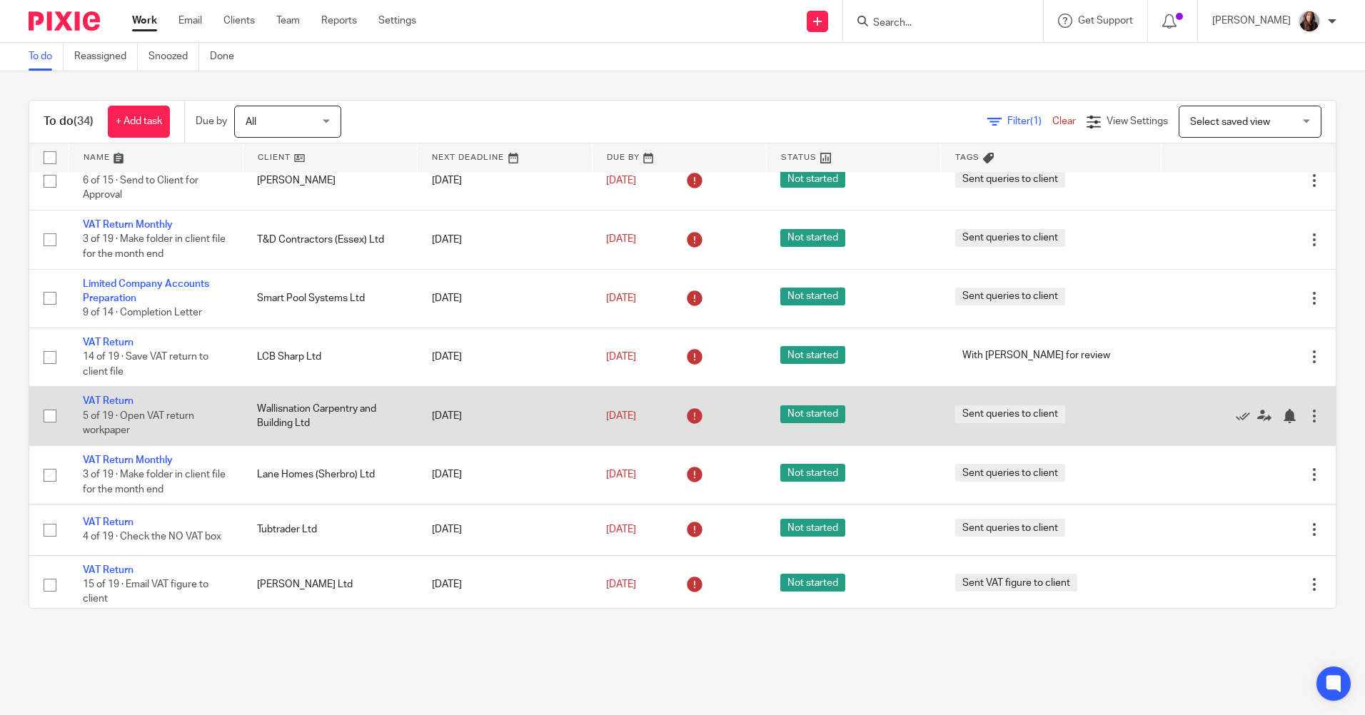
scroll to position [214, 0]
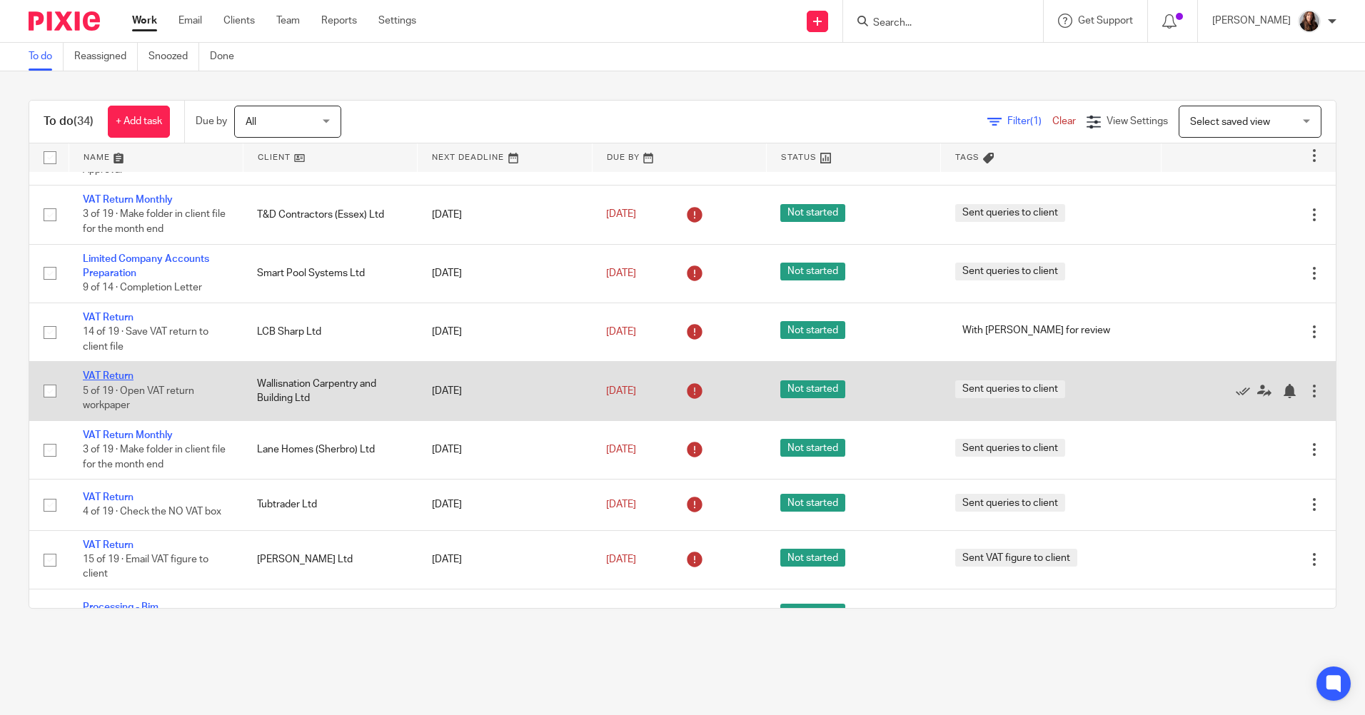
click at [117, 379] on link "VAT Return" at bounding box center [108, 376] width 51 height 10
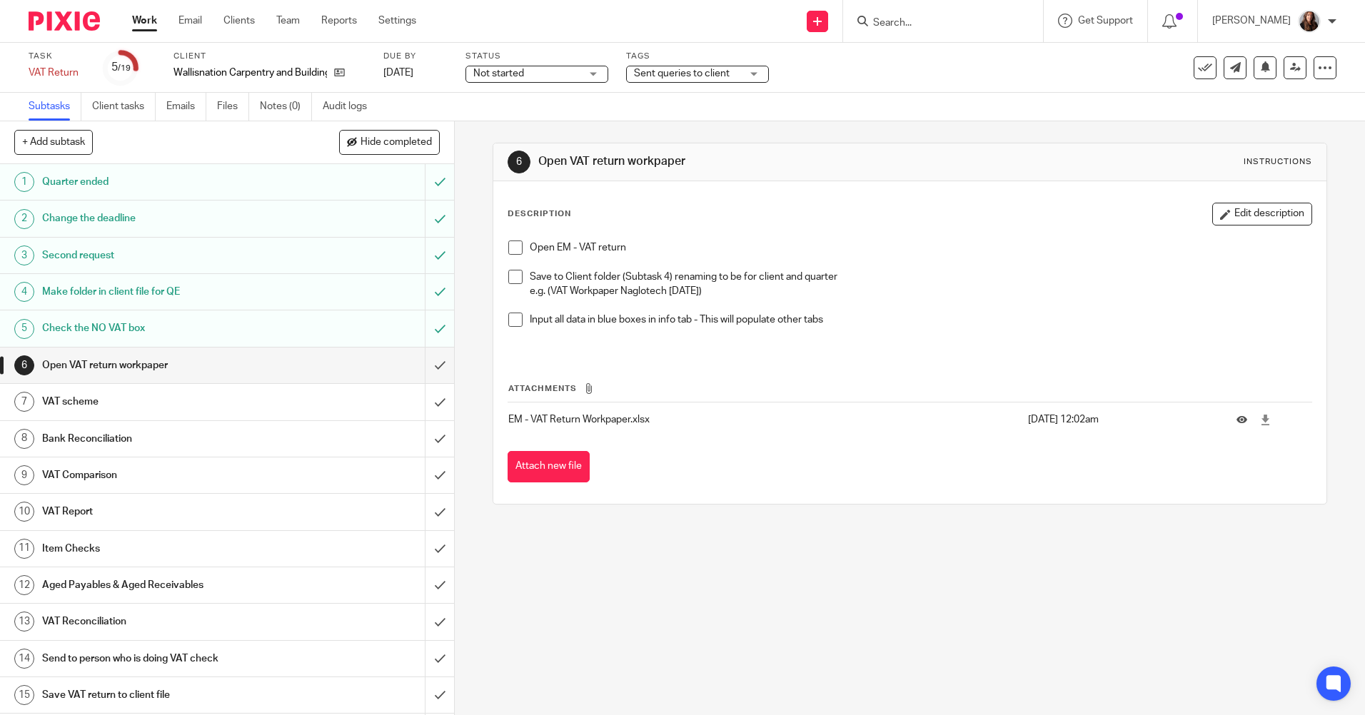
click at [509, 251] on span at bounding box center [515, 248] width 14 height 14
click at [514, 275] on span at bounding box center [515, 277] width 14 height 14
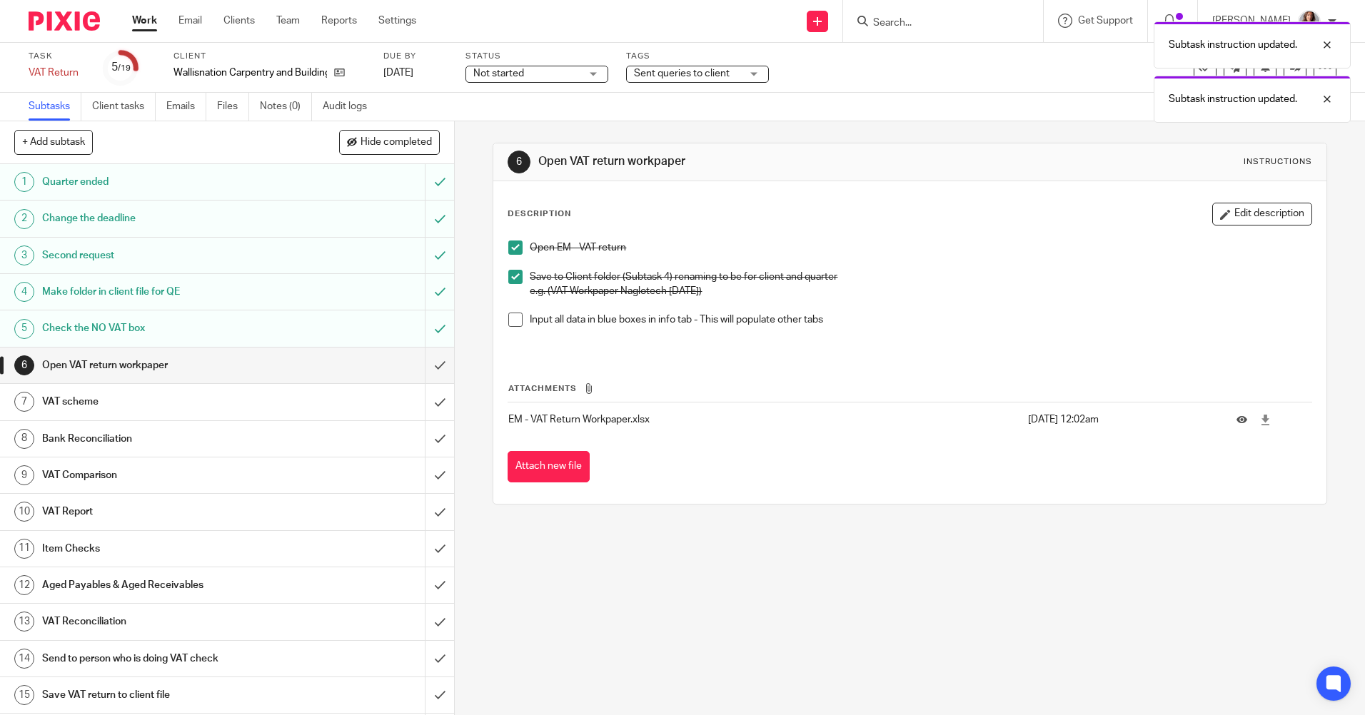
click at [508, 319] on span at bounding box center [515, 320] width 14 height 14
click at [425, 358] on input "submit" at bounding box center [227, 366] width 454 height 36
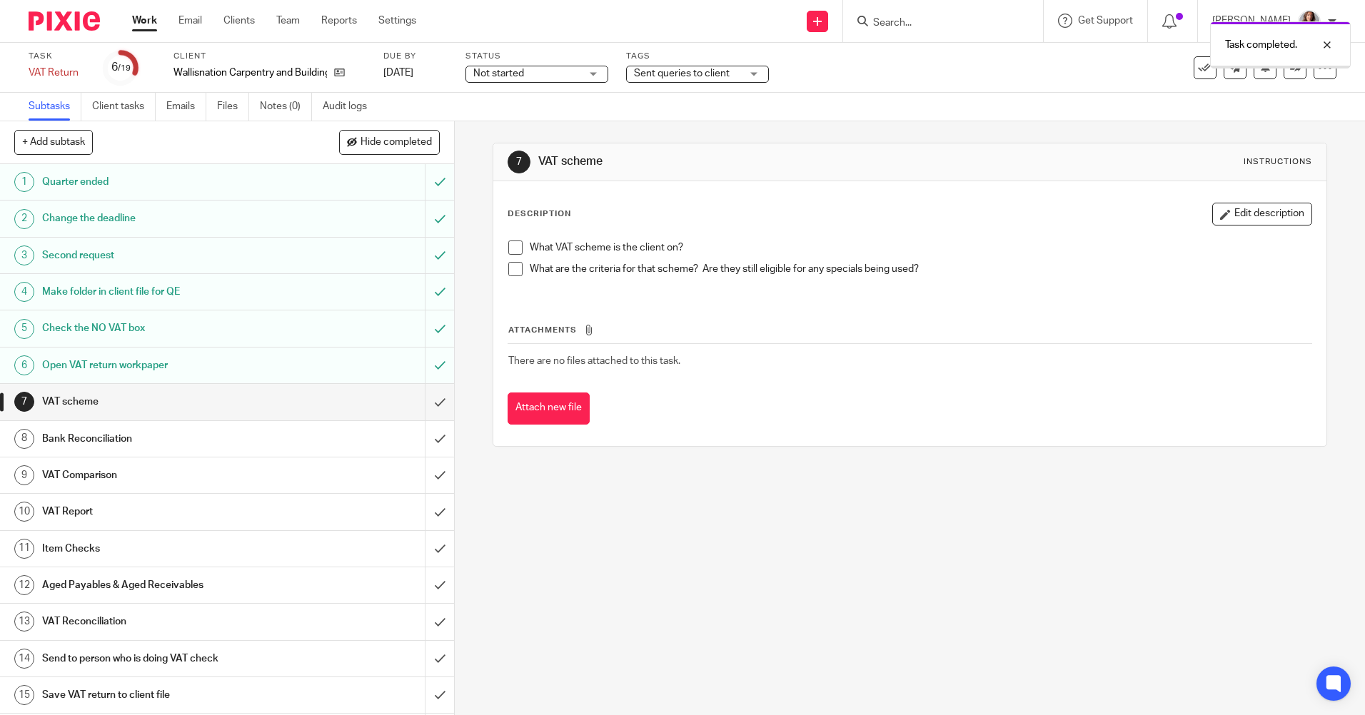
scroll to position [143, 0]
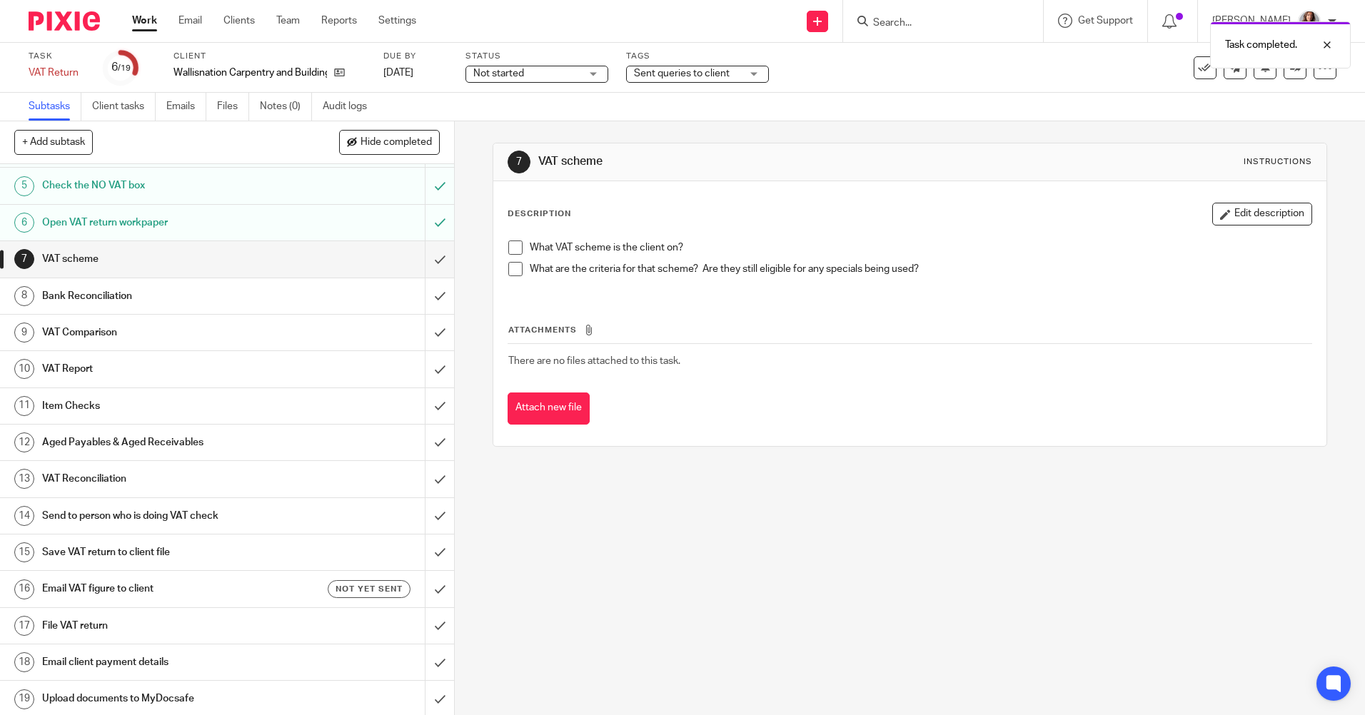
click at [510, 246] on span at bounding box center [515, 248] width 14 height 14
click at [508, 269] on span at bounding box center [515, 269] width 14 height 14
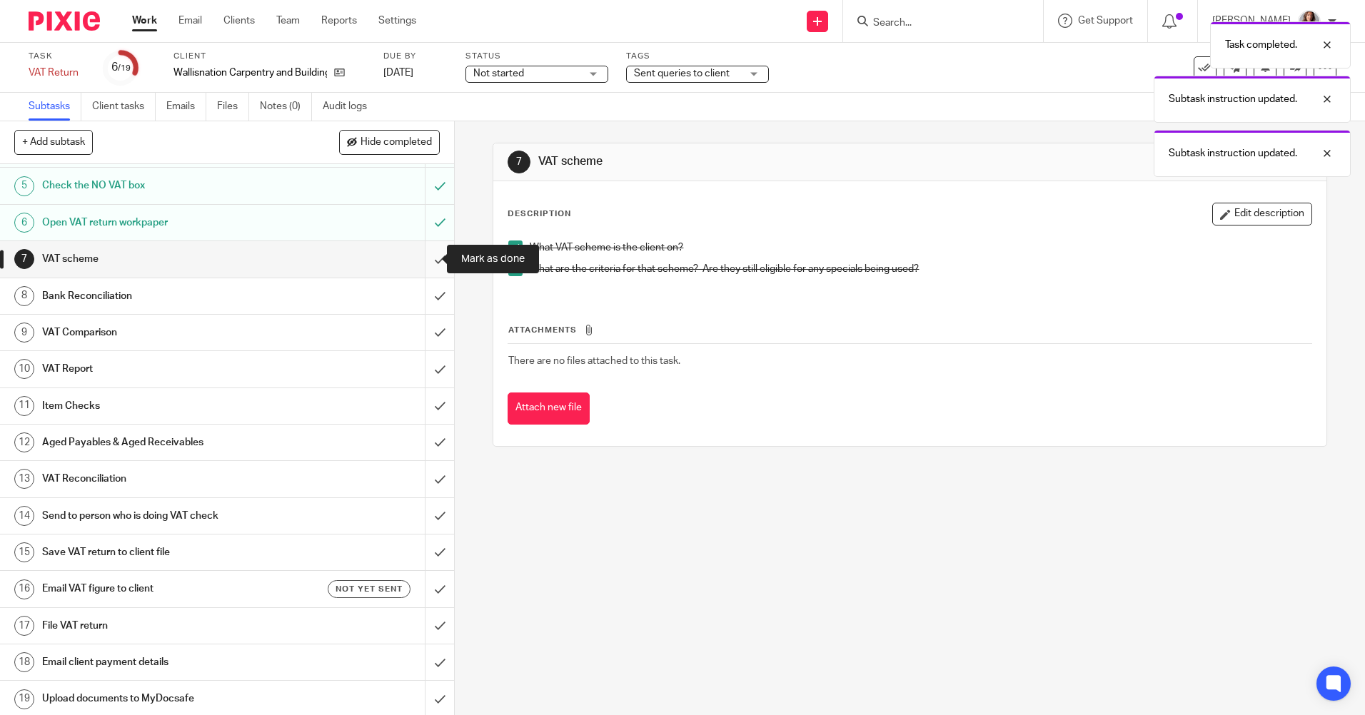
click at [426, 253] on input "submit" at bounding box center [227, 259] width 454 height 36
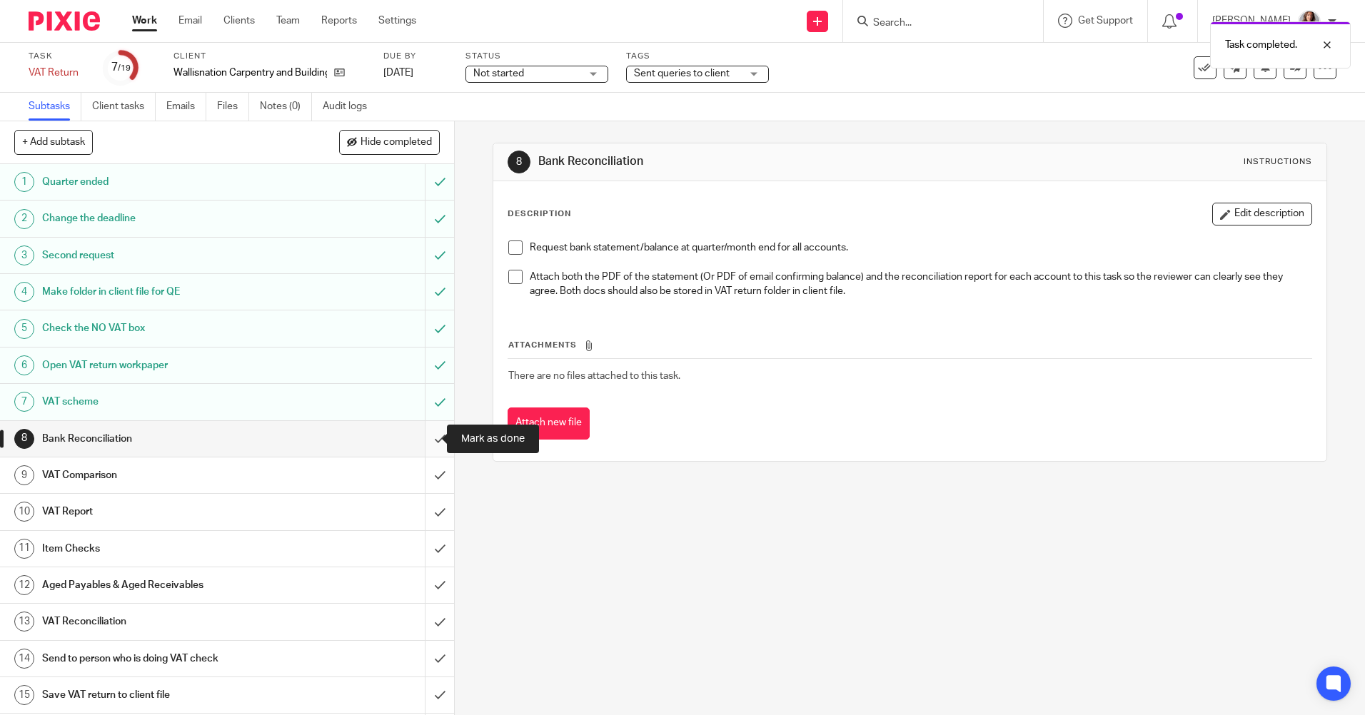
click at [421, 441] on input "submit" at bounding box center [227, 439] width 454 height 36
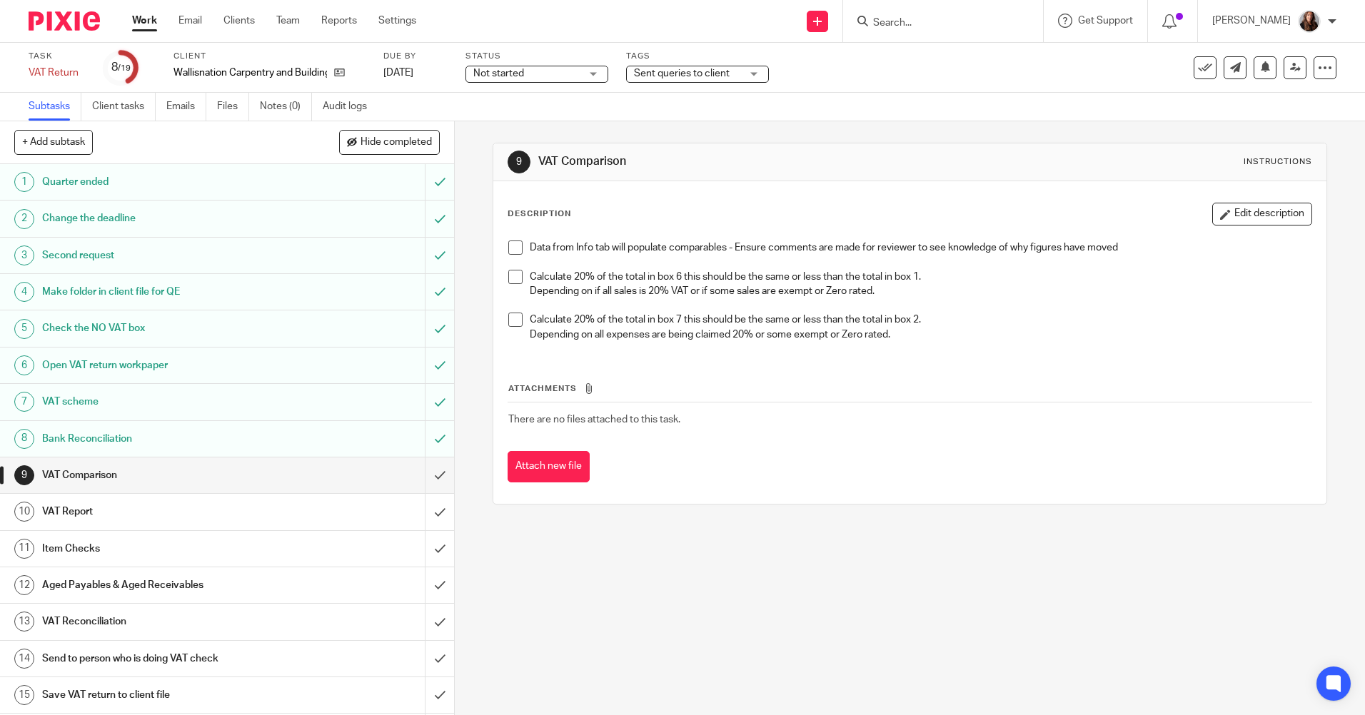
scroll to position [146, 0]
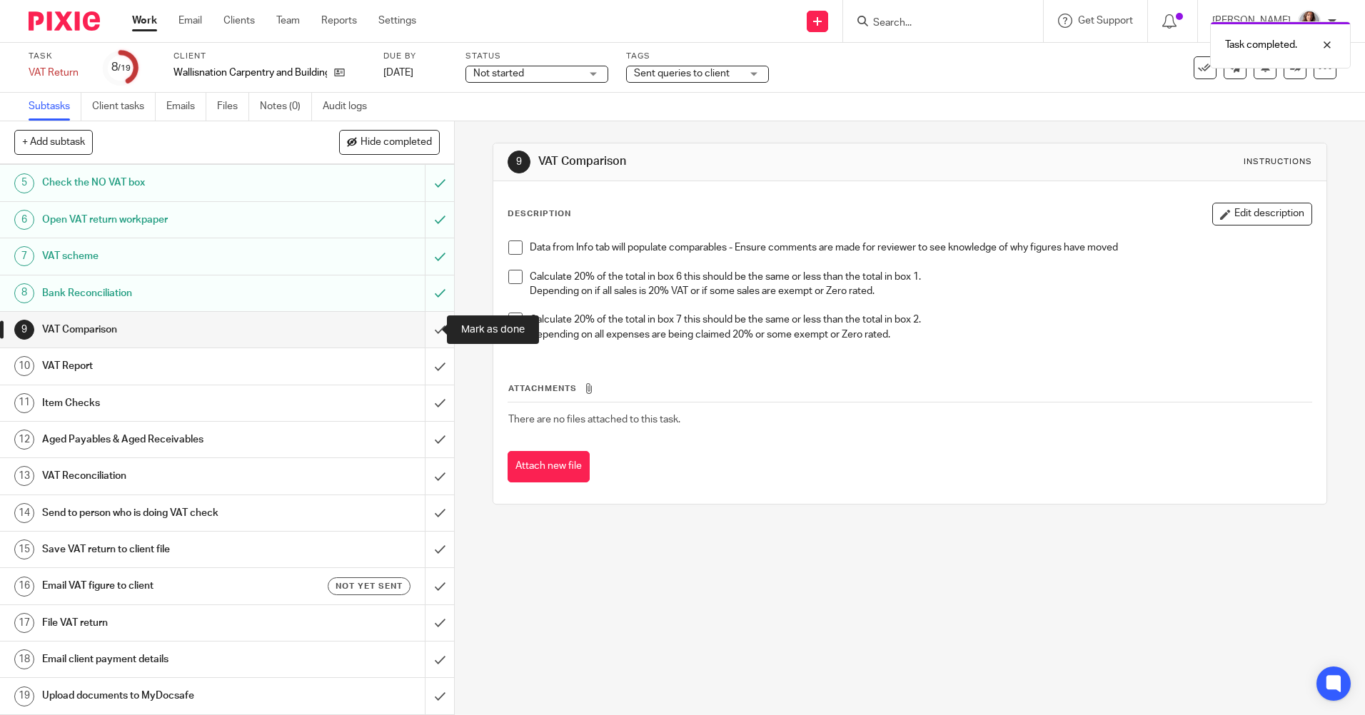
click at [420, 330] on input "submit" at bounding box center [227, 330] width 454 height 36
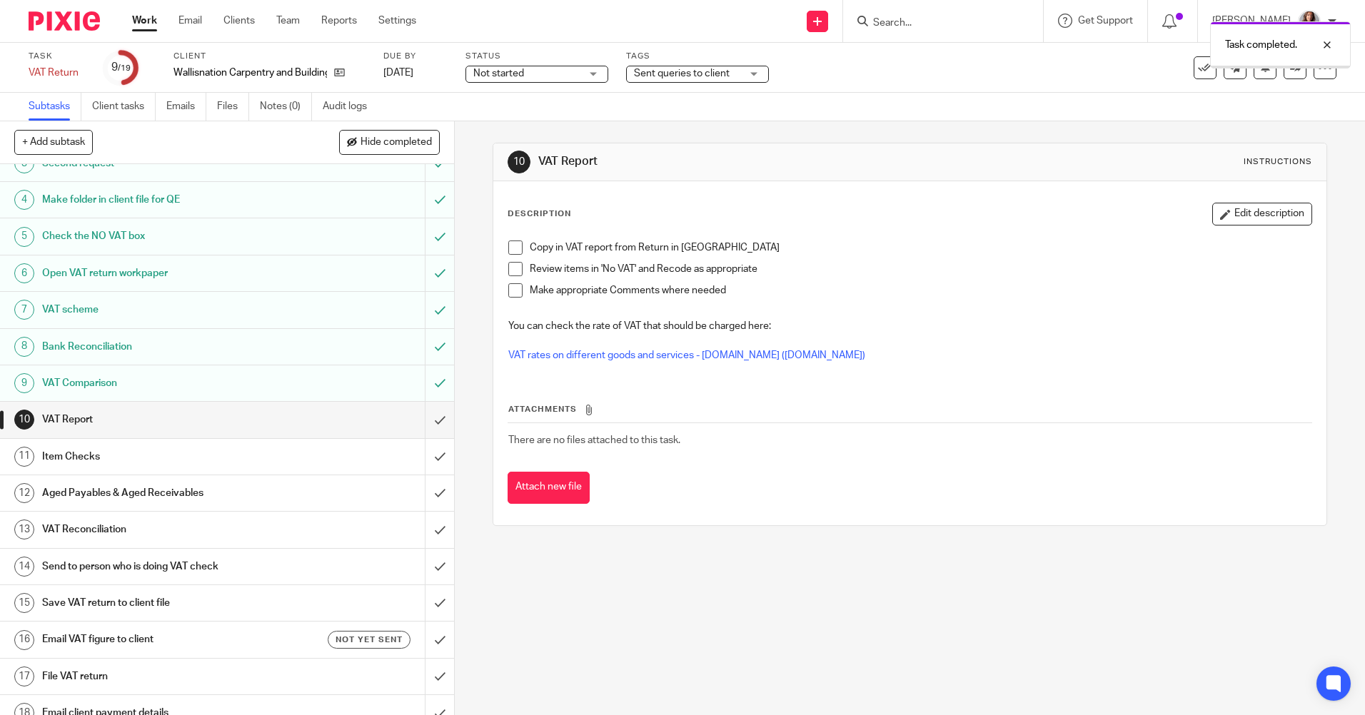
scroll to position [143, 0]
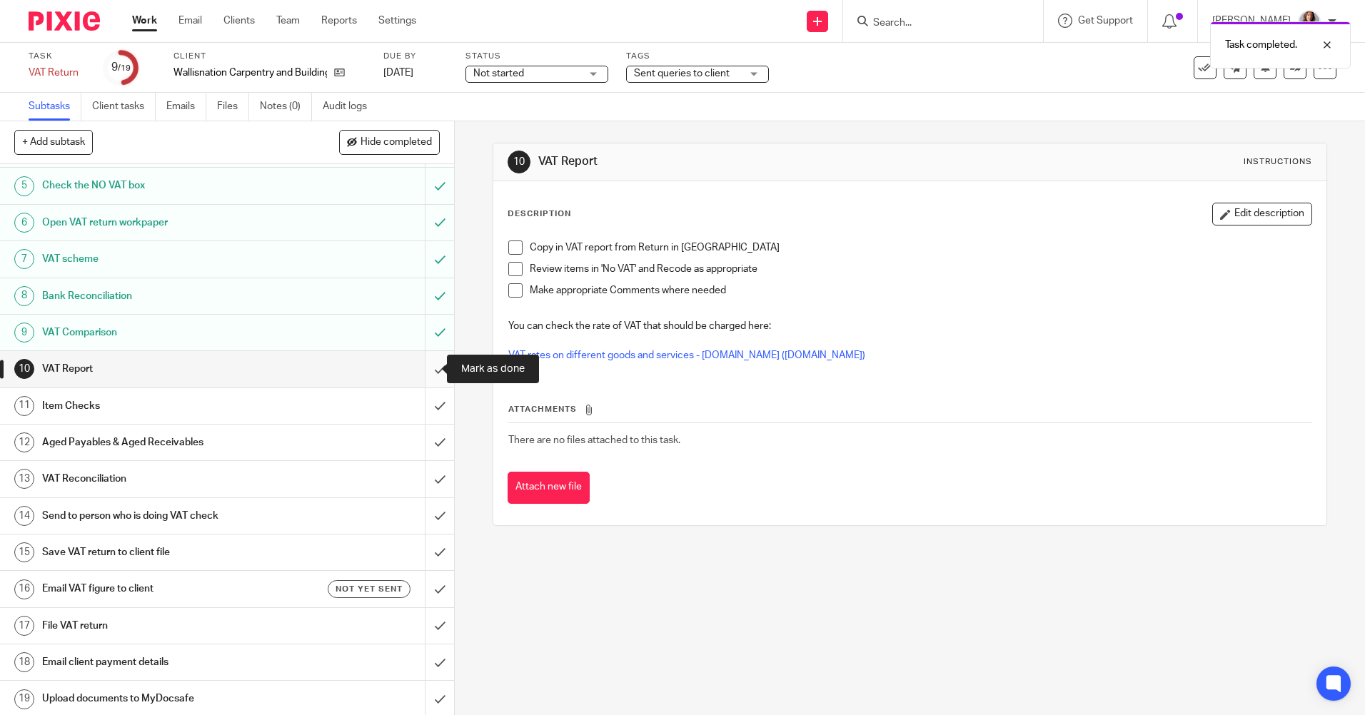
click at [423, 365] on input "submit" at bounding box center [227, 369] width 454 height 36
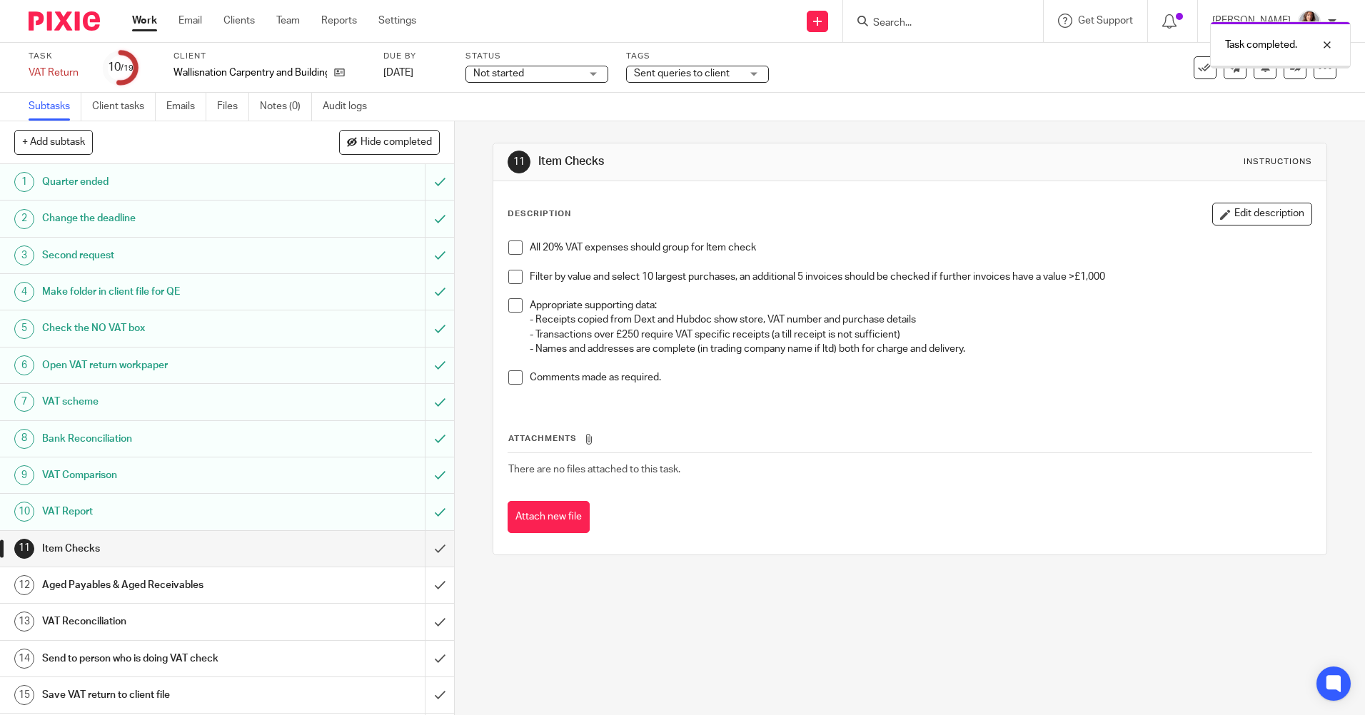
scroll to position [146, 0]
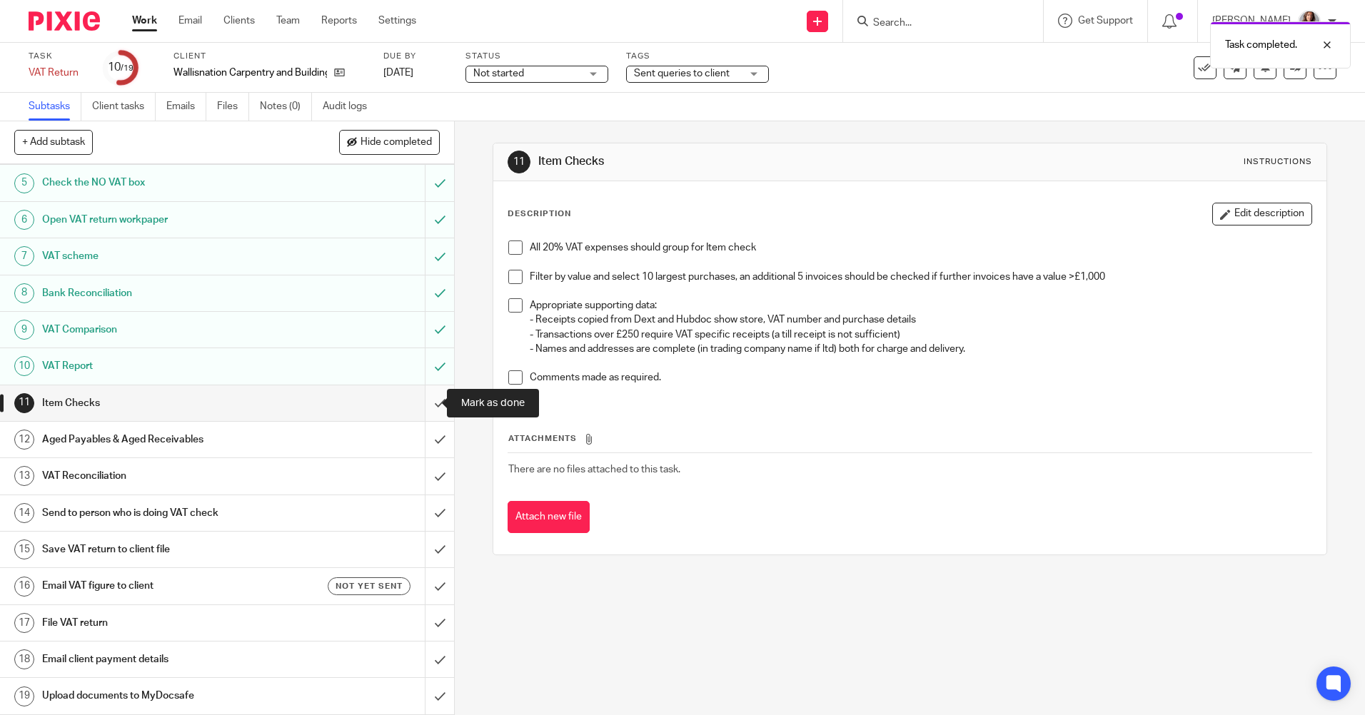
click at [431, 398] on input "submit" at bounding box center [227, 403] width 454 height 36
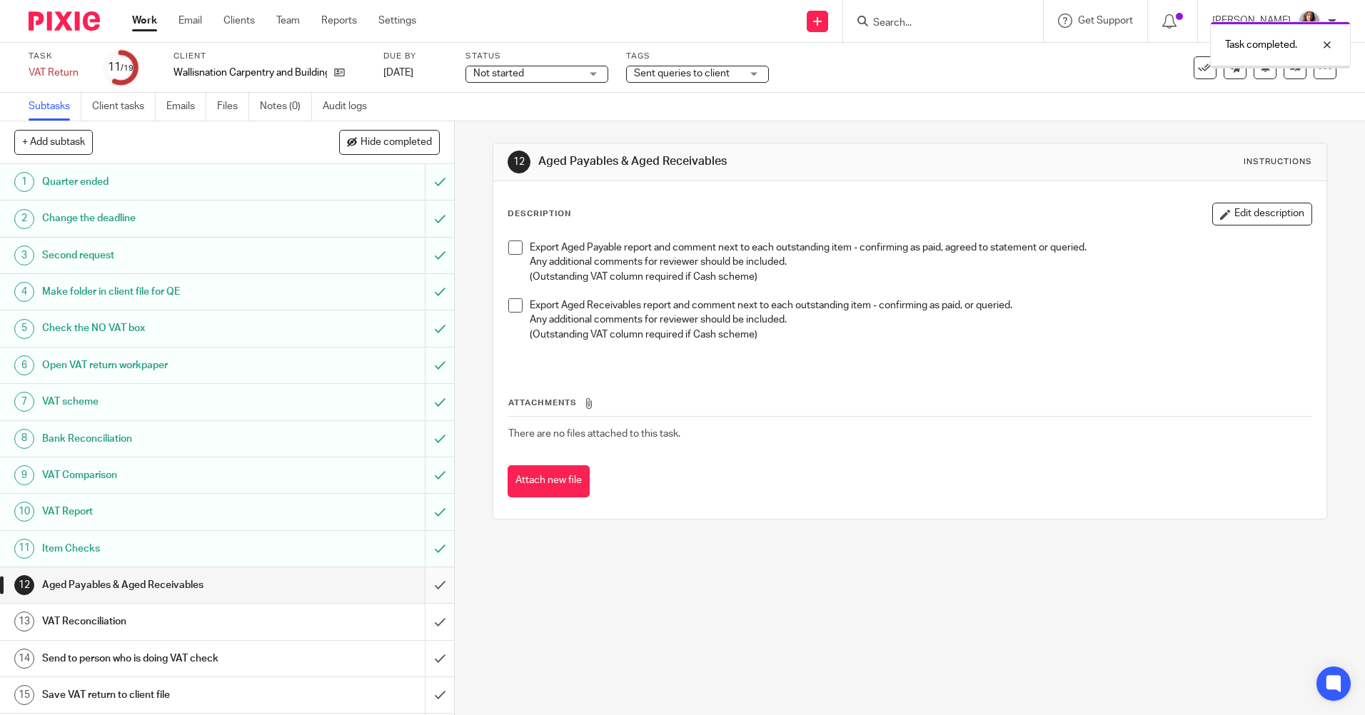
scroll to position [146, 0]
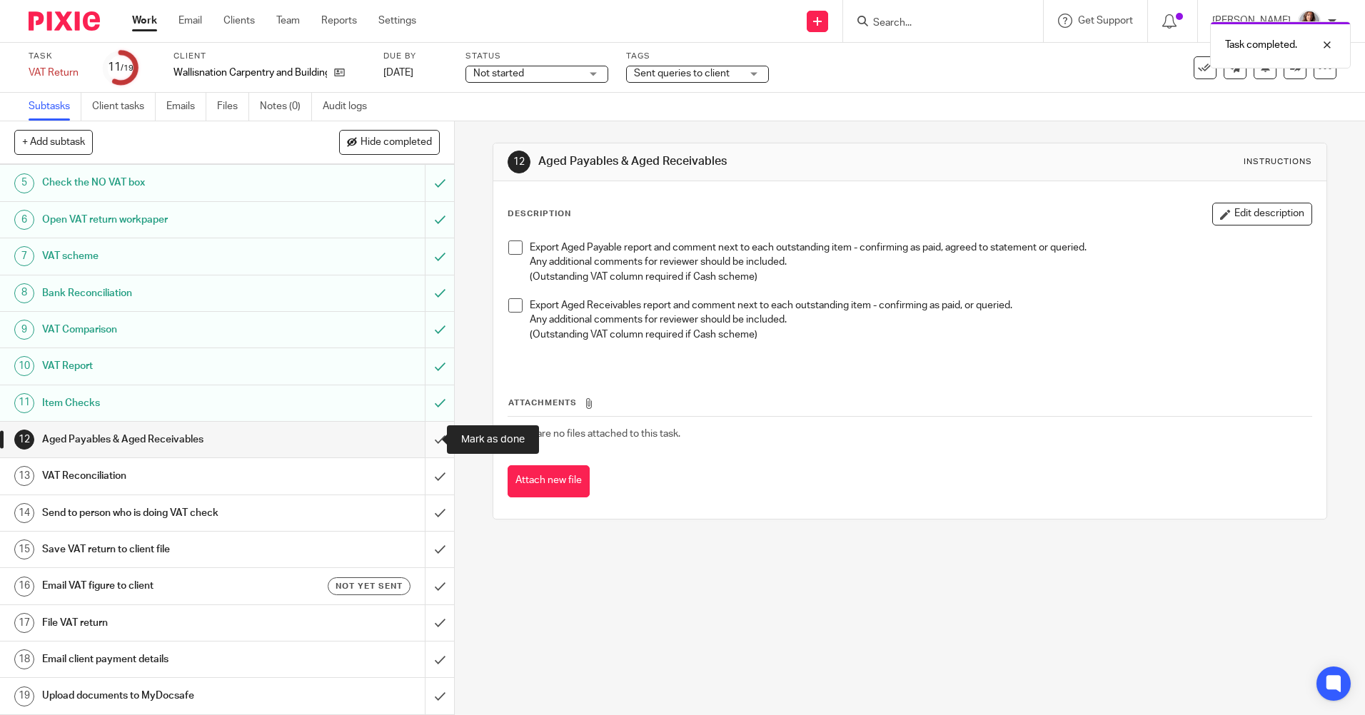
click at [424, 440] on input "submit" at bounding box center [227, 440] width 454 height 36
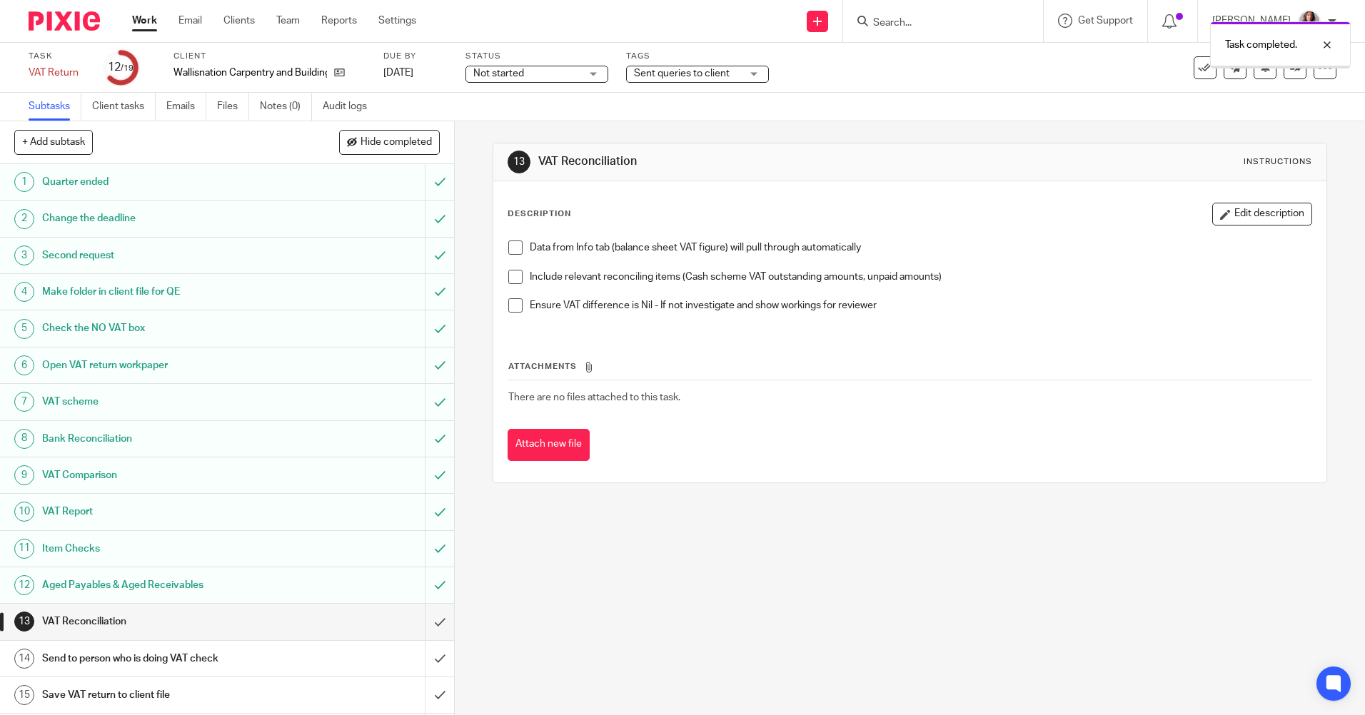
scroll to position [146, 0]
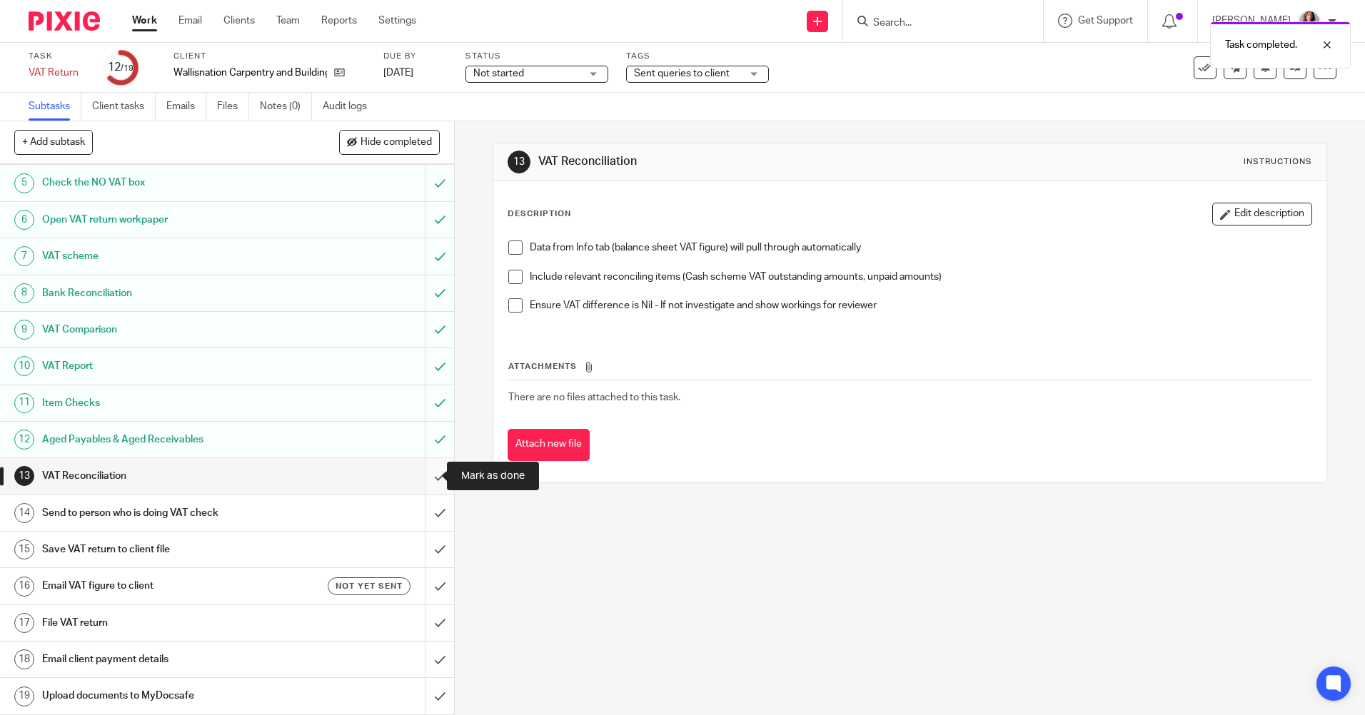
click at [418, 470] on input "submit" at bounding box center [227, 476] width 454 height 36
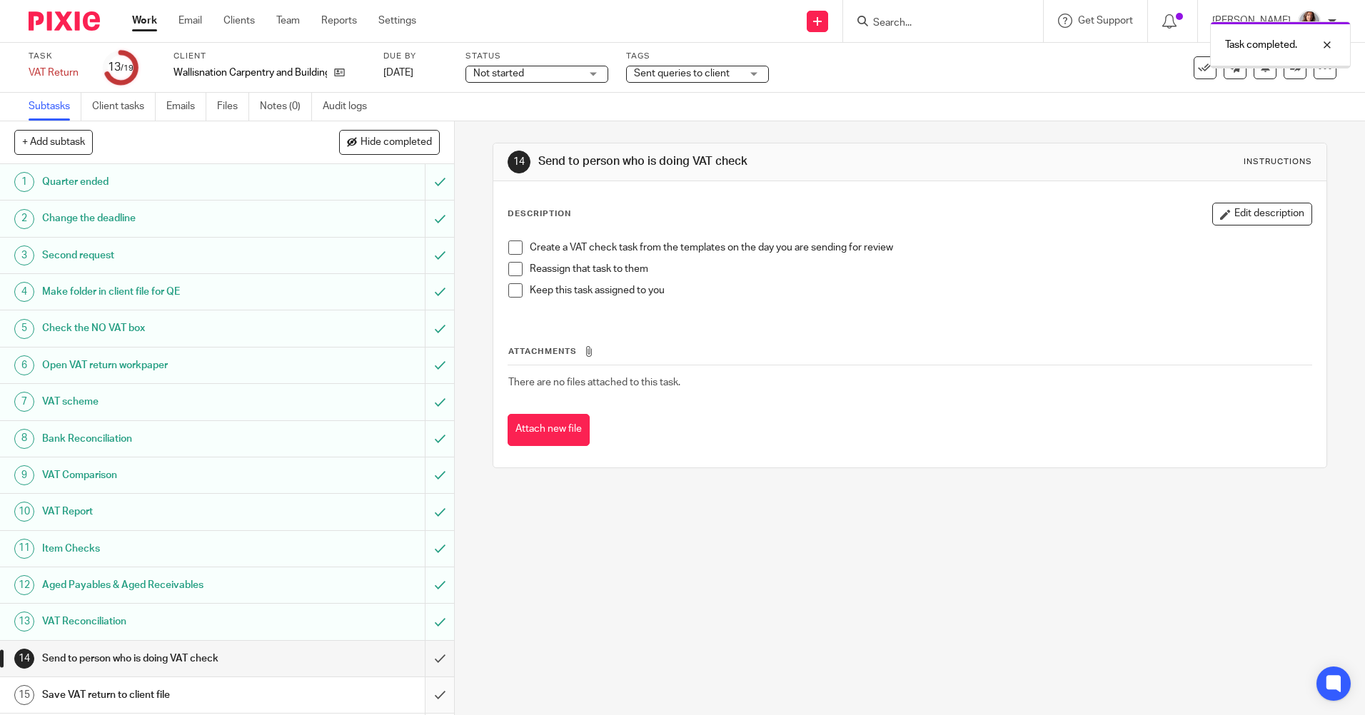
scroll to position [146, 0]
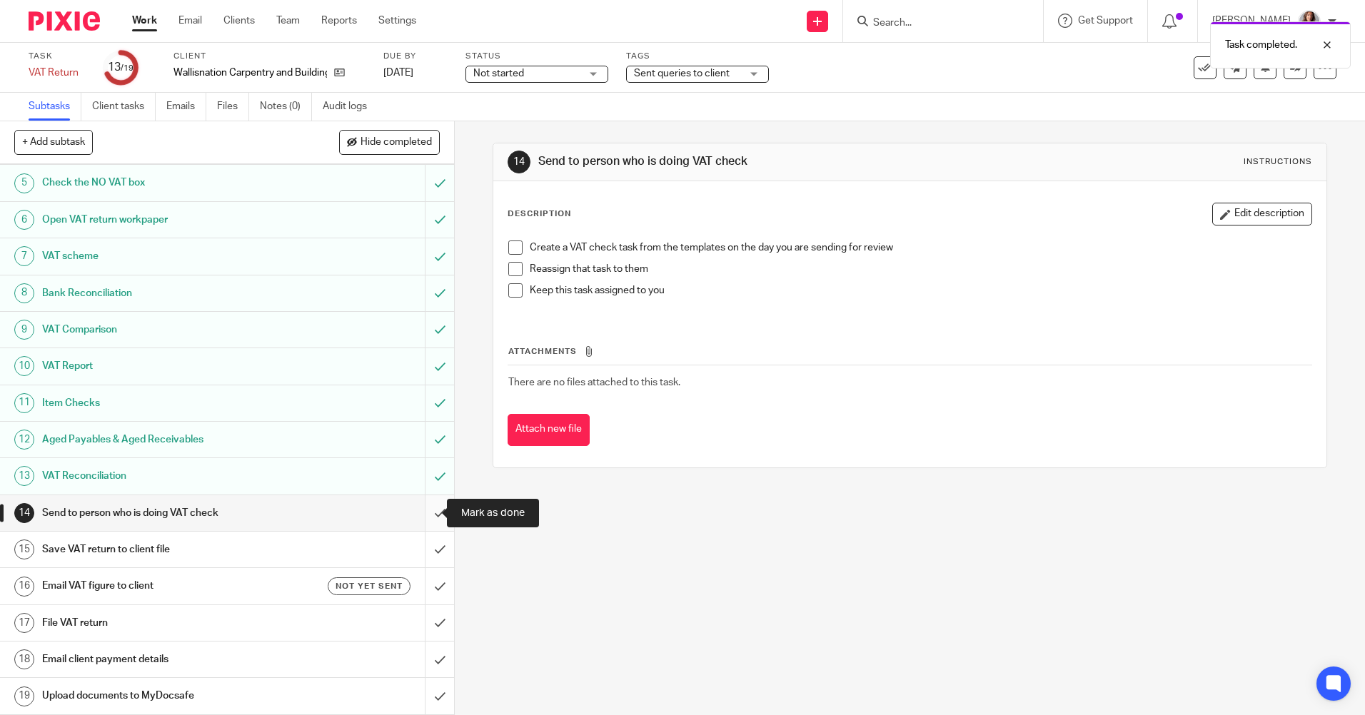
click at [428, 515] on input "submit" at bounding box center [227, 513] width 454 height 36
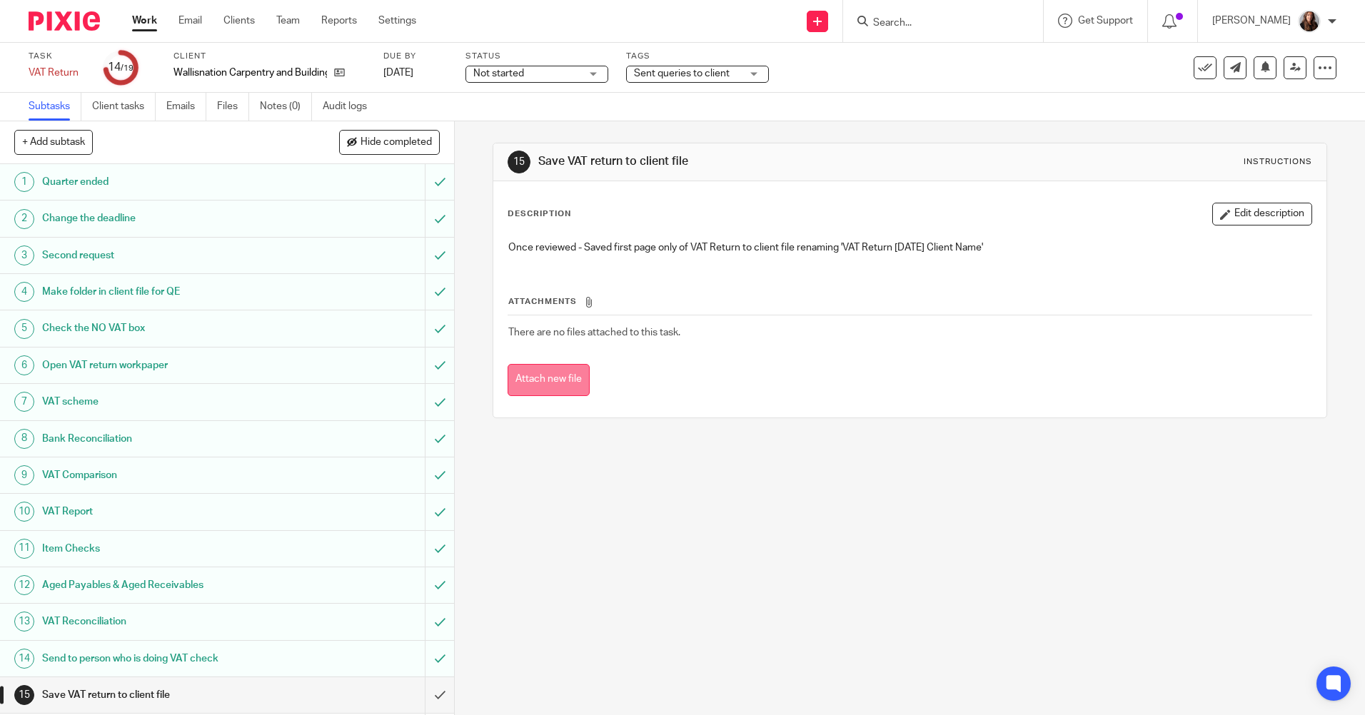
click at [550, 384] on button "Attach new file" at bounding box center [548, 380] width 82 height 32
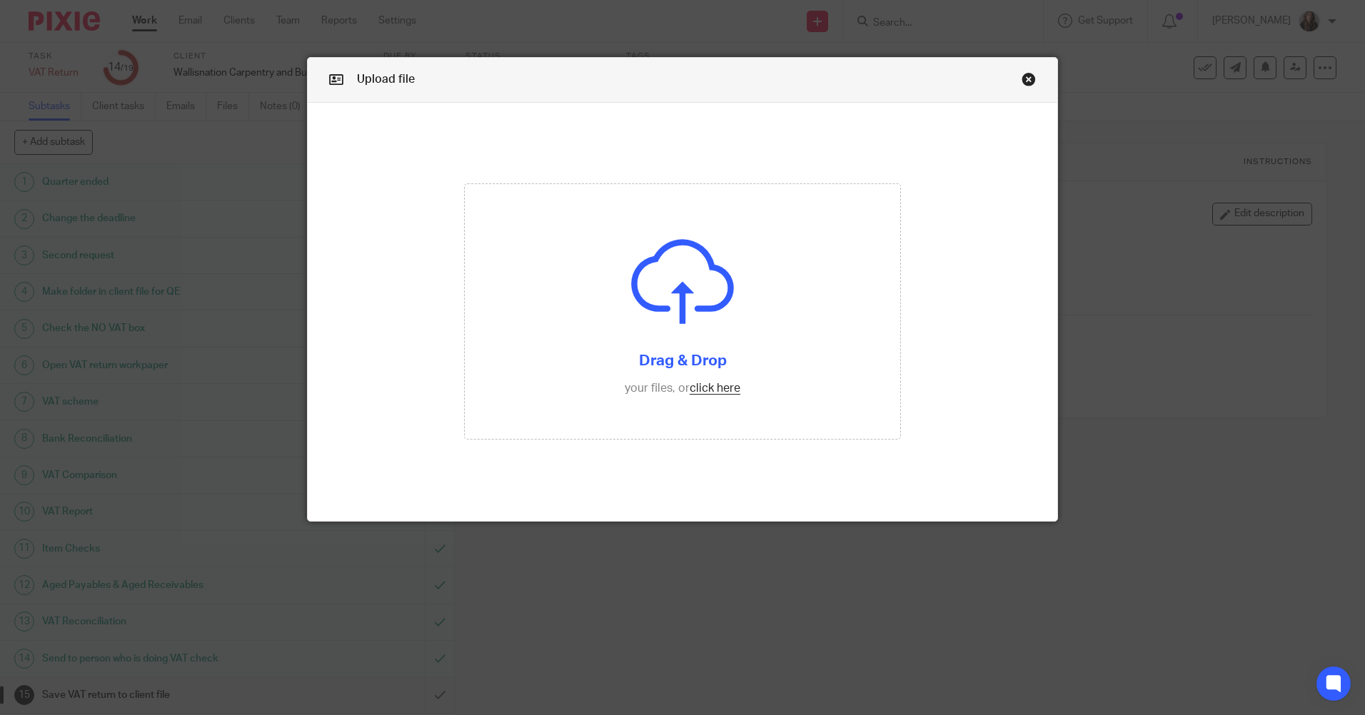
click at [1025, 79] on link "Close this dialog window" at bounding box center [1028, 81] width 14 height 19
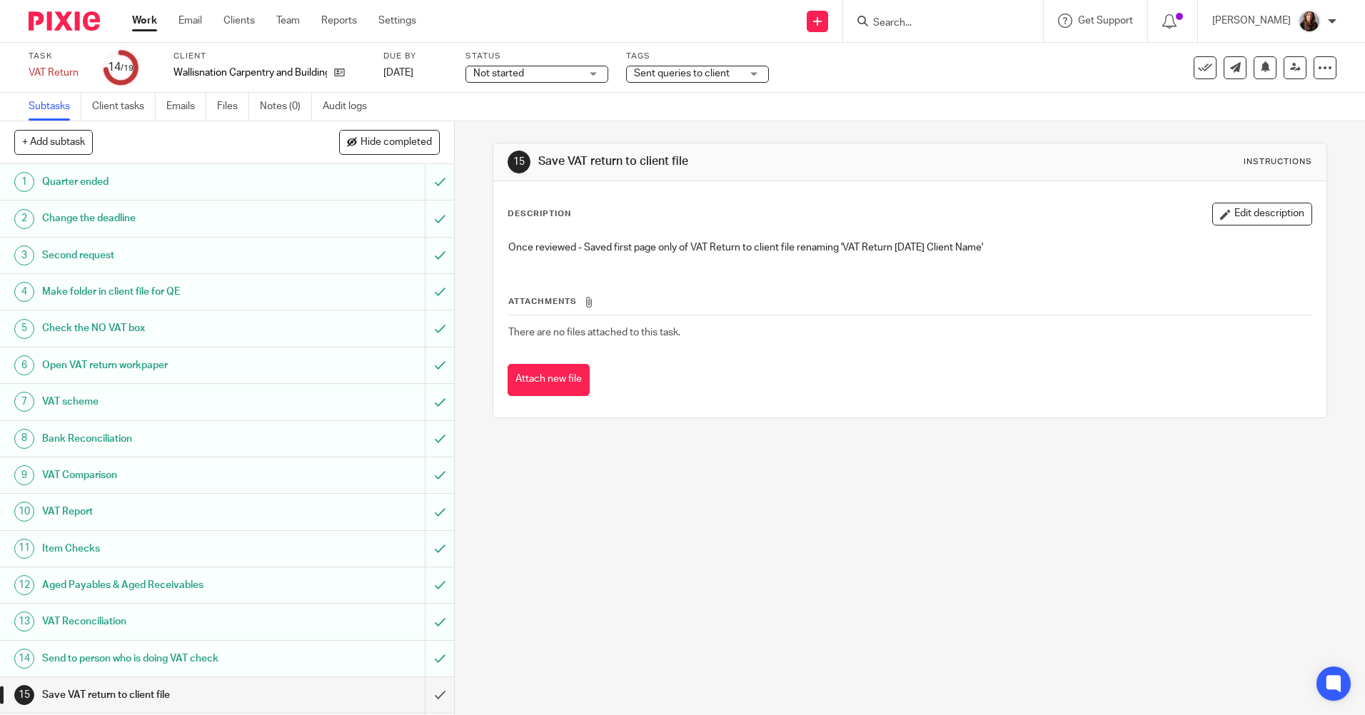
scroll to position [146, 0]
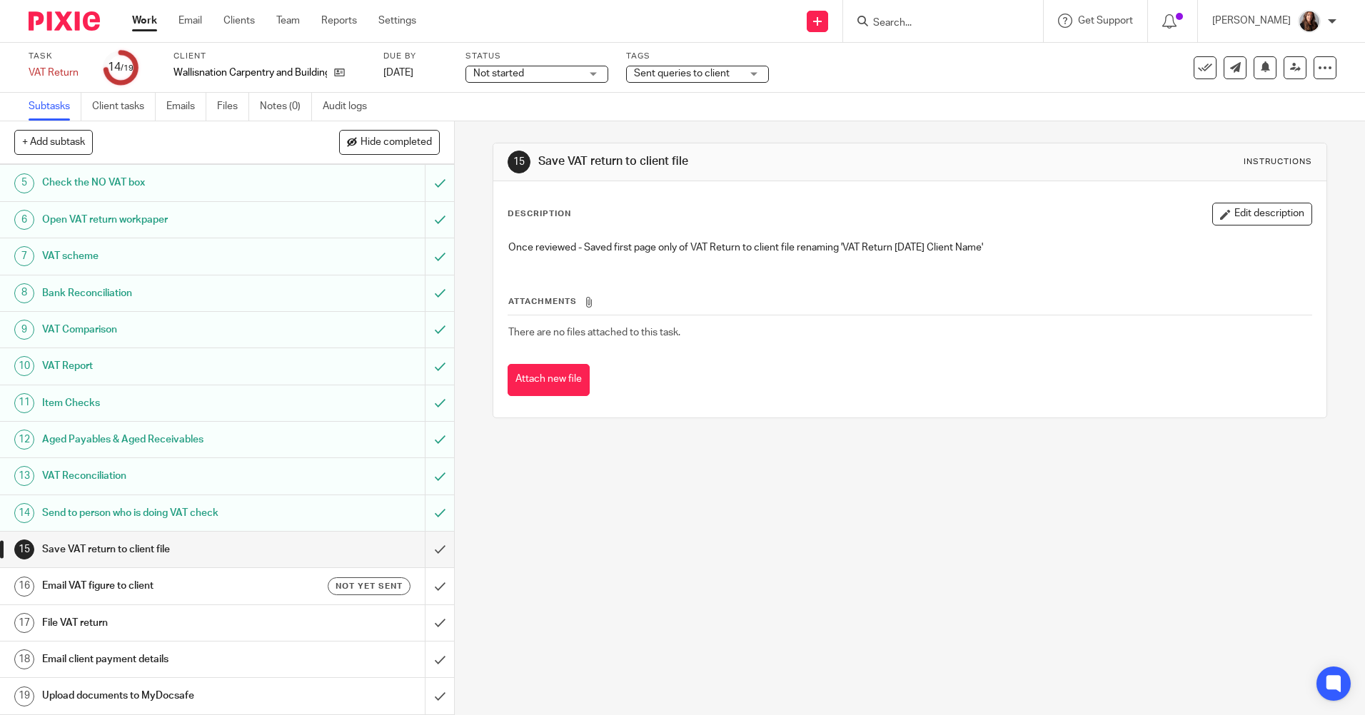
click at [147, 548] on h1 "Save VAT return to client file" at bounding box center [165, 549] width 246 height 21
click at [425, 552] on input "submit" at bounding box center [227, 550] width 454 height 36
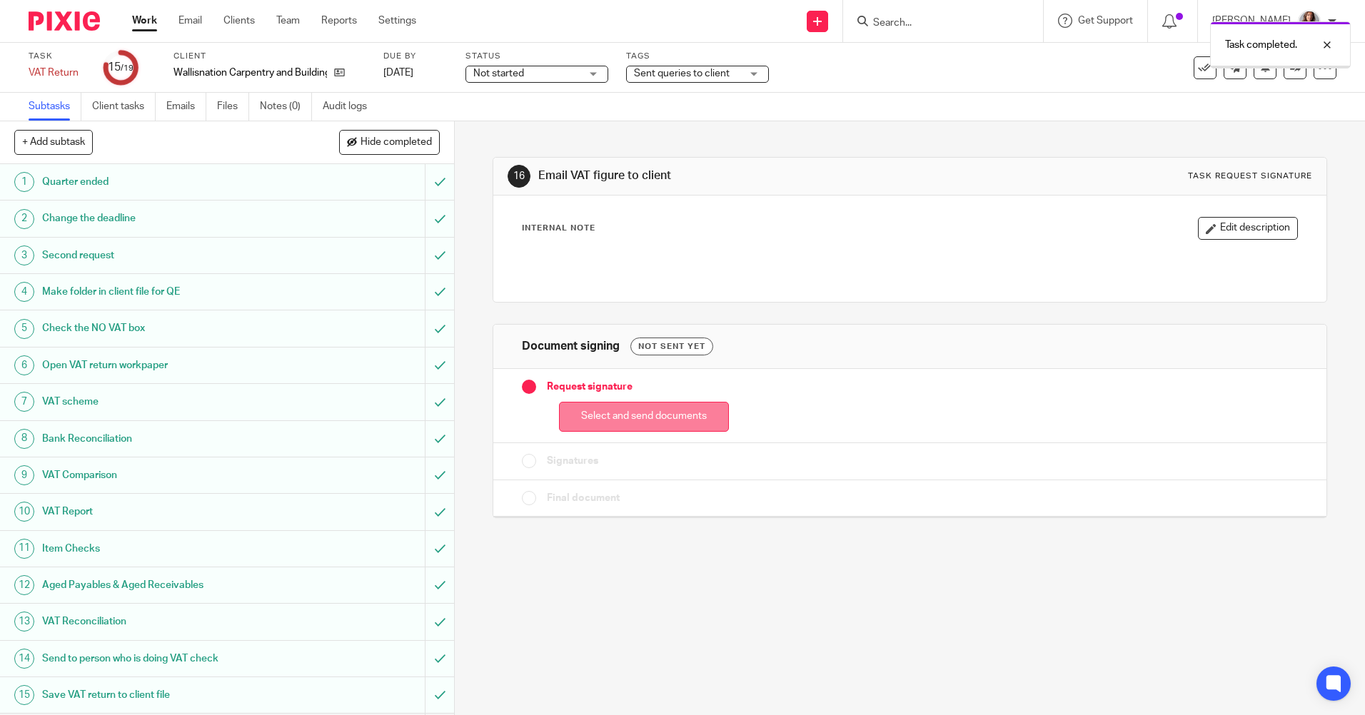
click at [642, 420] on button "Select and send documents" at bounding box center [644, 417] width 170 height 31
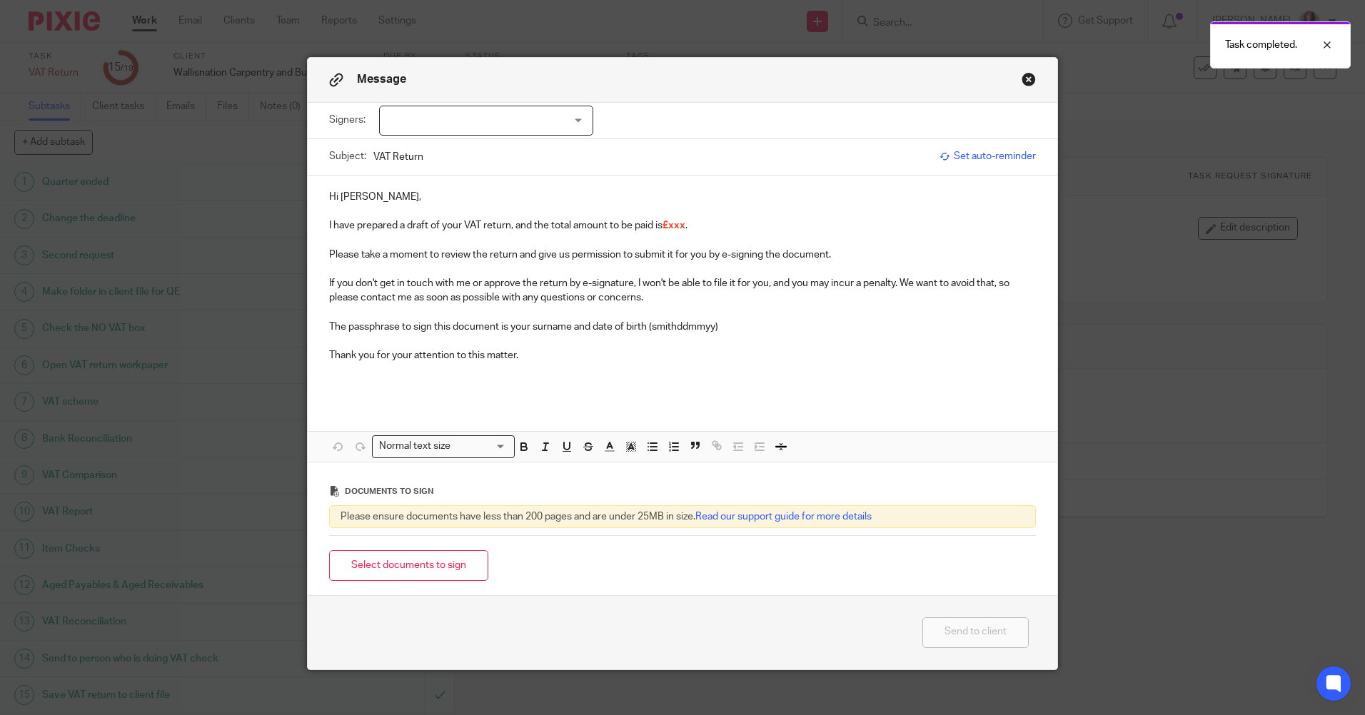
click at [527, 116] on div at bounding box center [486, 121] width 214 height 30
click at [540, 143] on li "[PERSON_NAME]" at bounding box center [481, 150] width 213 height 29
checkbox input "true"
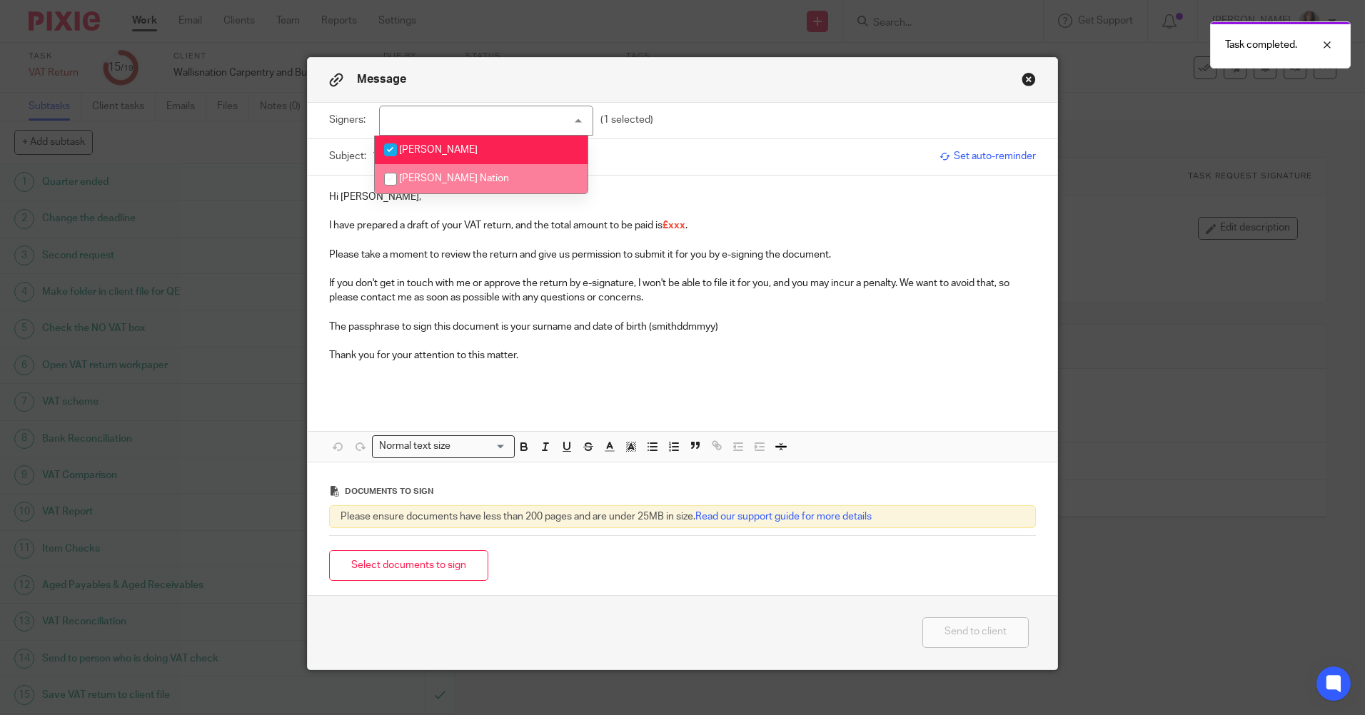
click at [442, 208] on p at bounding box center [682, 211] width 707 height 14
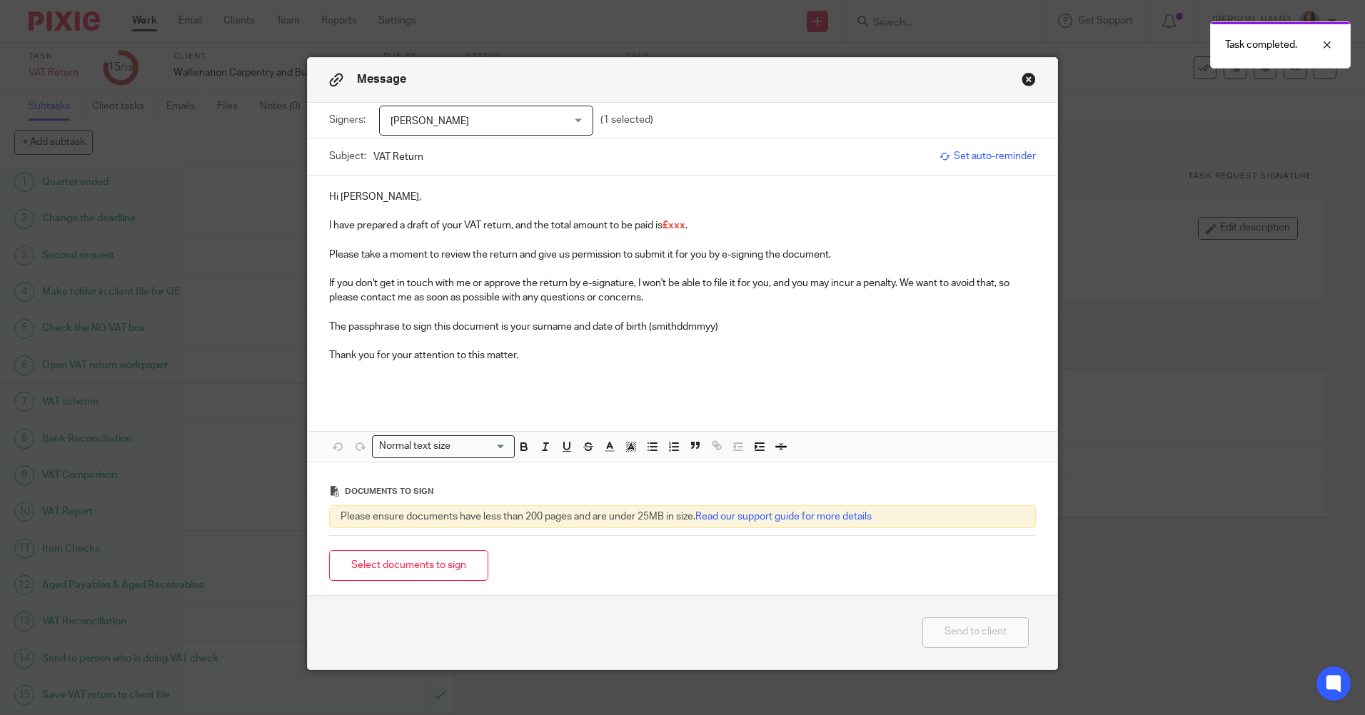
click at [687, 229] on p "I have prepared a draft of your VAT return, and the total amount to be paid is …" at bounding box center [682, 225] width 707 height 14
click at [583, 380] on p at bounding box center [682, 377] width 707 height 29
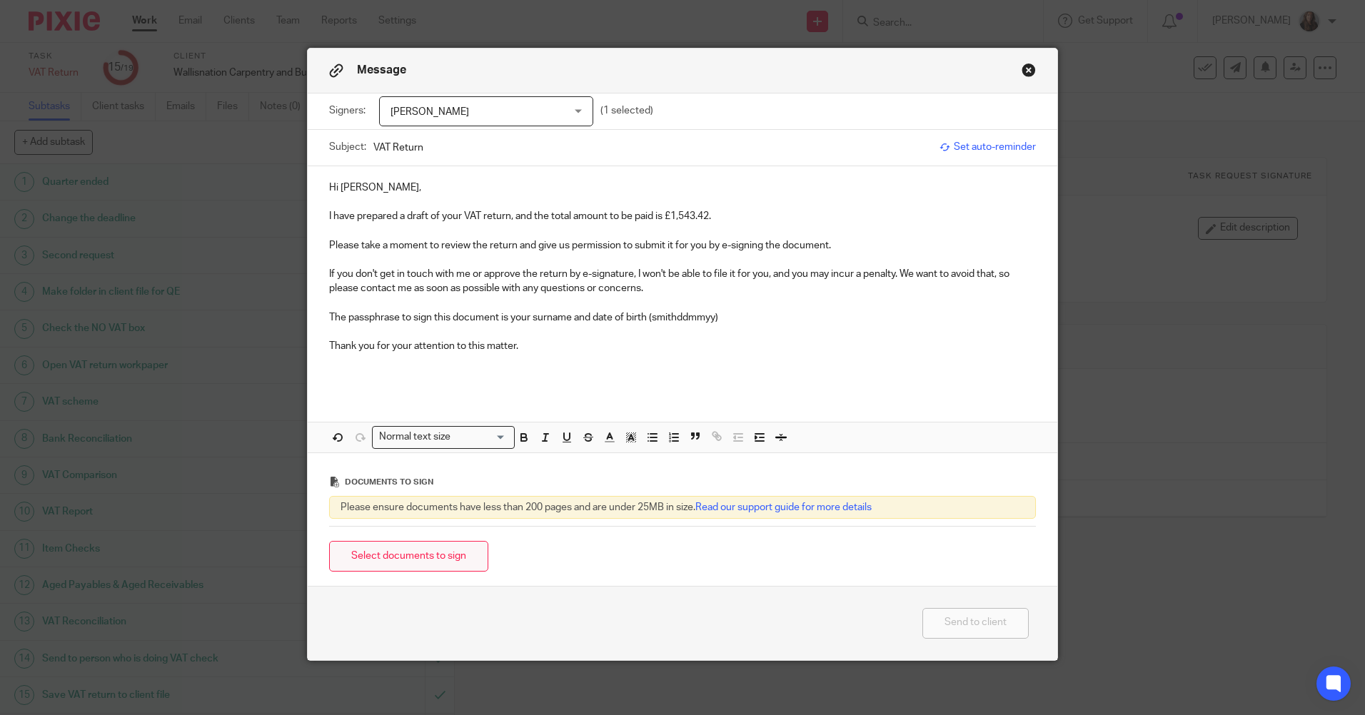
scroll to position [12, 0]
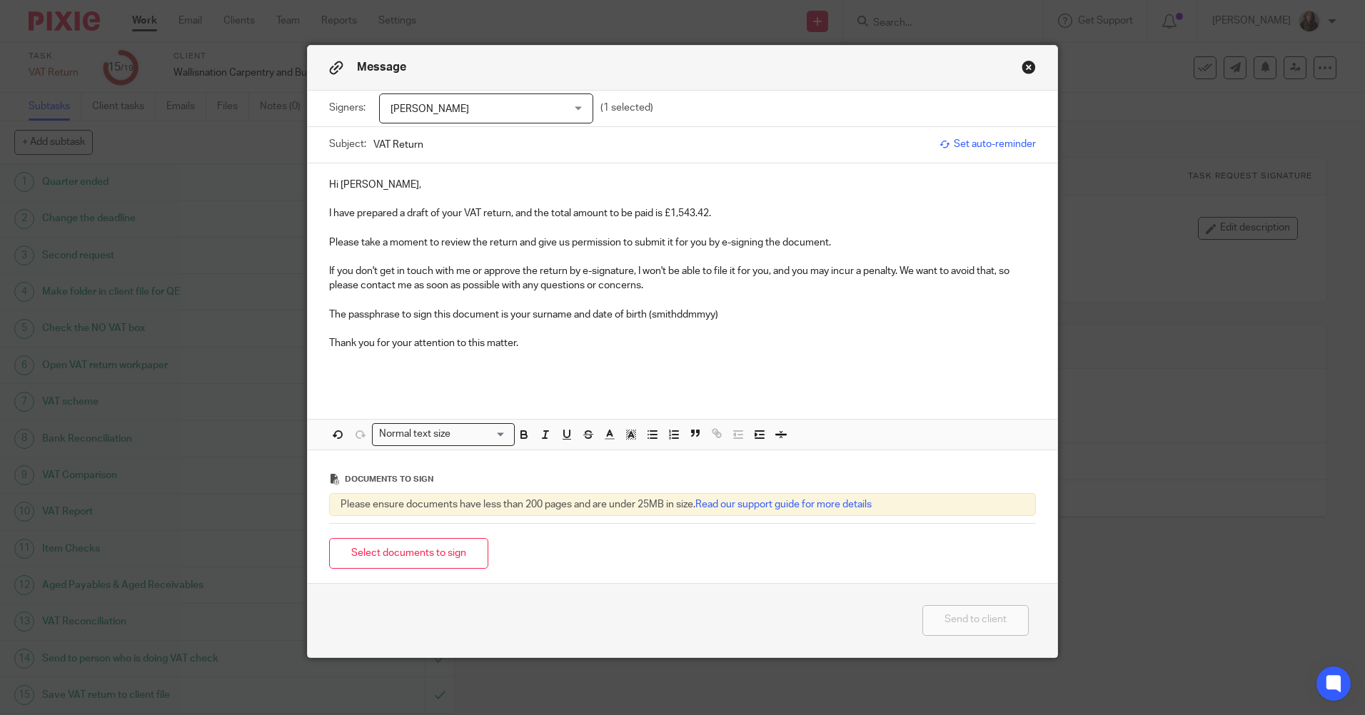
drag, startPoint x: 449, startPoint y: 551, endPoint x: 541, endPoint y: 564, distance: 93.0
click at [454, 550] on button "Select documents to sign" at bounding box center [408, 553] width 159 height 31
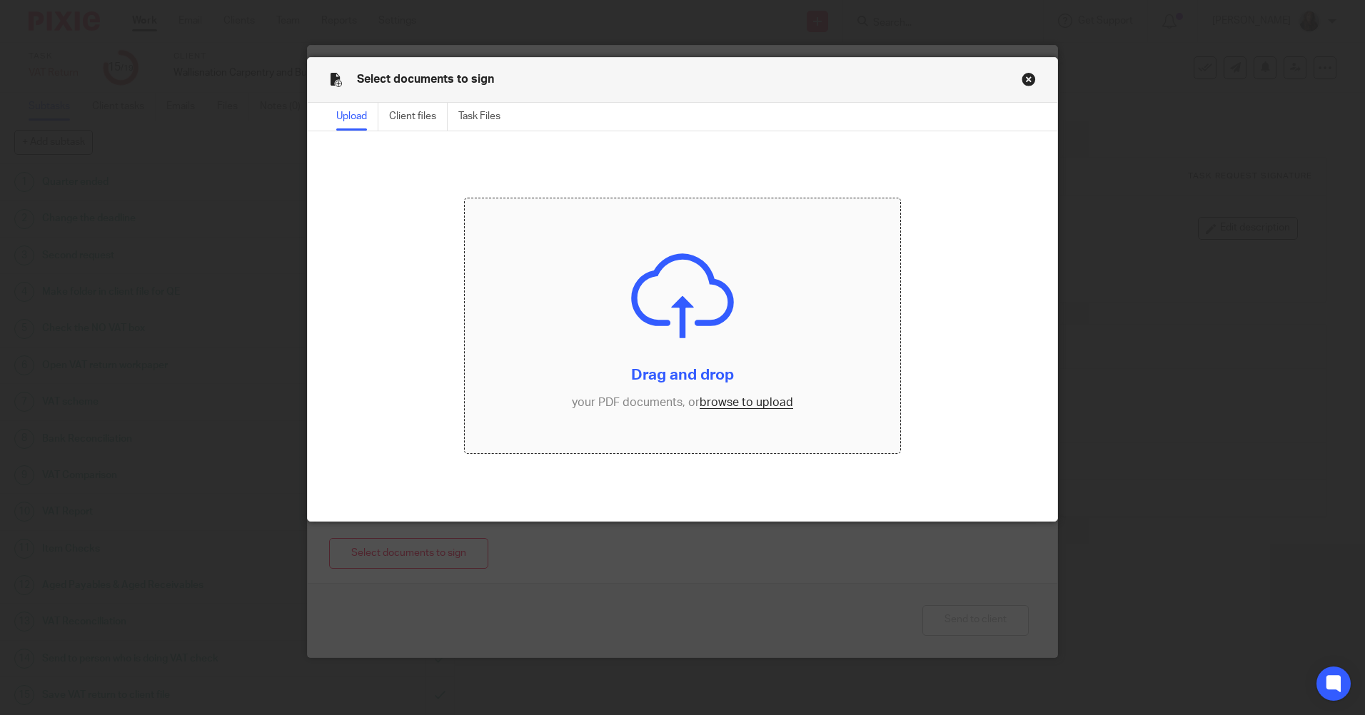
drag, startPoint x: 621, startPoint y: 335, endPoint x: 630, endPoint y: 335, distance: 9.3
click at [630, 335] on input "file" at bounding box center [682, 325] width 435 height 255
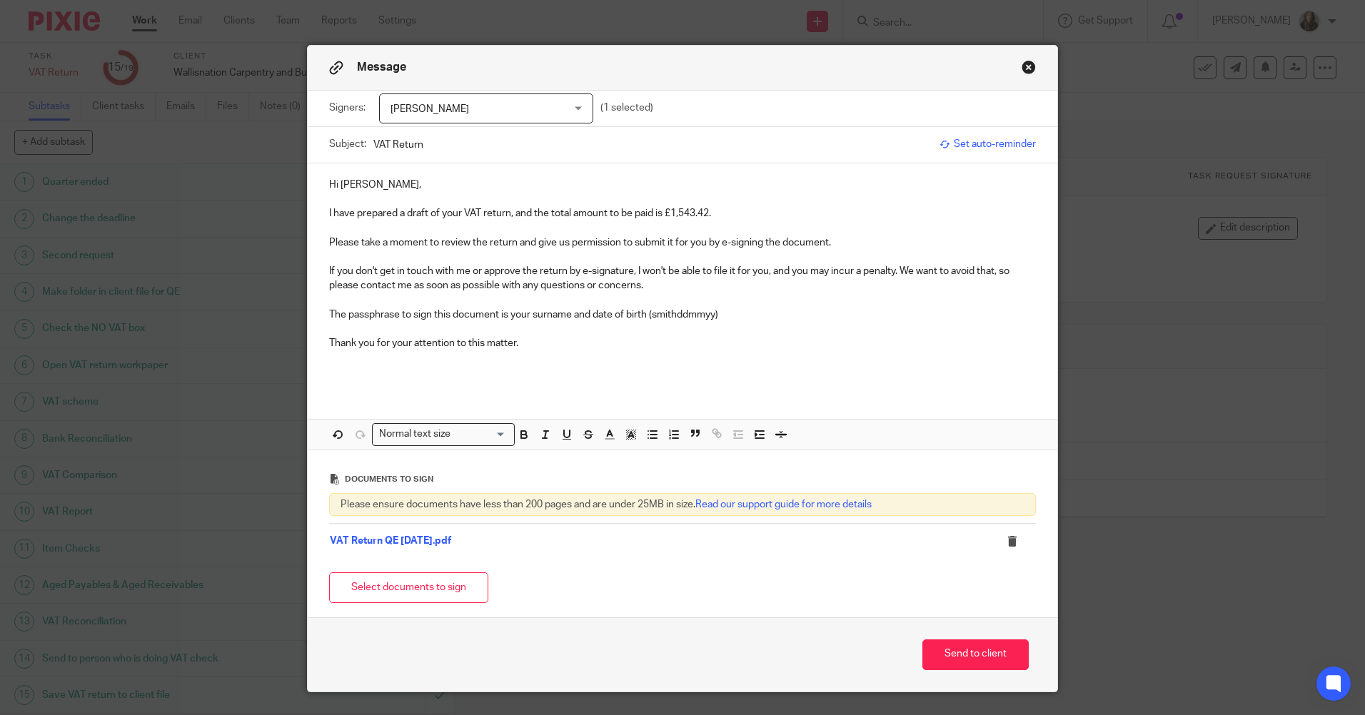
click at [564, 349] on p "Thank you for your attention to this matter." at bounding box center [682, 343] width 707 height 14
click at [941, 649] on button "Send to client" at bounding box center [975, 654] width 106 height 31
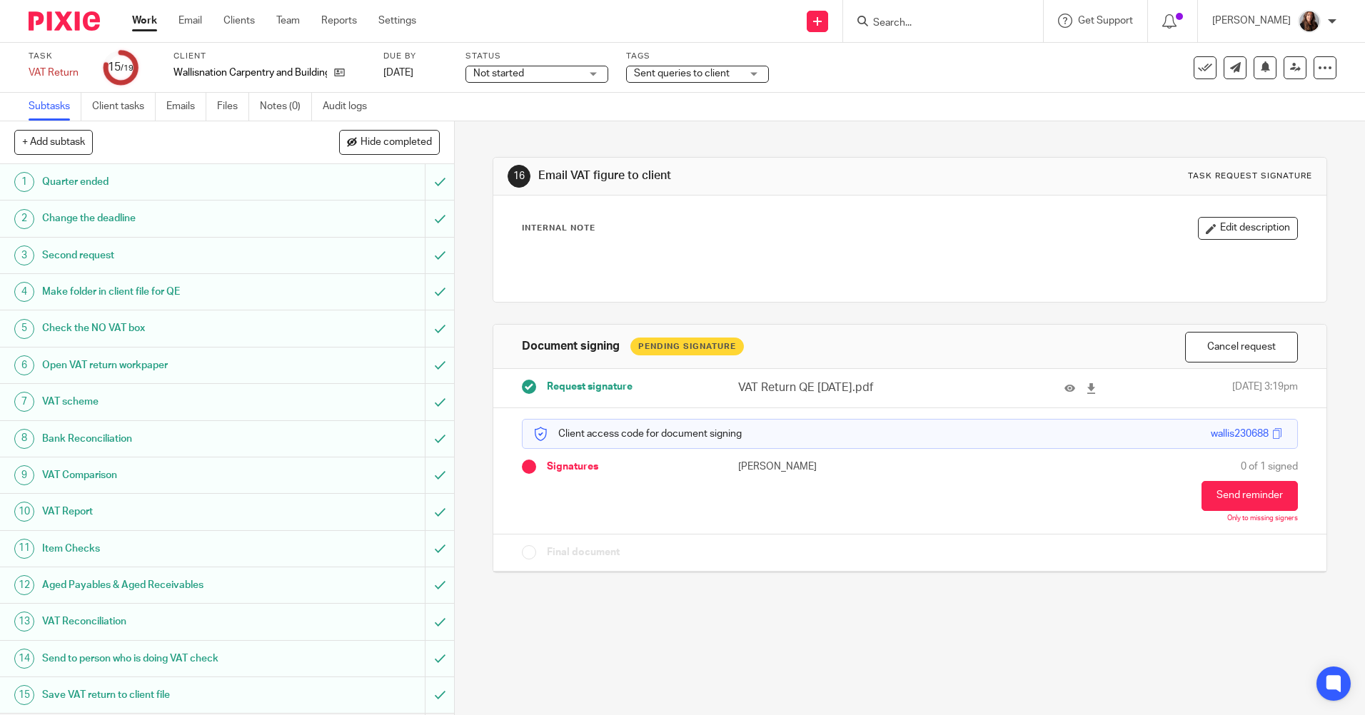
click at [748, 79] on div "Sent queries to client" at bounding box center [697, 74] width 143 height 17
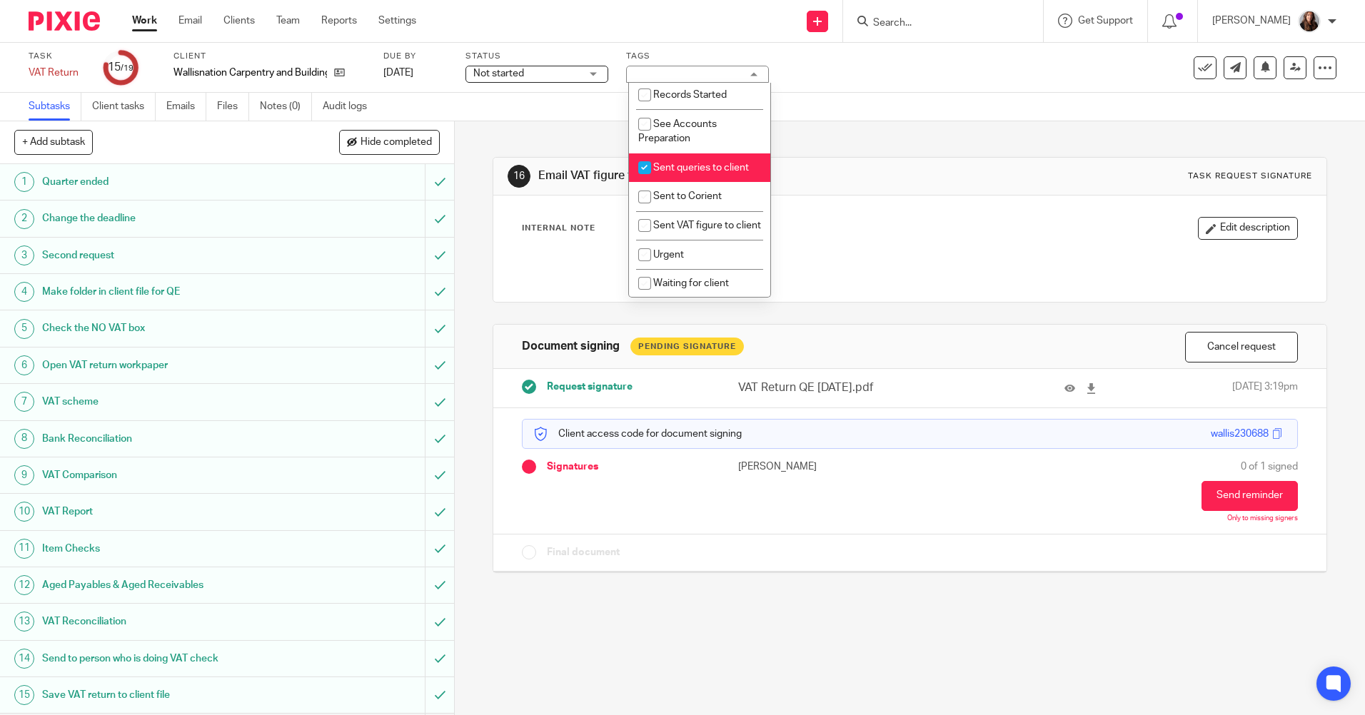
scroll to position [500, 0]
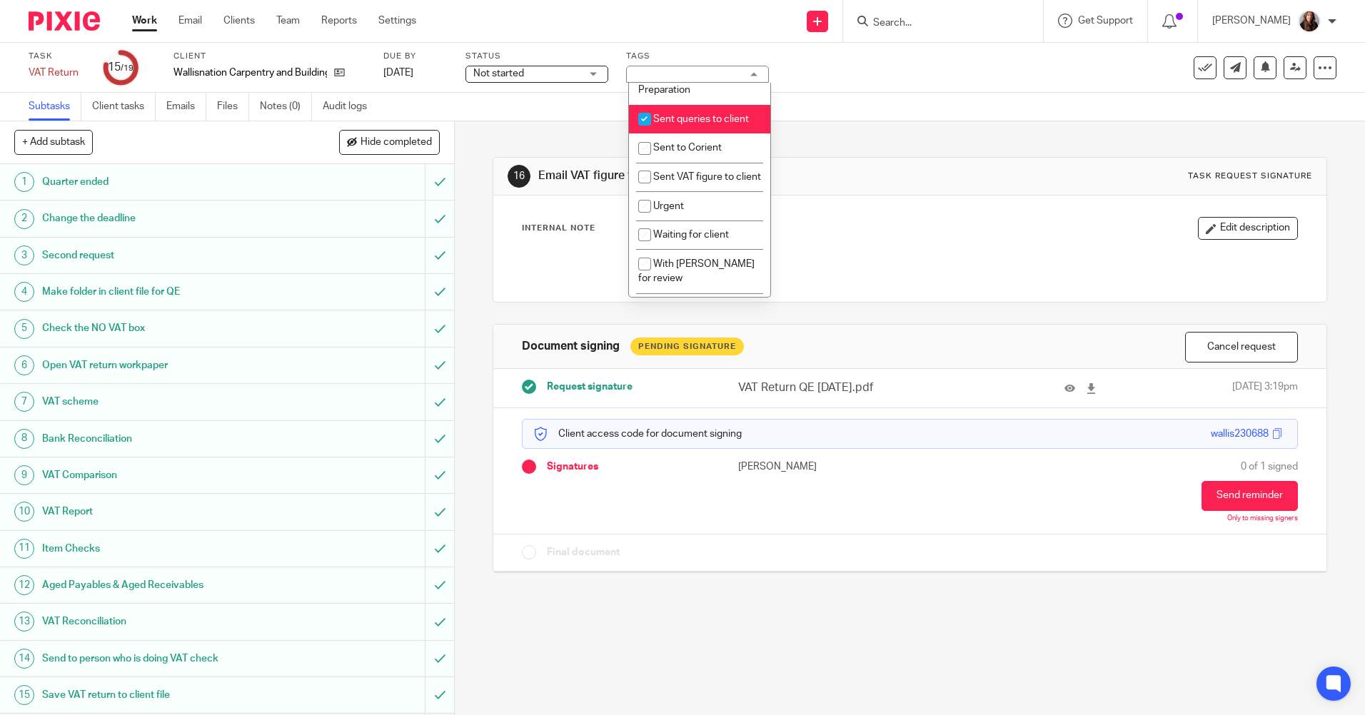
click at [644, 133] on input "checkbox" at bounding box center [644, 119] width 27 height 27
checkbox input "false"
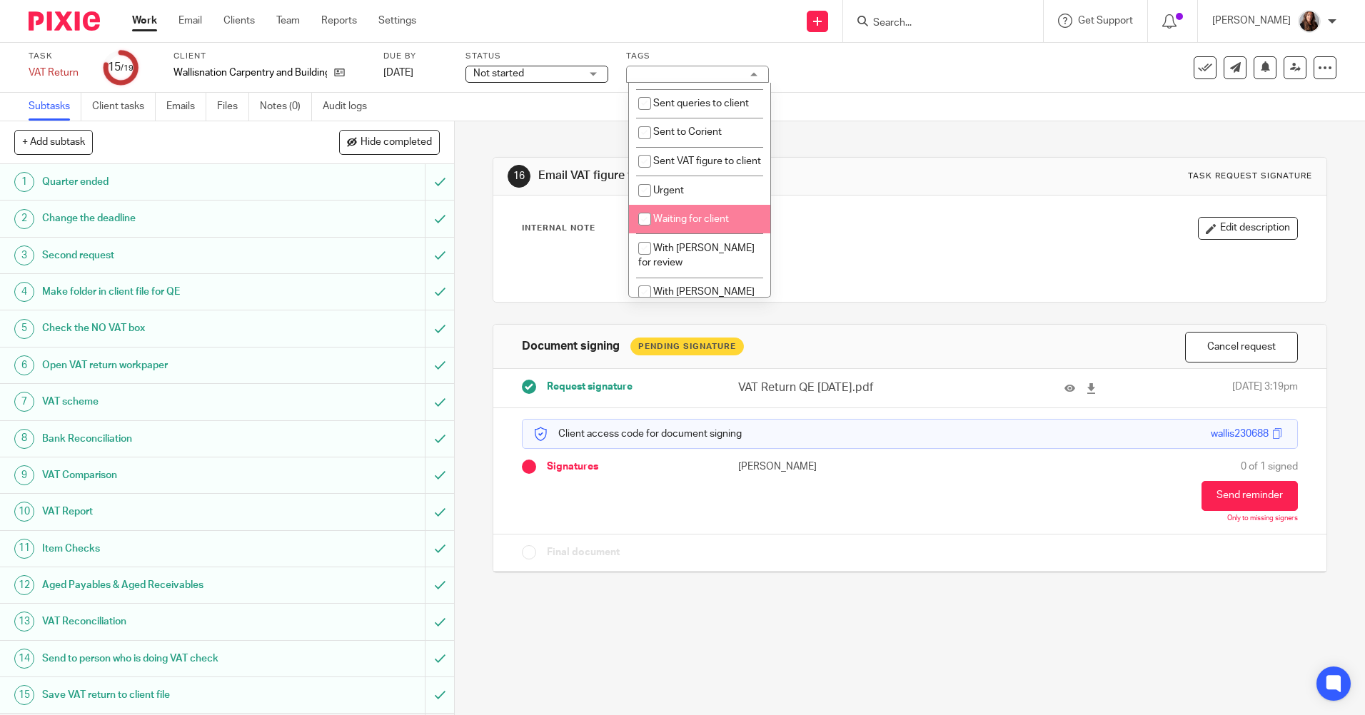
scroll to position [532, 0]
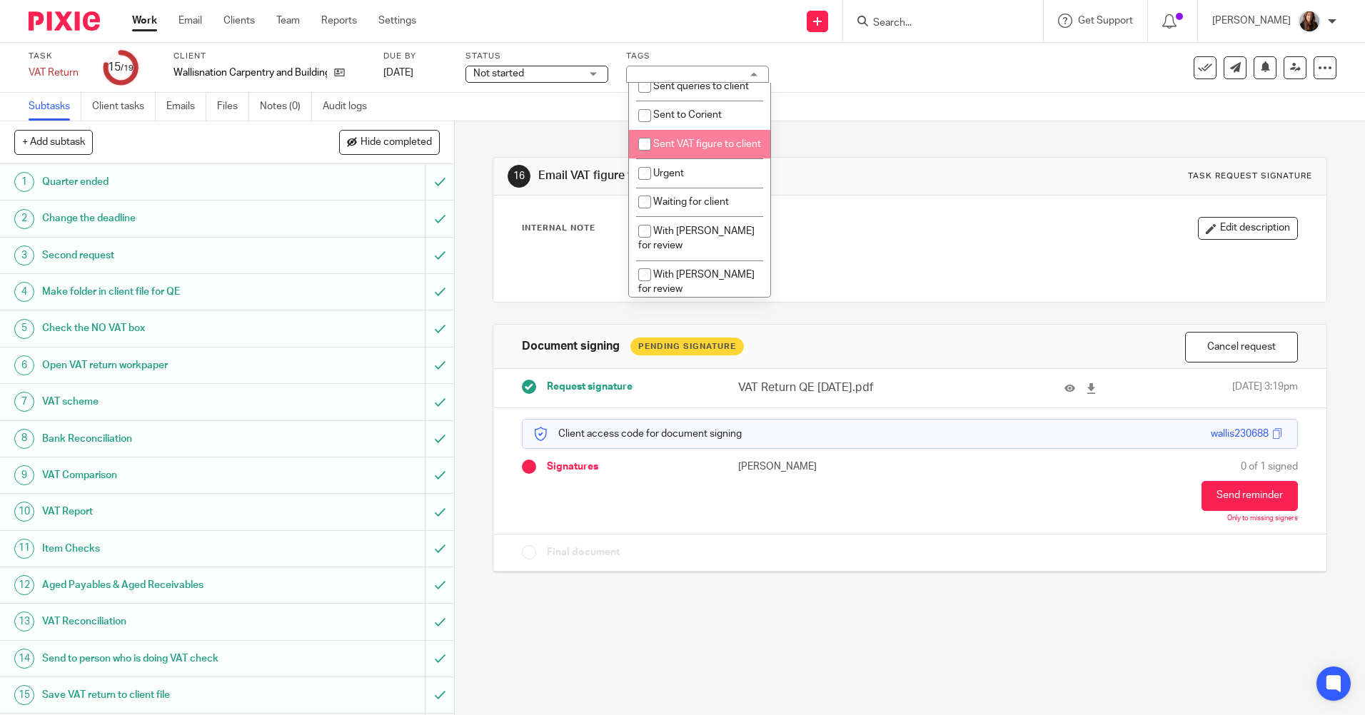
click at [639, 156] on input "checkbox" at bounding box center [644, 144] width 27 height 27
checkbox input "true"
click at [862, 136] on div "16 Email VAT figure to client Task request signature Internal Note Edit descrip…" at bounding box center [909, 354] width 834 height 466
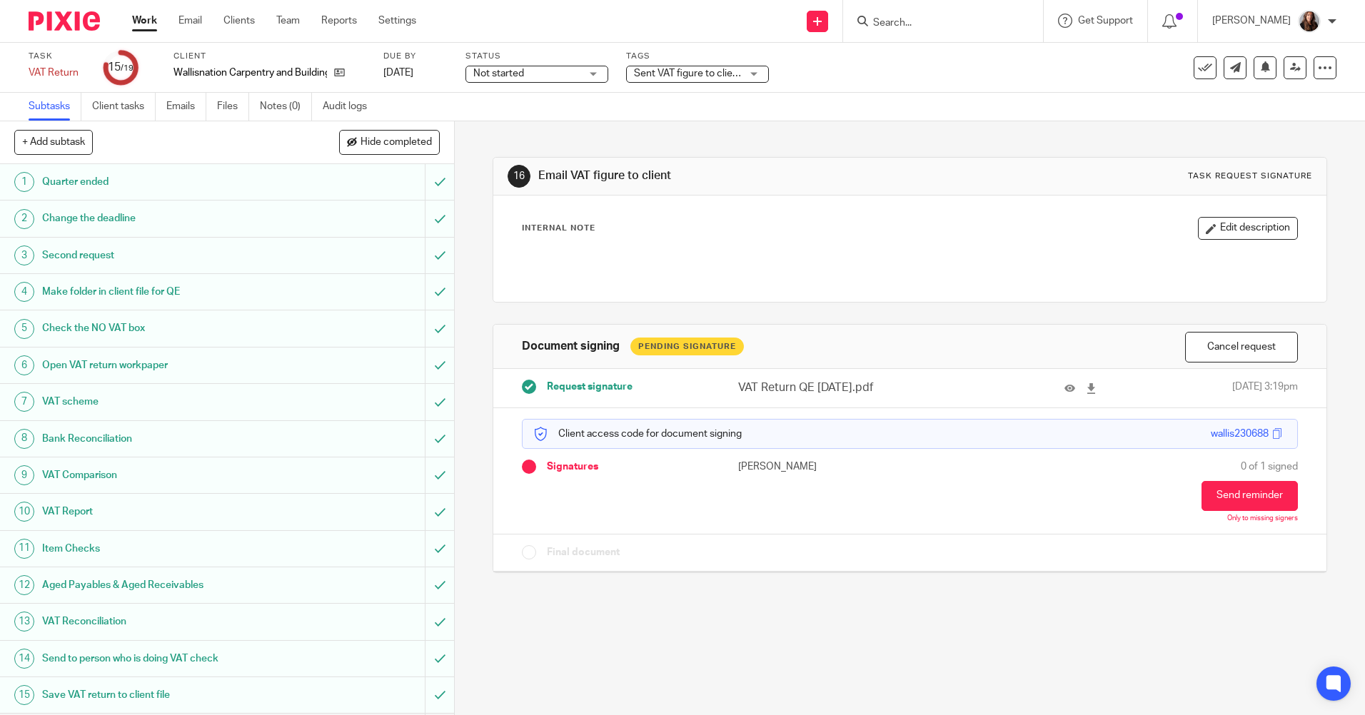
click at [142, 21] on link "Work" at bounding box center [144, 21] width 25 height 14
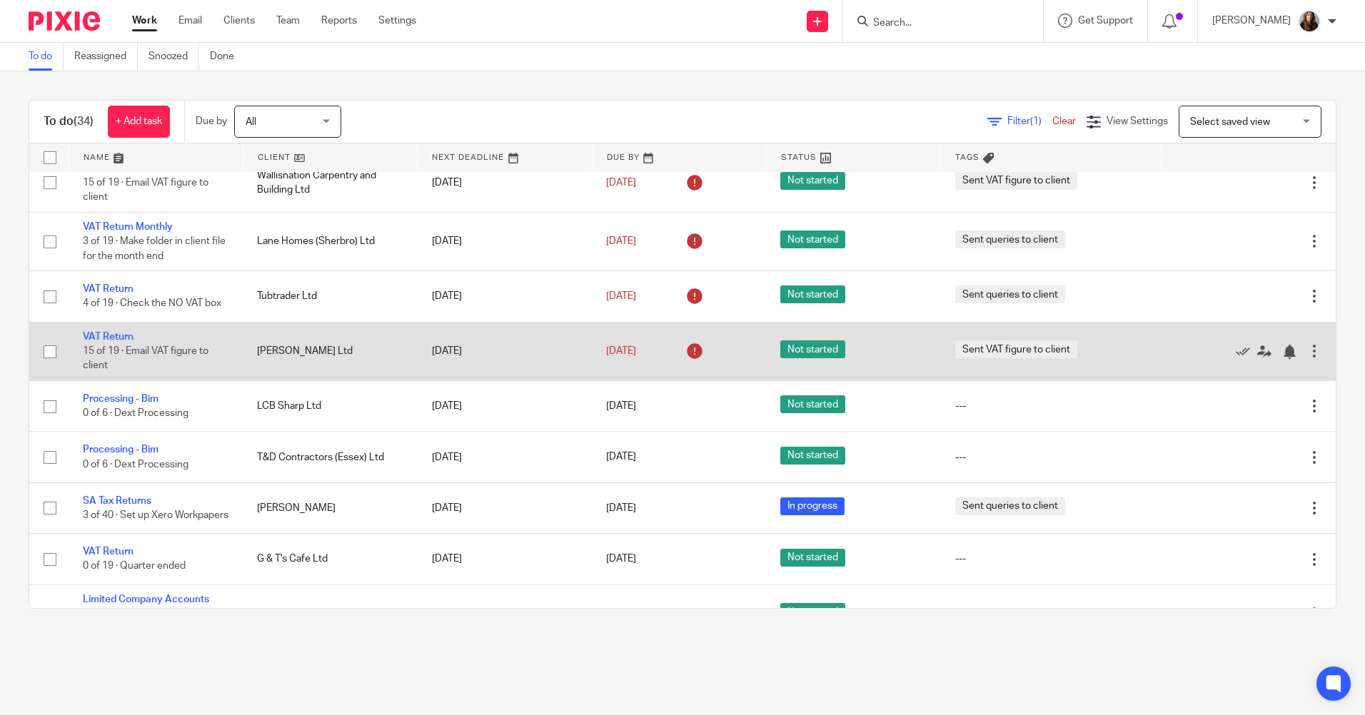
scroll to position [428, 0]
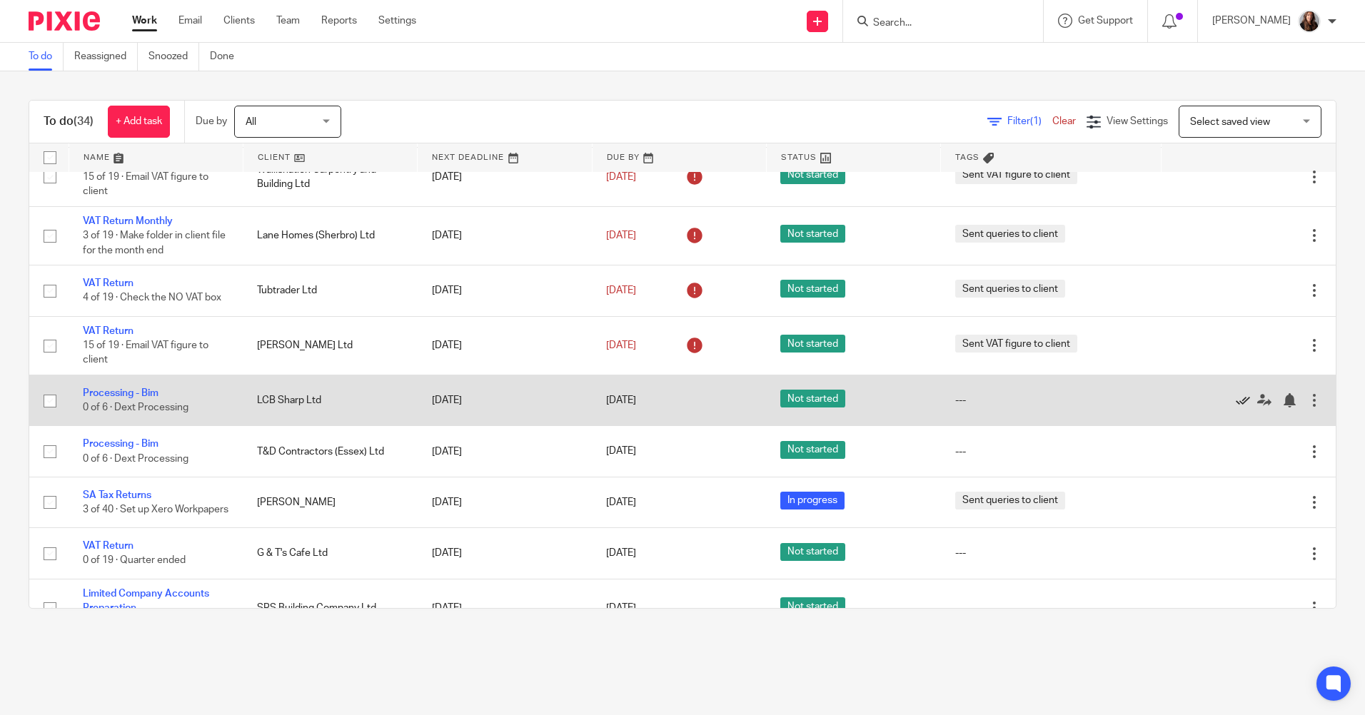
click at [1235, 404] on icon at bounding box center [1242, 400] width 14 height 14
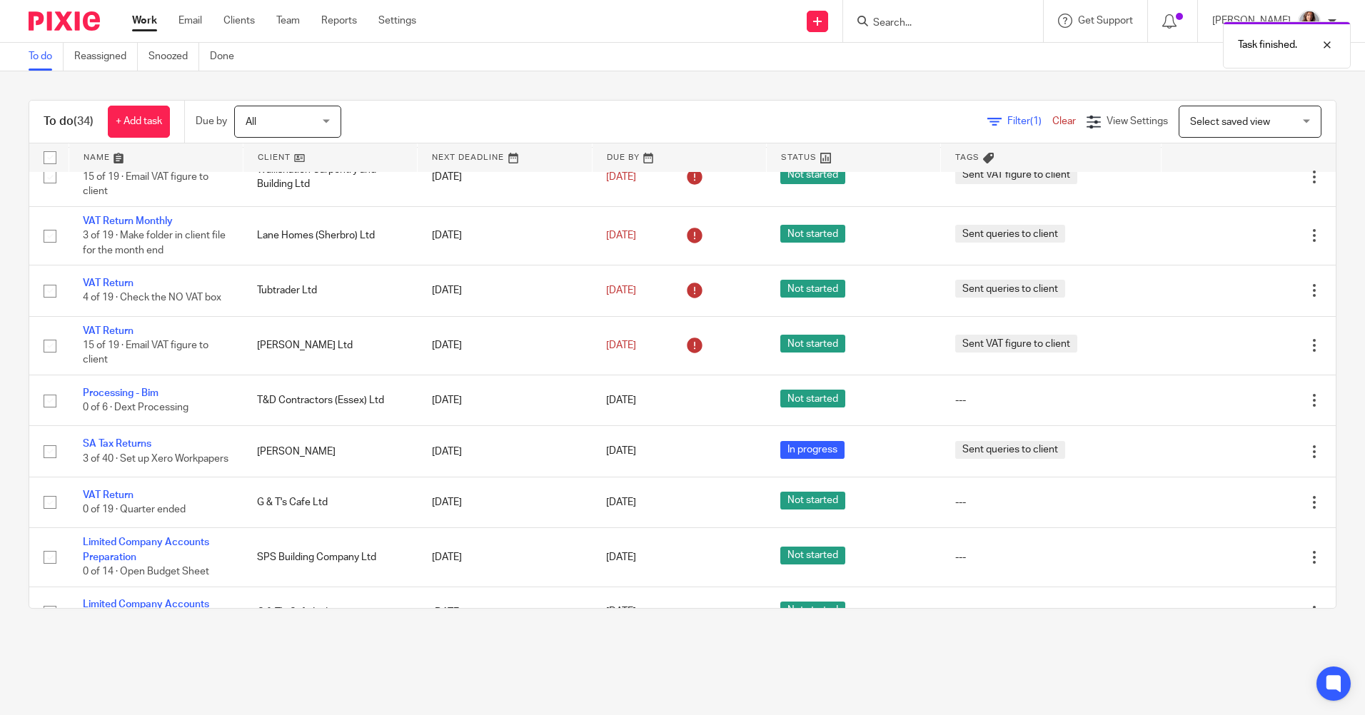
click at [1235, 404] on icon at bounding box center [1242, 400] width 14 height 14
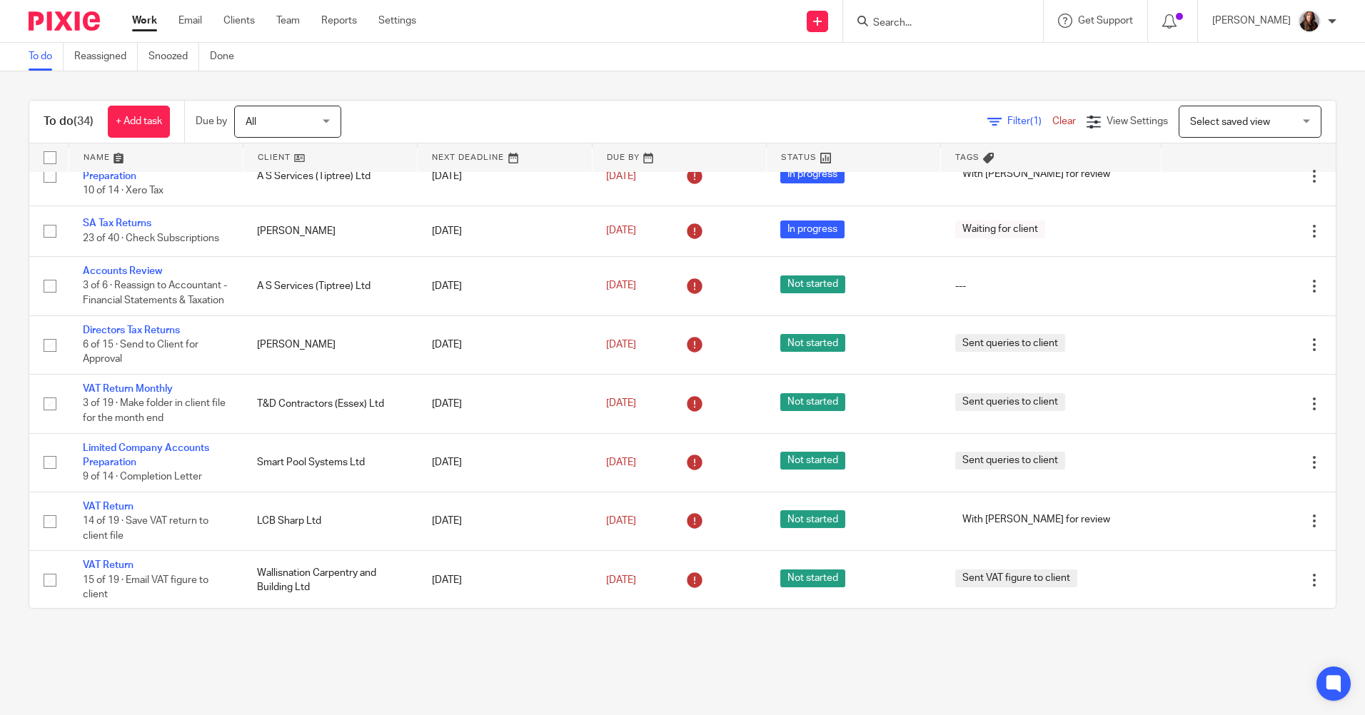
scroll to position [0, 0]
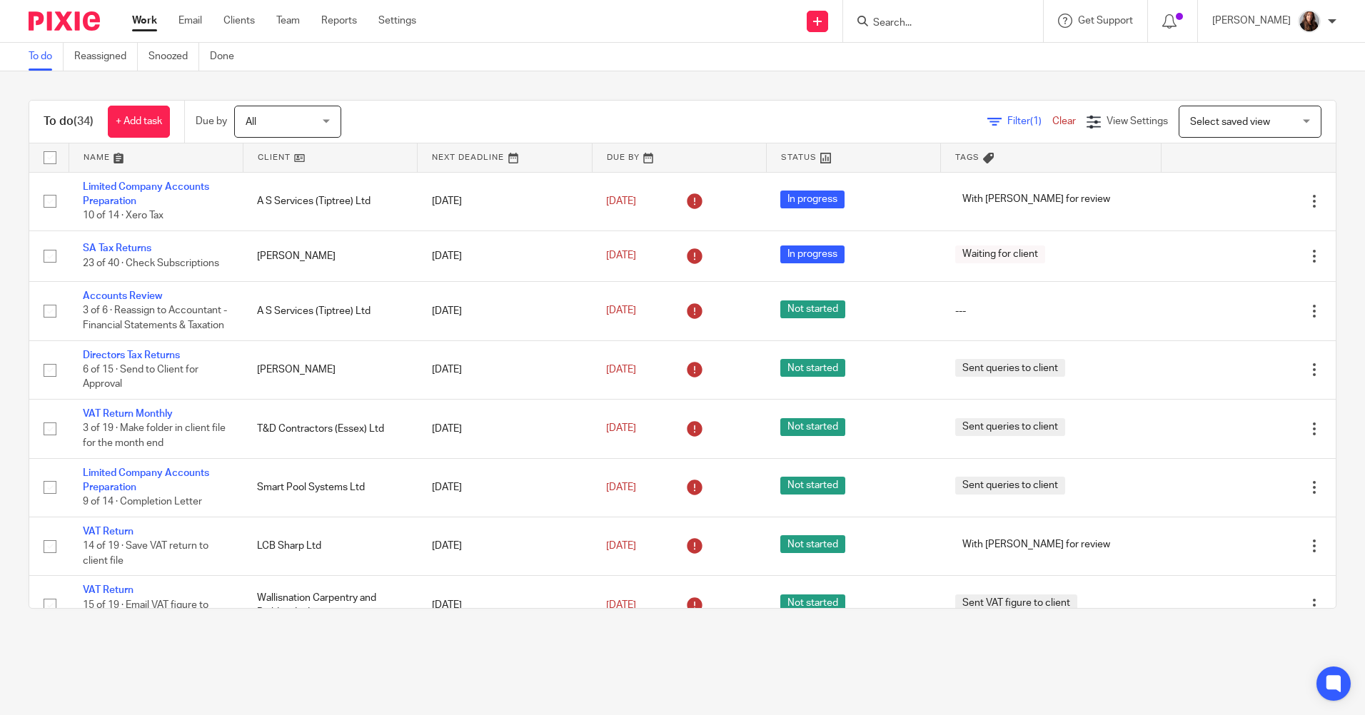
click at [924, 21] on input "Search" at bounding box center [935, 23] width 128 height 13
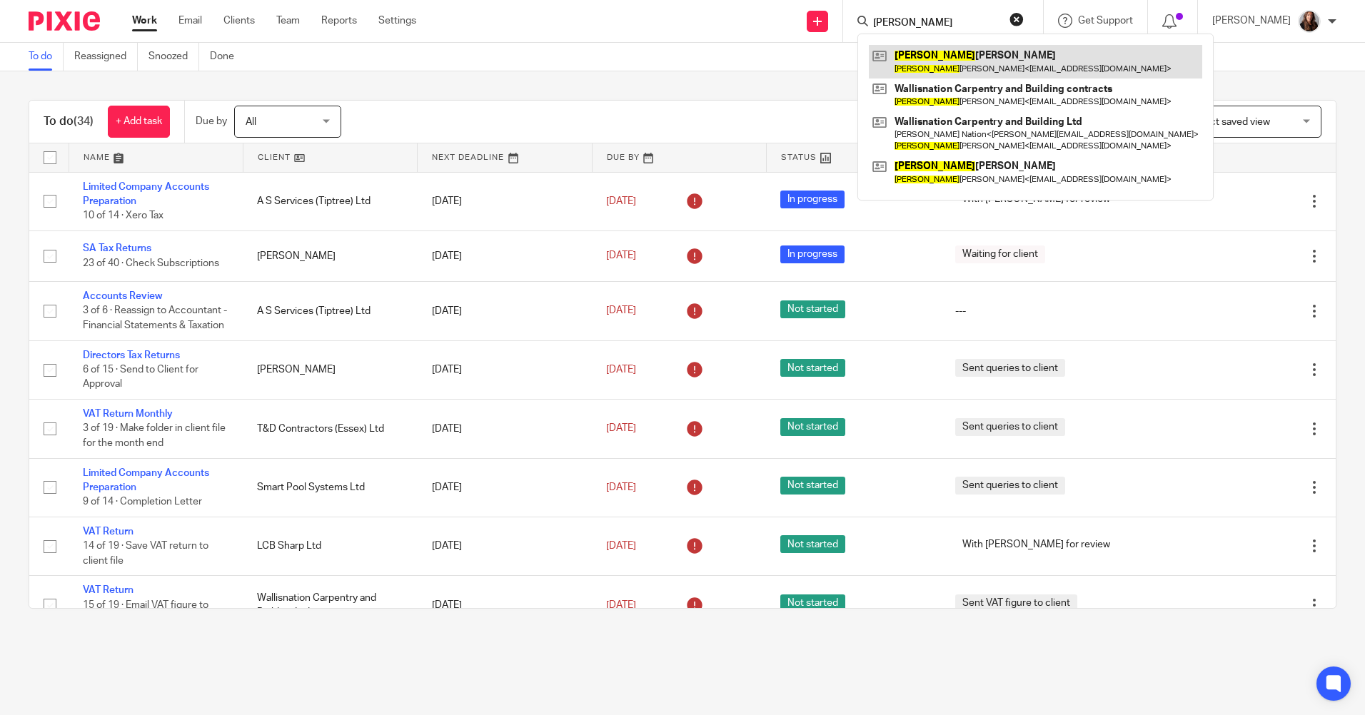
type input "darryl"
drag, startPoint x: 936, startPoint y: 19, endPoint x: 821, endPoint y: 33, distance: 115.0
click at [827, 29] on div "Send new email Create task Add client Request signature darryl Darryl Wallis Da…" at bounding box center [901, 21] width 927 height 42
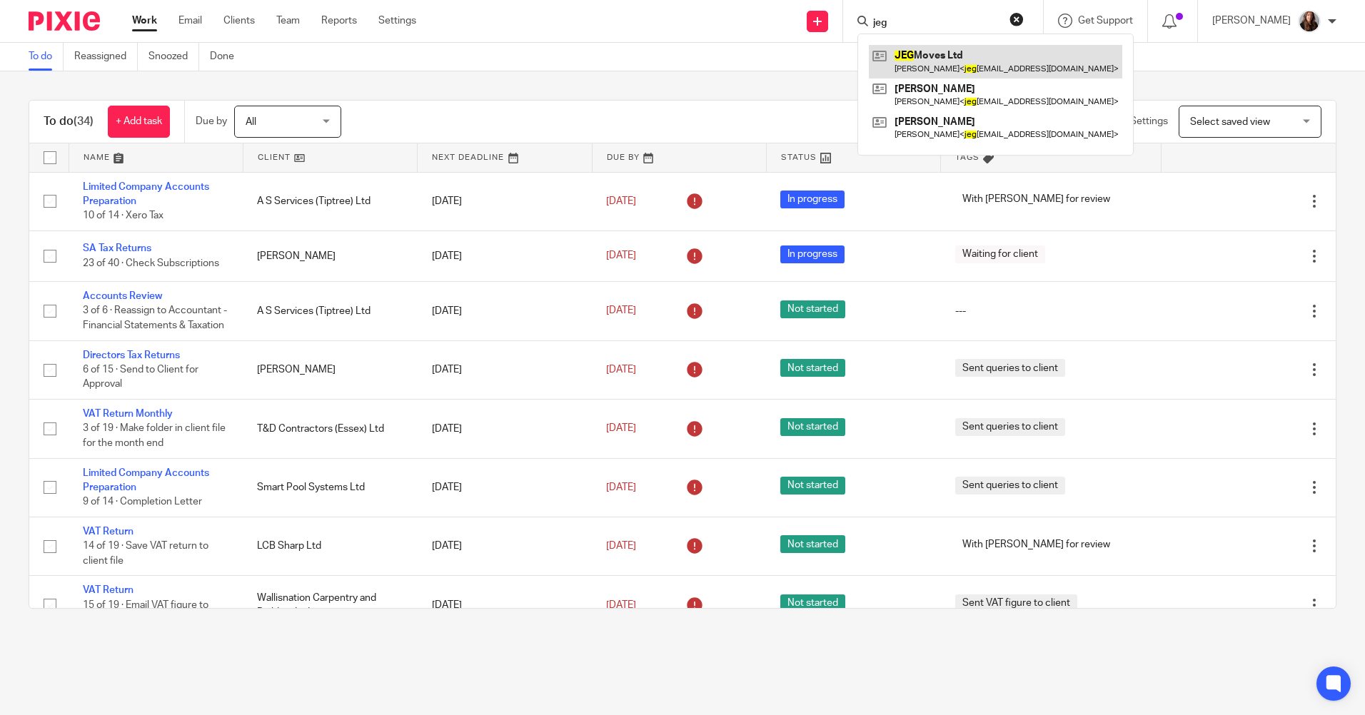
type input "jeg"
click at [990, 62] on link at bounding box center [995, 61] width 253 height 33
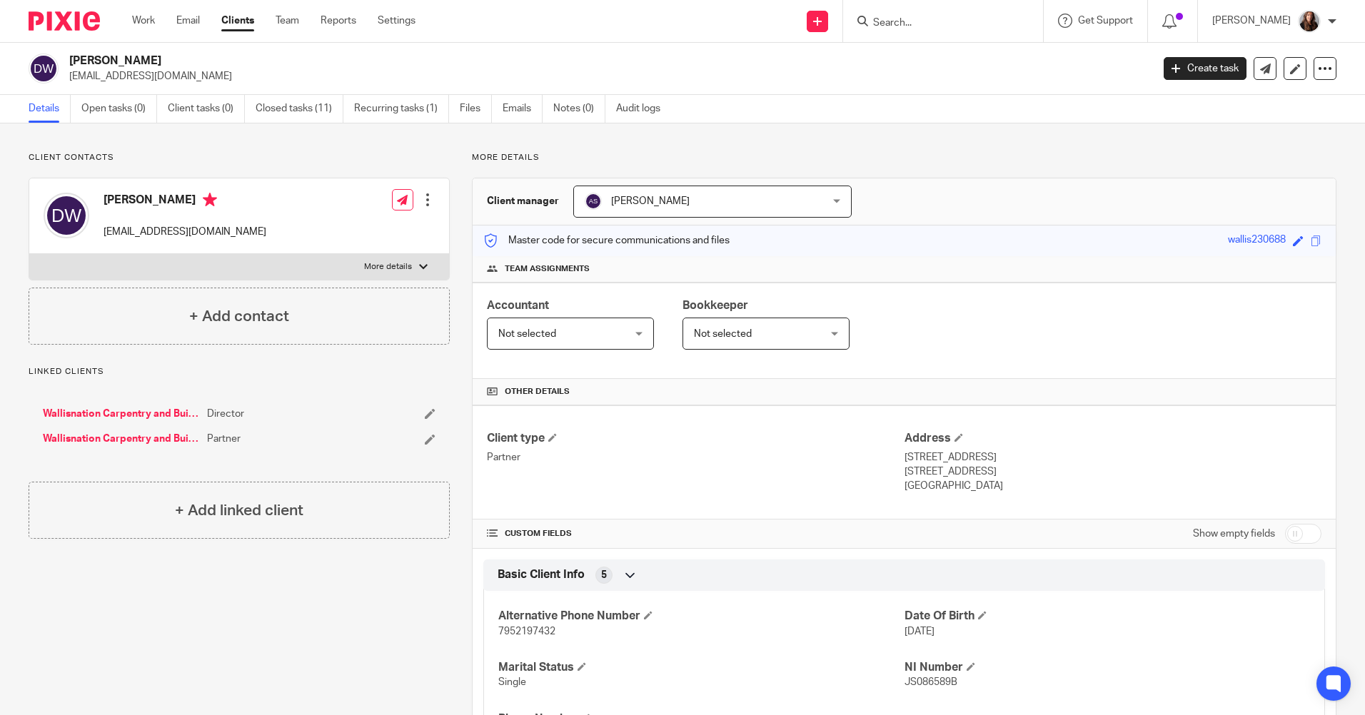
click at [976, 23] on input "Search" at bounding box center [935, 23] width 128 height 13
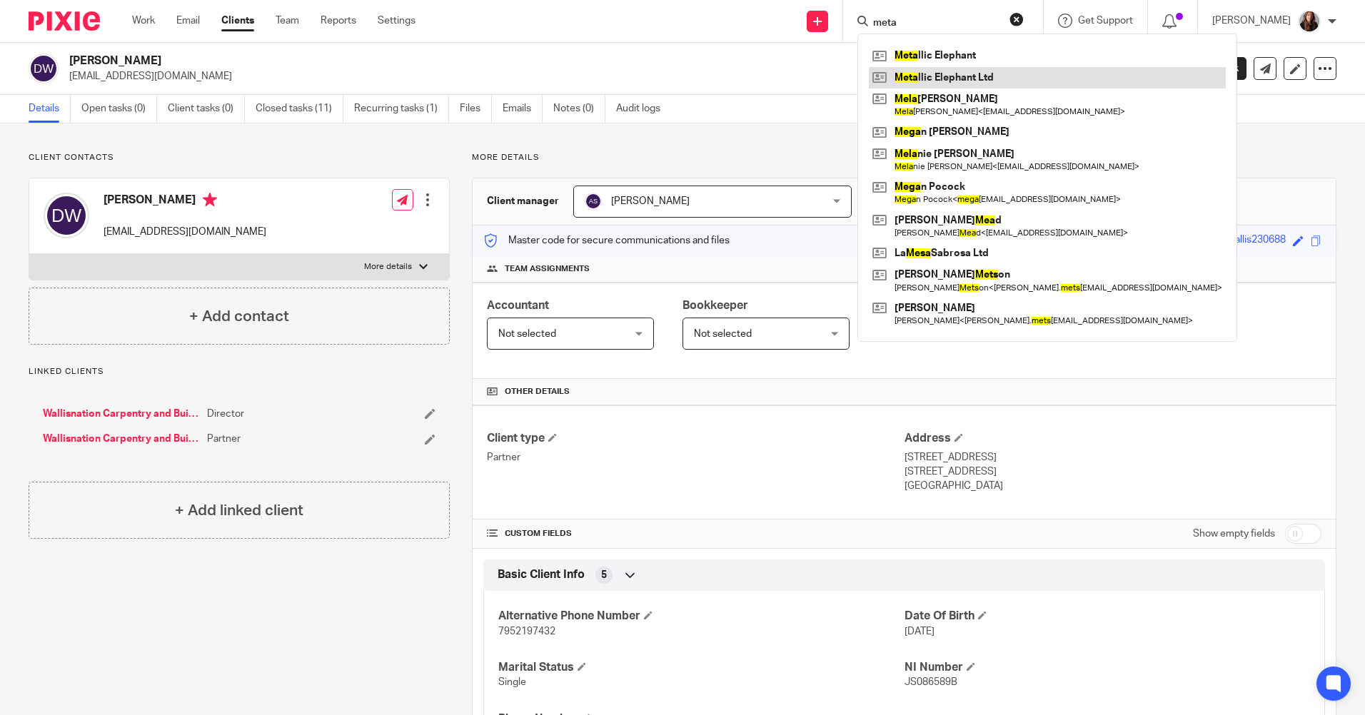
type input "meta"
click at [981, 72] on link at bounding box center [1047, 77] width 357 height 21
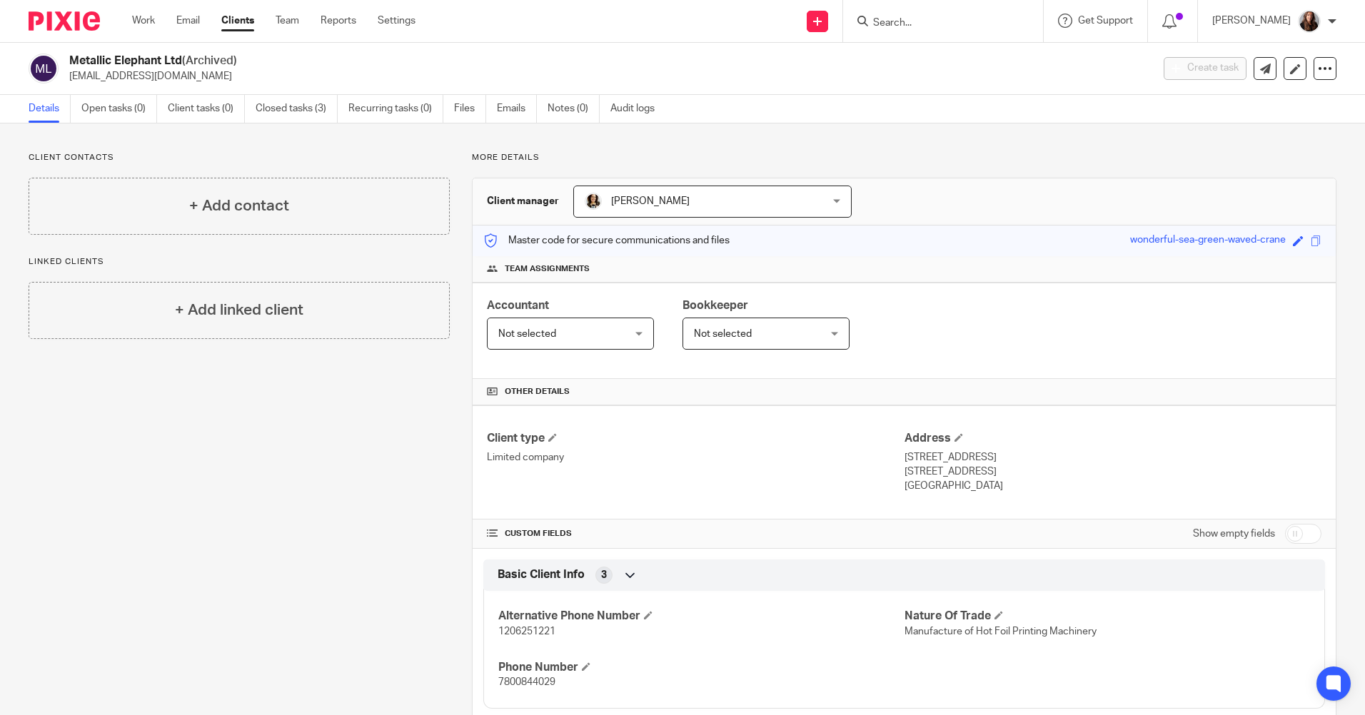
click at [944, 15] on form at bounding box center [947, 21] width 152 height 18
click at [931, 16] on form at bounding box center [947, 21] width 152 height 18
click at [947, 26] on input "Search" at bounding box center [935, 23] width 128 height 13
type input "metal"
drag, startPoint x: 144, startPoint y: 472, endPoint x: 280, endPoint y: 445, distance: 138.2
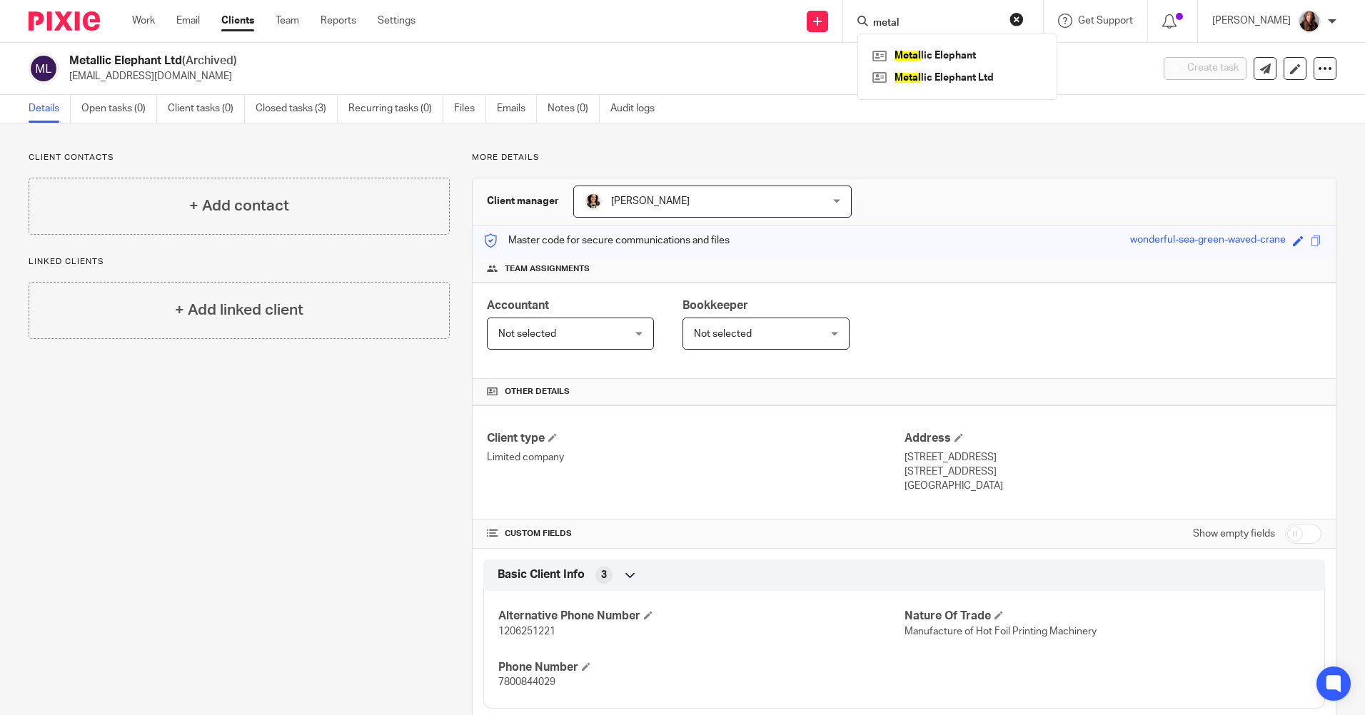
click at [144, 472] on div "Client contacts + Add contact Linked clients + Add linked client" at bounding box center [227, 726] width 443 height 1149
click at [575, 108] on link "Notes (0)" at bounding box center [573, 109] width 52 height 28
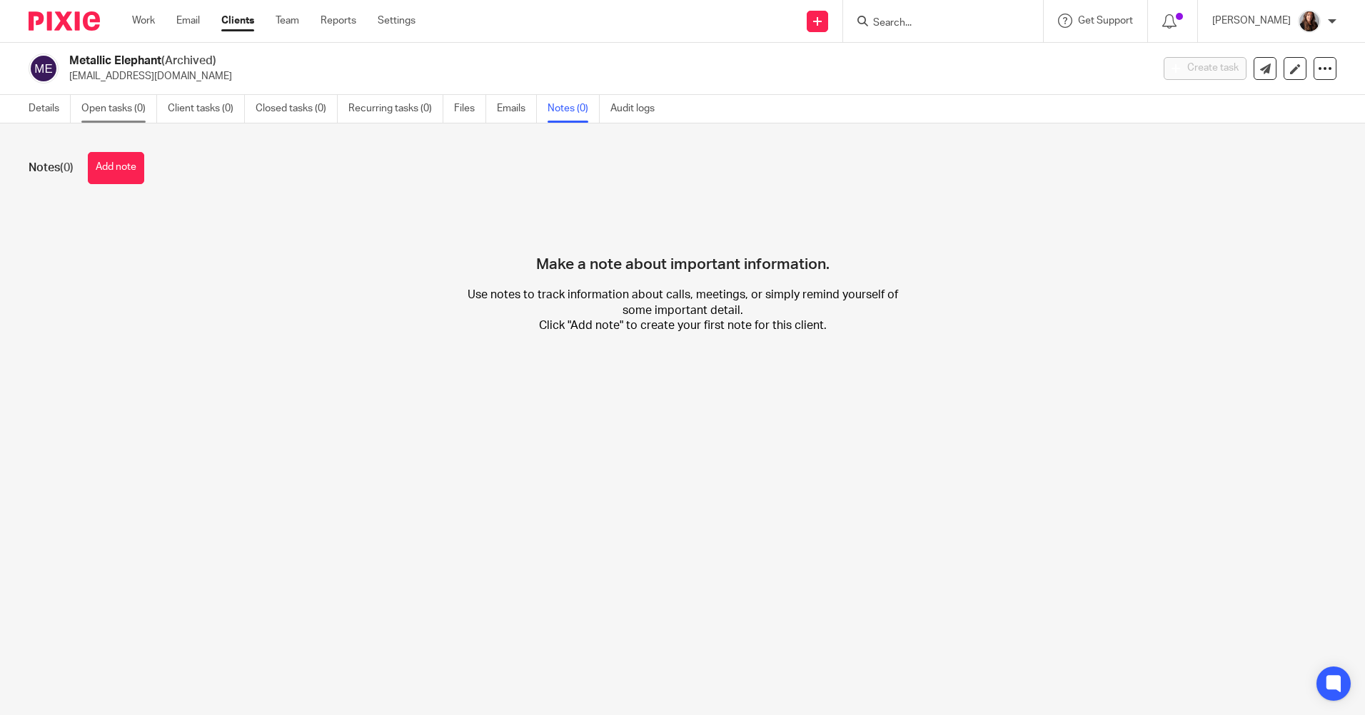
click at [121, 113] on link "Open tasks (0)" at bounding box center [119, 109] width 76 height 28
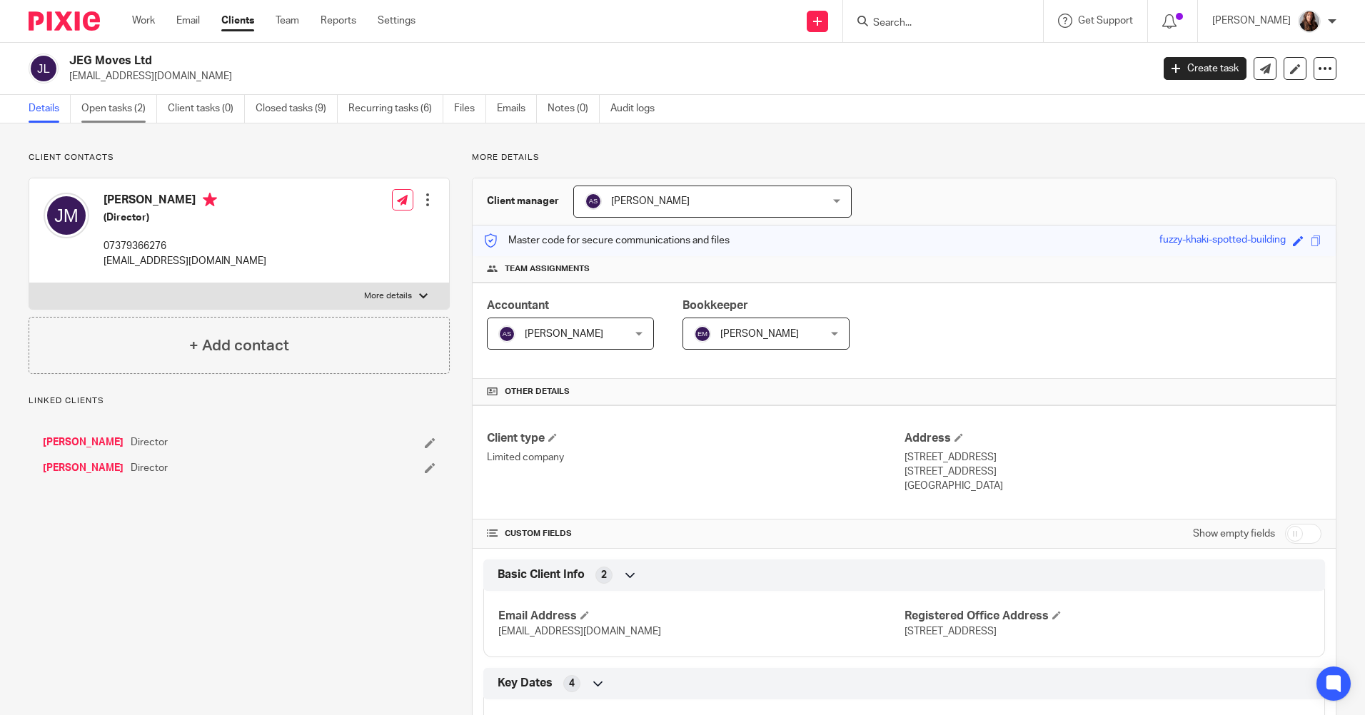
click at [116, 107] on link "Open tasks (2)" at bounding box center [119, 109] width 76 height 28
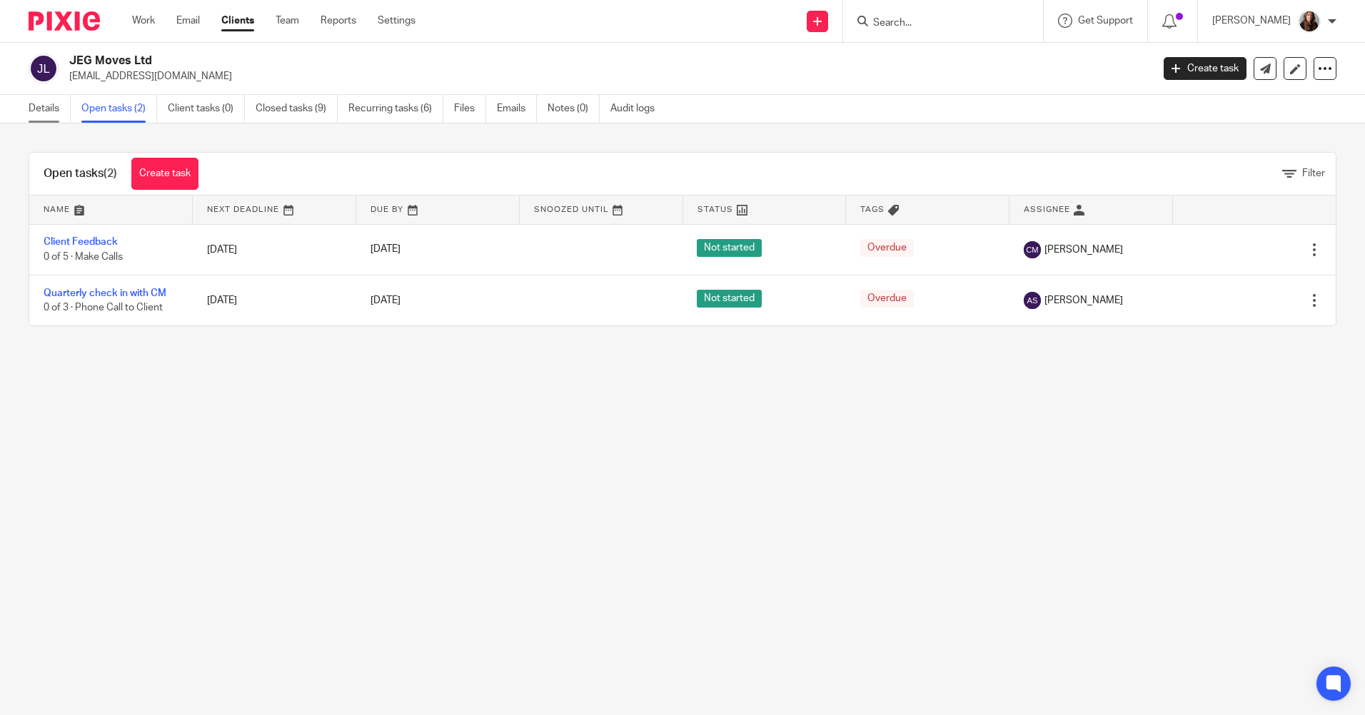
click at [29, 111] on link "Details" at bounding box center [50, 109] width 42 height 28
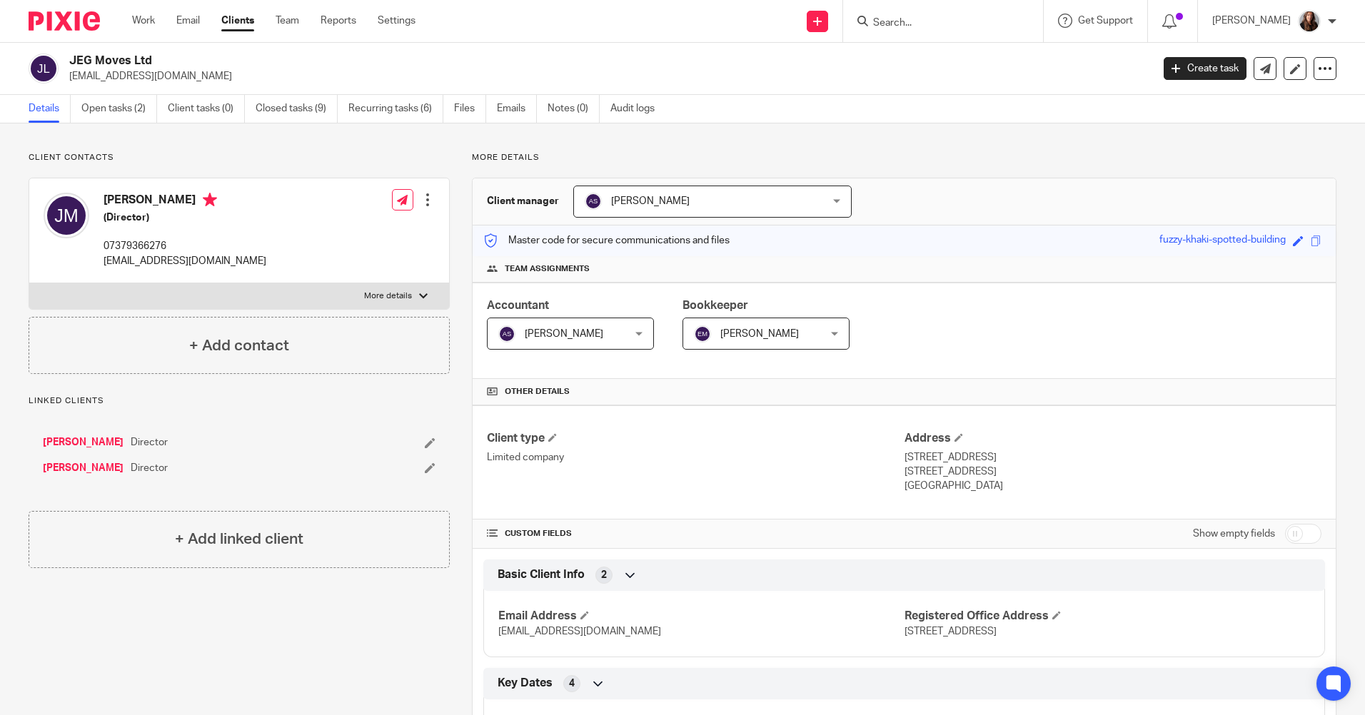
click at [947, 24] on input "Search" at bounding box center [935, 23] width 128 height 13
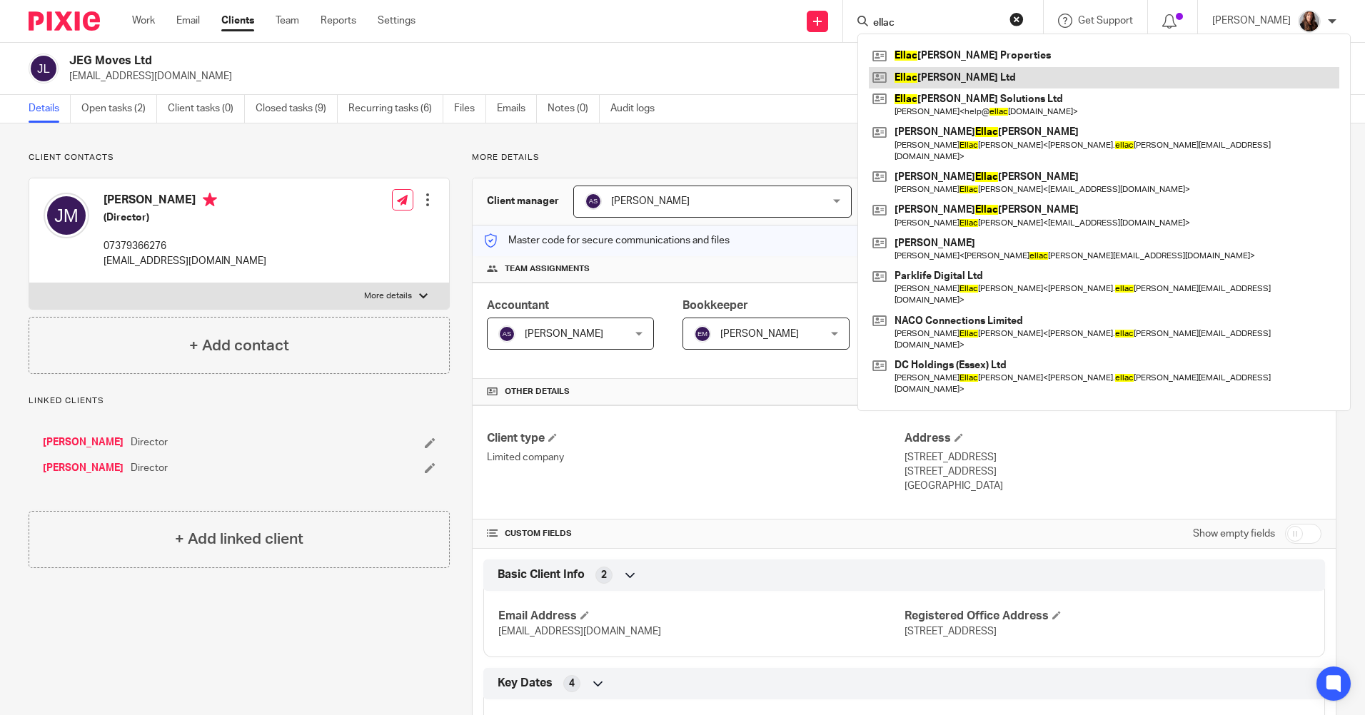
type input "ellac"
drag, startPoint x: 963, startPoint y: 75, endPoint x: 986, endPoint y: 84, distance: 25.3
click at [937, 14] on form "ellac" at bounding box center [947, 21] width 152 height 18
drag, startPoint x: 931, startPoint y: 20, endPoint x: 831, endPoint y: 28, distance: 100.2
click at [831, 28] on div "Send new email Create task Add client Request signature ellac Ellac ott Morris …" at bounding box center [901, 21] width 928 height 42
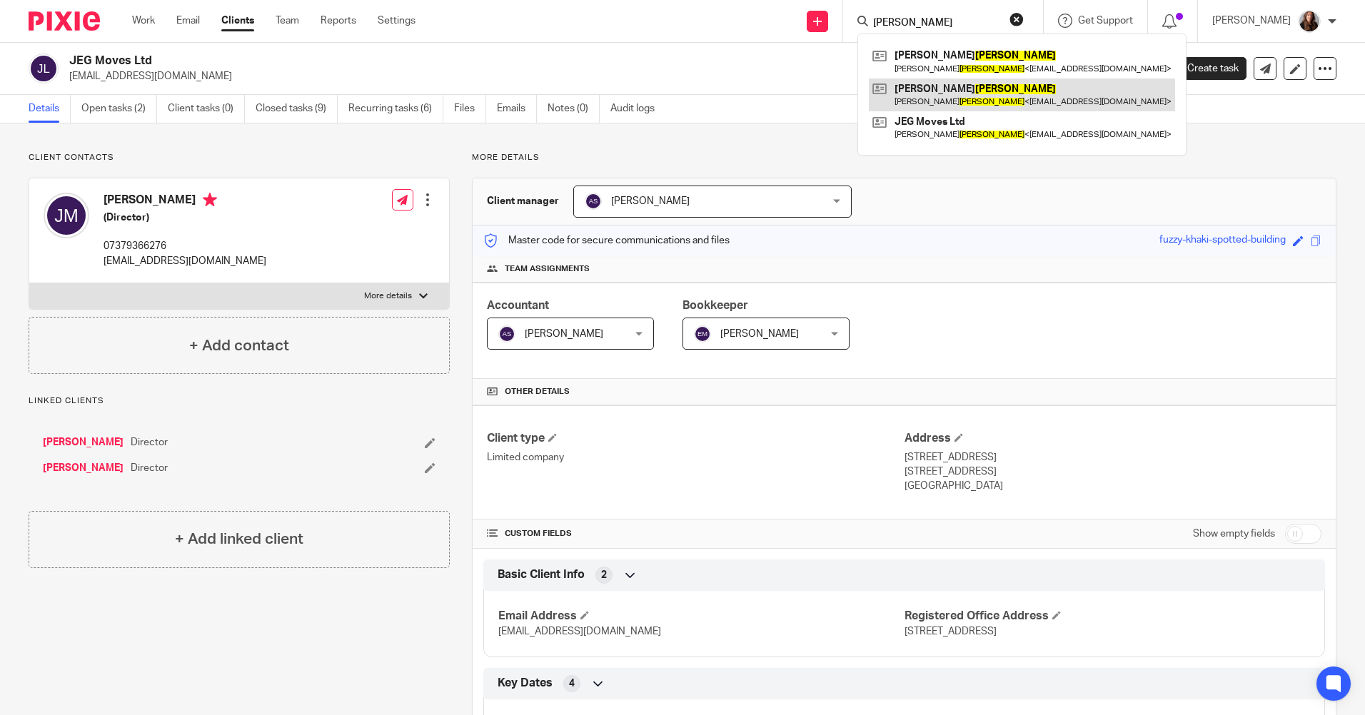
type input "moody"
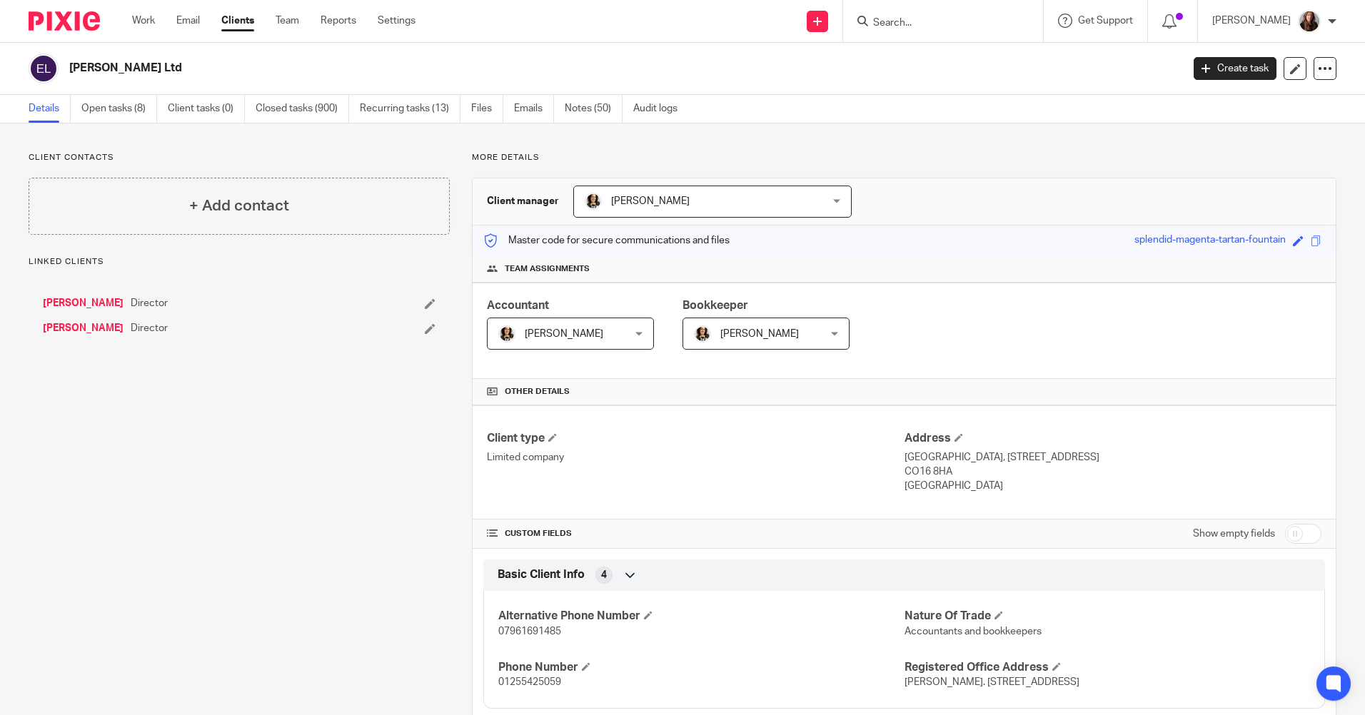
drag, startPoint x: 0, startPoint y: 0, endPoint x: 641, endPoint y: 128, distance: 653.5
click at [598, 110] on link "Notes (50)" at bounding box center [594, 109] width 58 height 28
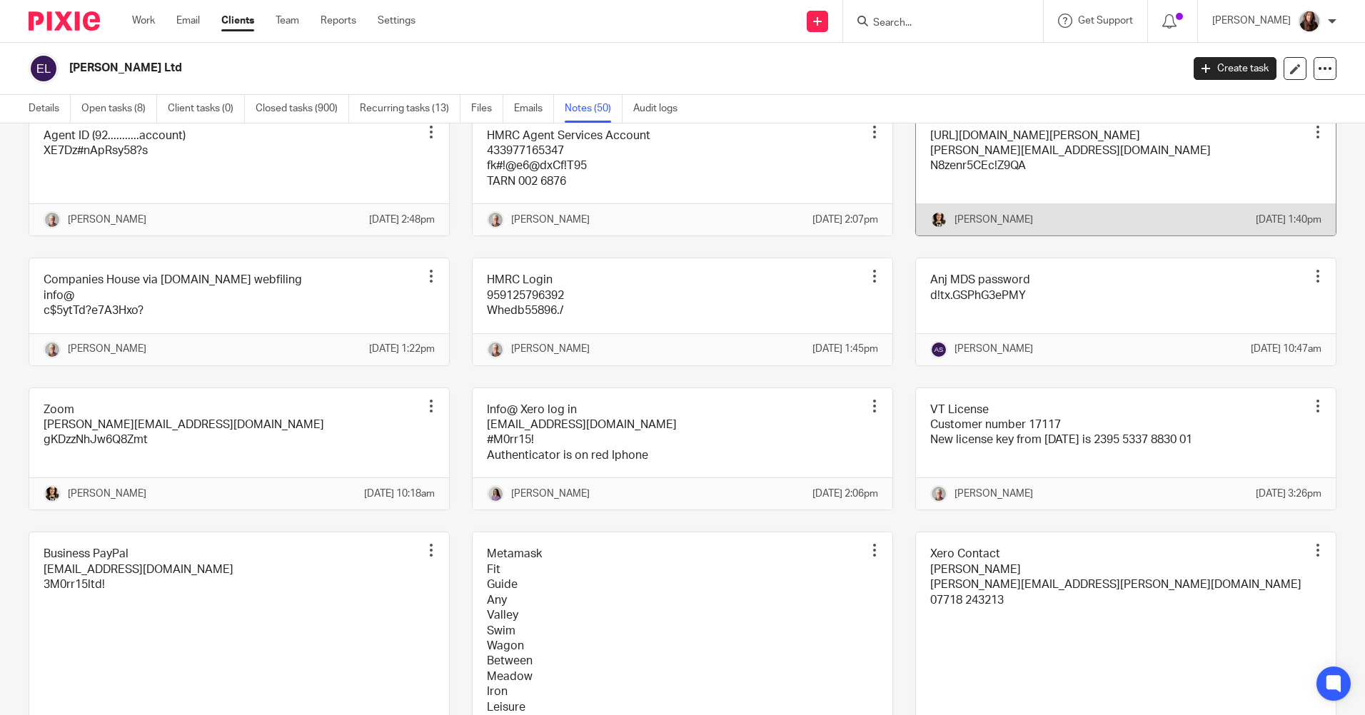
scroll to position [2355, 0]
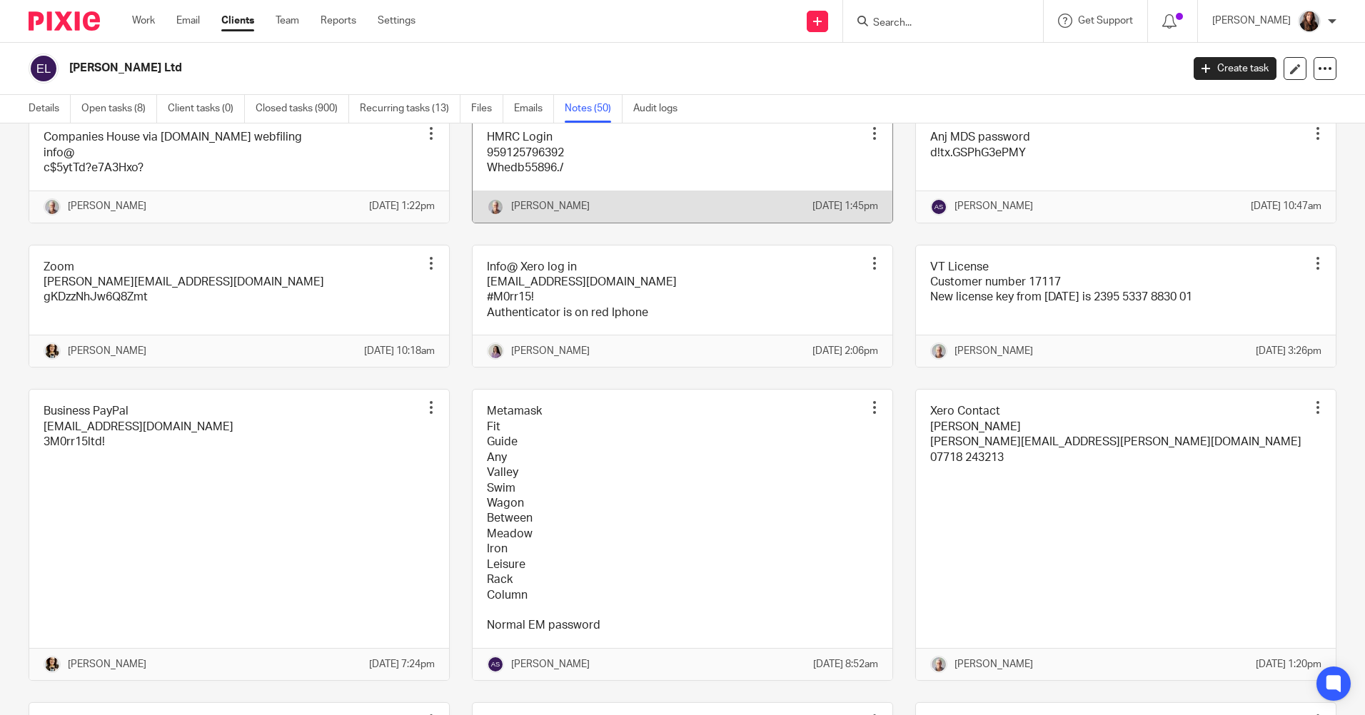
click at [657, 222] on link at bounding box center [682, 169] width 420 height 106
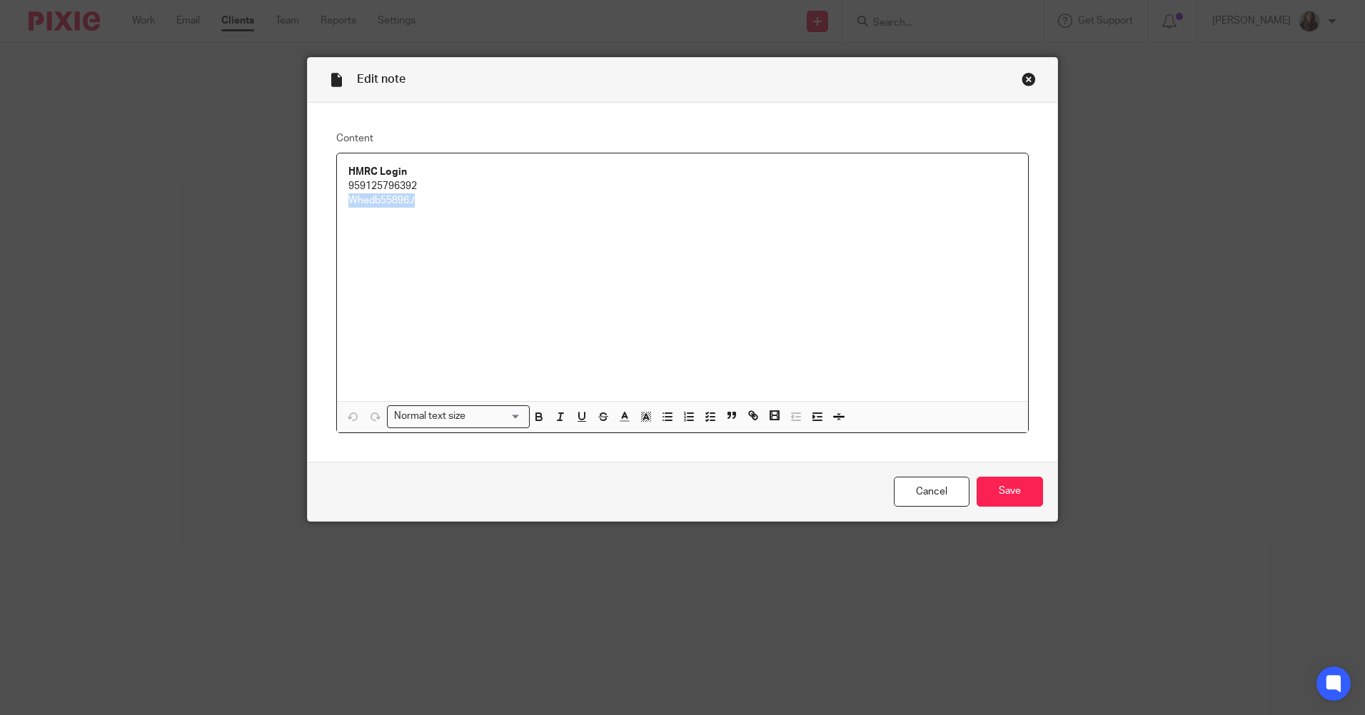
drag, startPoint x: 425, startPoint y: 206, endPoint x: 340, endPoint y: 213, distance: 84.6
click at [340, 213] on div "HMRC Login 959125796392 Whedb55896./" at bounding box center [682, 277] width 691 height 248
copy p "Whedb55896./"
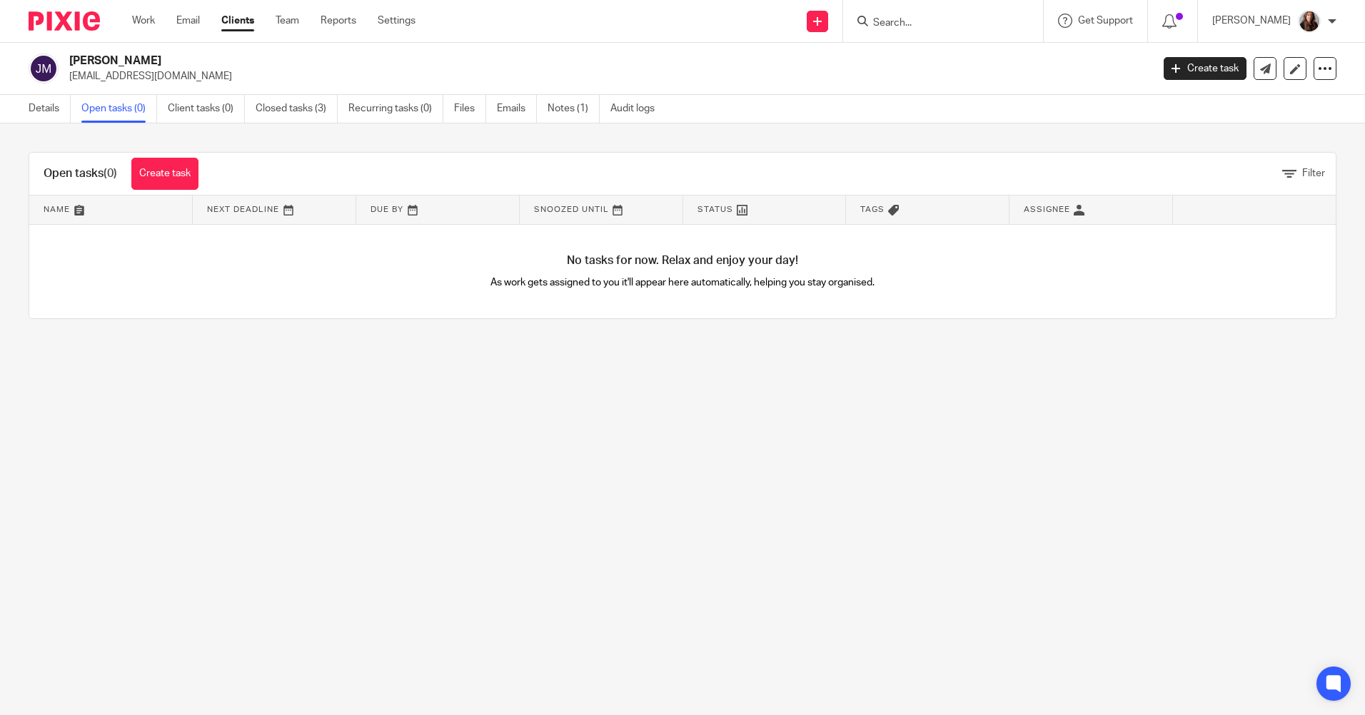
click at [39, 106] on link "Details" at bounding box center [50, 109] width 42 height 28
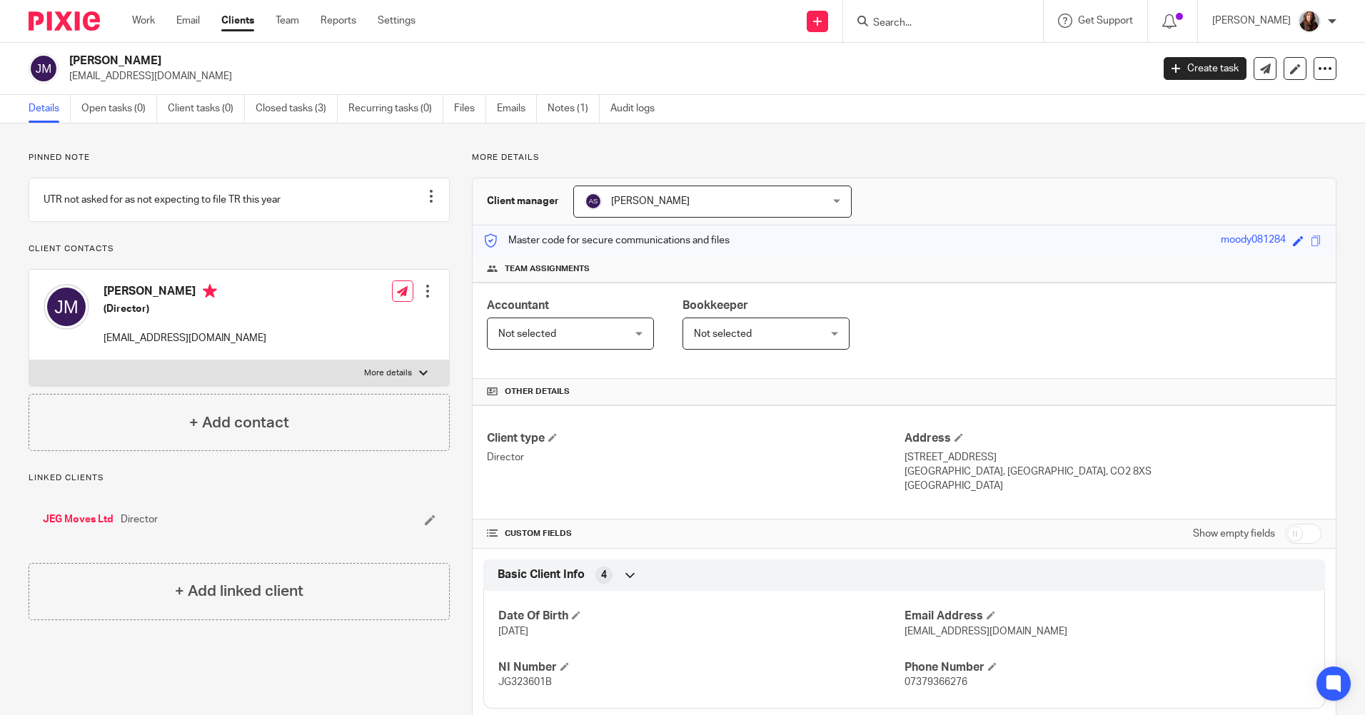
click at [947, 26] on input "Search" at bounding box center [935, 23] width 128 height 13
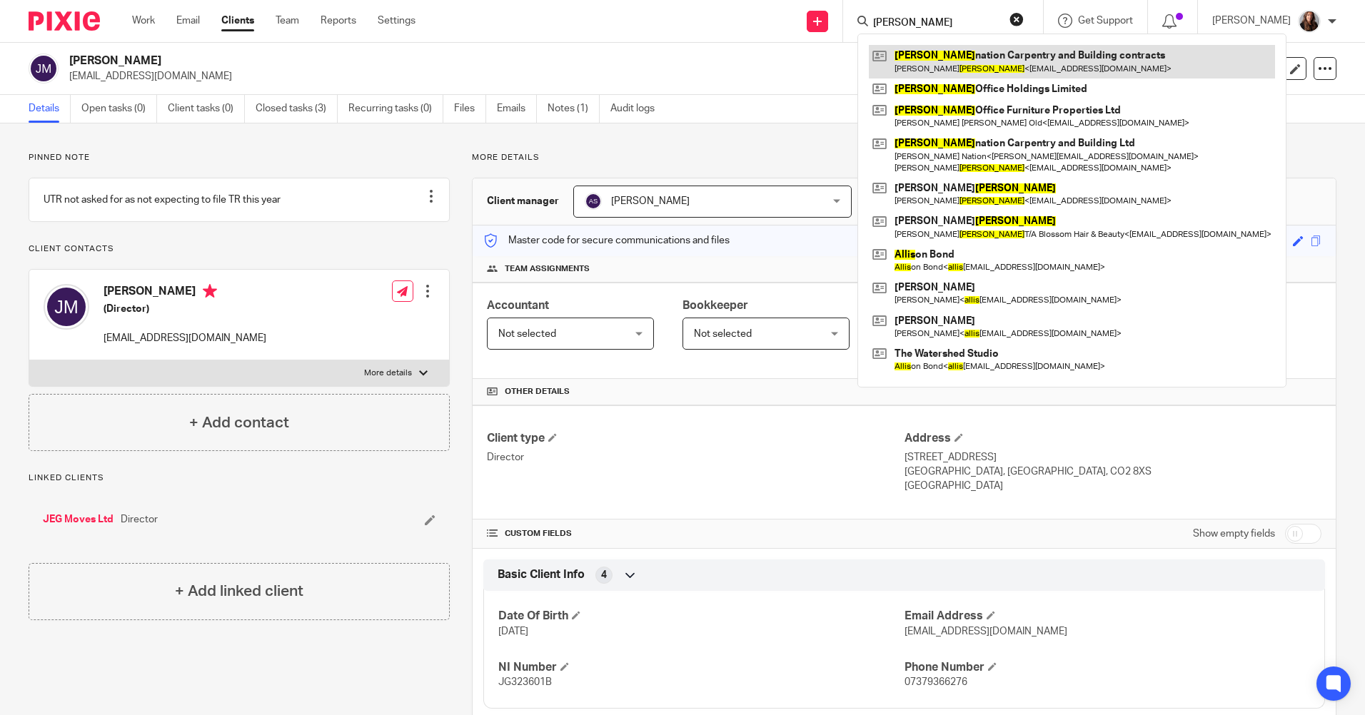
type input "[PERSON_NAME]"
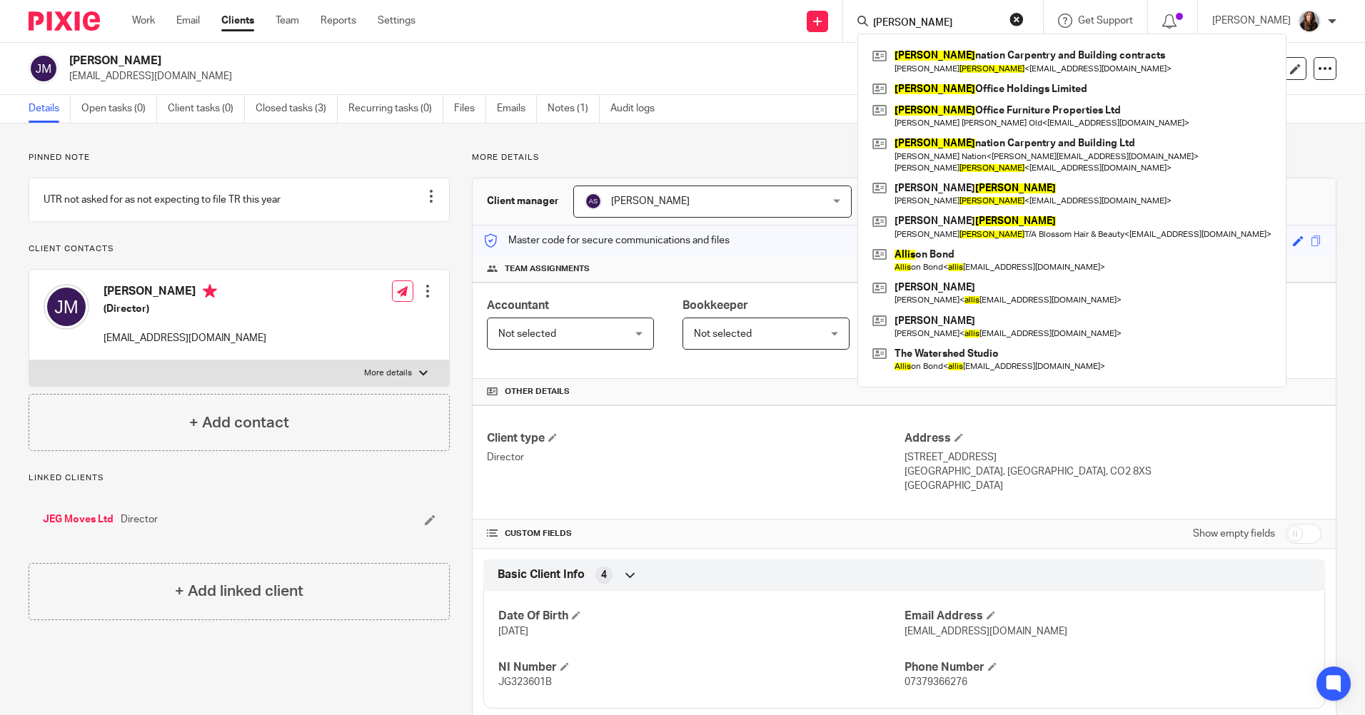
drag, startPoint x: 979, startPoint y: 59, endPoint x: 869, endPoint y: 9, distance: 120.7
click at [977, 58] on link at bounding box center [1072, 61] width 406 height 33
